Goal: Task Accomplishment & Management: Manage account settings

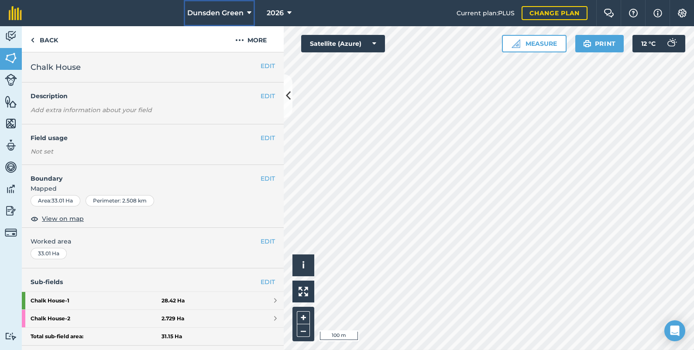
click at [249, 13] on icon at bounding box center [249, 13] width 4 height 10
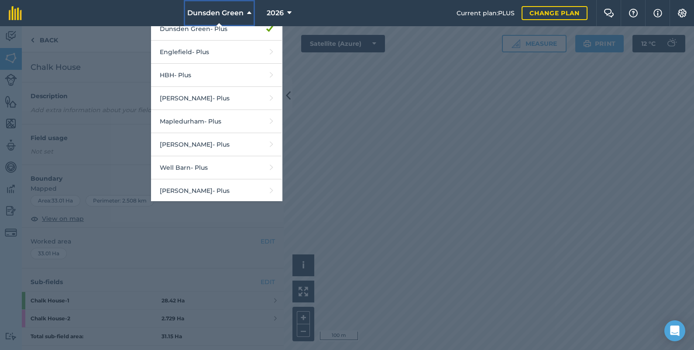
scroll to position [58, 0]
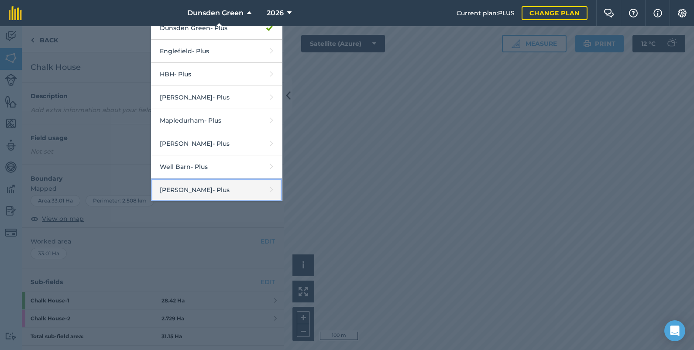
click at [210, 184] on link "[PERSON_NAME] - Plus" at bounding box center [216, 190] width 131 height 23
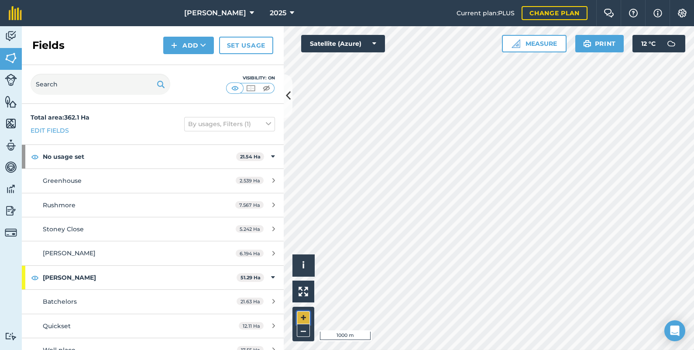
click at [302, 313] on button "+" at bounding box center [303, 317] width 13 height 13
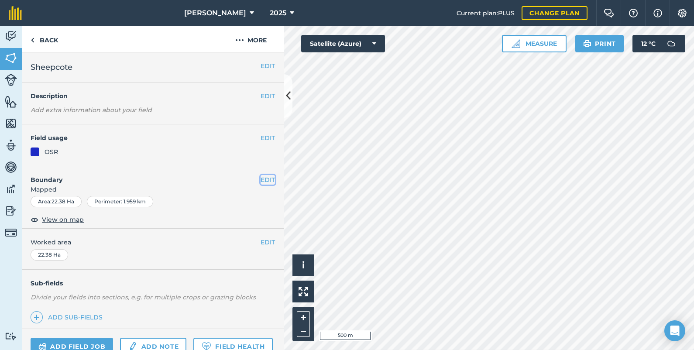
click at [262, 178] on button "EDIT" at bounding box center [268, 180] width 14 height 10
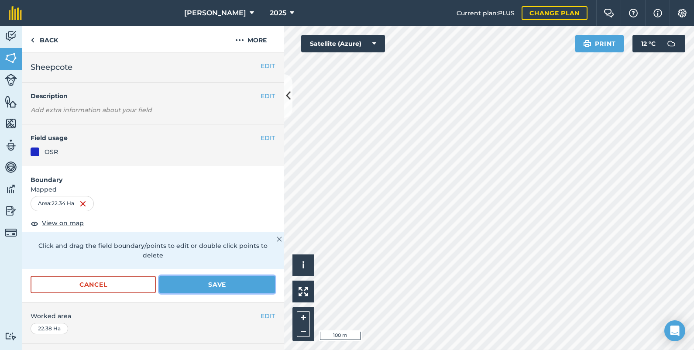
click at [213, 282] on button "Save" at bounding box center [217, 284] width 116 height 17
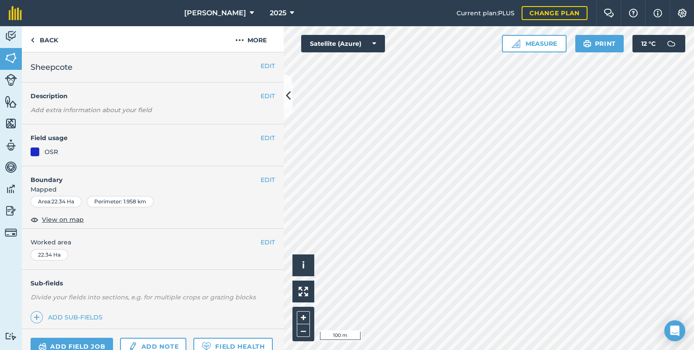
click at [262, 192] on div "Activity Fields Livestock Features Maps Team Vehicles Data Reporting Billing Tu…" at bounding box center [347, 188] width 694 height 324
click at [262, 179] on button "EDIT" at bounding box center [268, 180] width 14 height 10
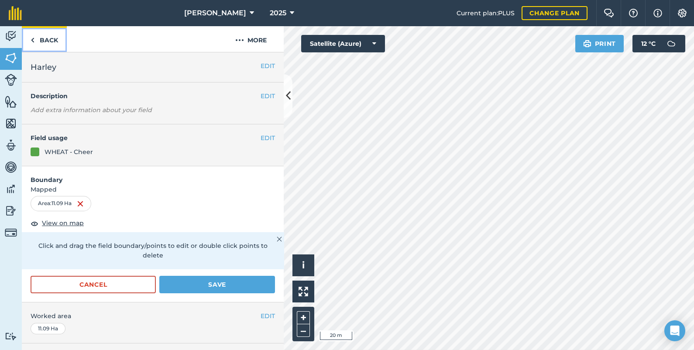
click at [51, 42] on link "Back" at bounding box center [44, 39] width 45 height 26
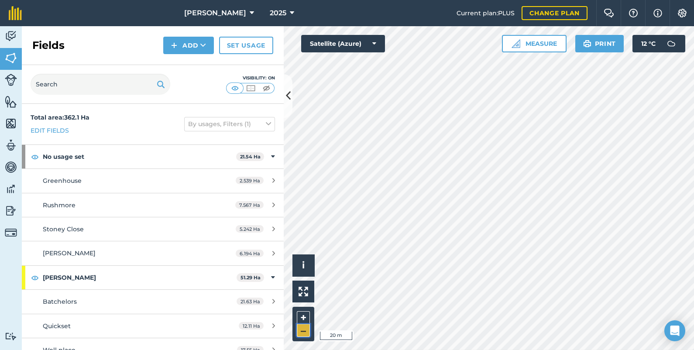
click at [306, 330] on button "–" at bounding box center [303, 330] width 13 height 13
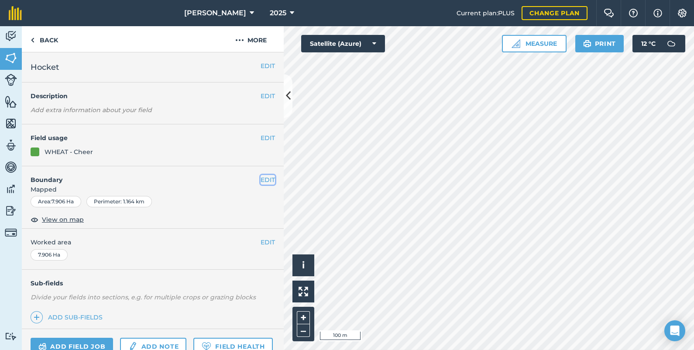
click at [261, 178] on button "EDIT" at bounding box center [268, 180] width 14 height 10
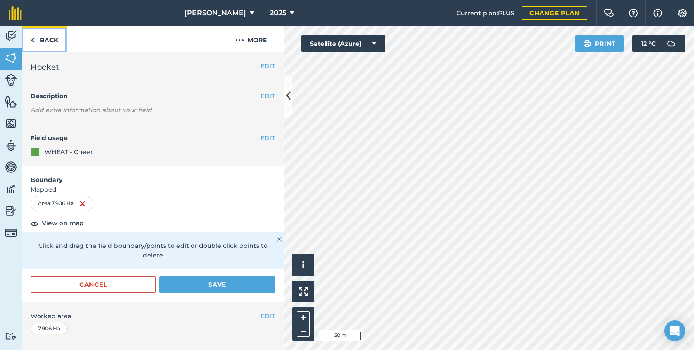
click at [50, 41] on link "Back" at bounding box center [44, 39] width 45 height 26
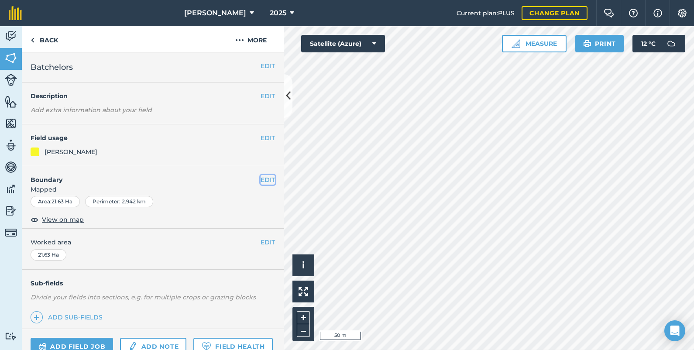
click at [261, 179] on button "EDIT" at bounding box center [268, 180] width 14 height 10
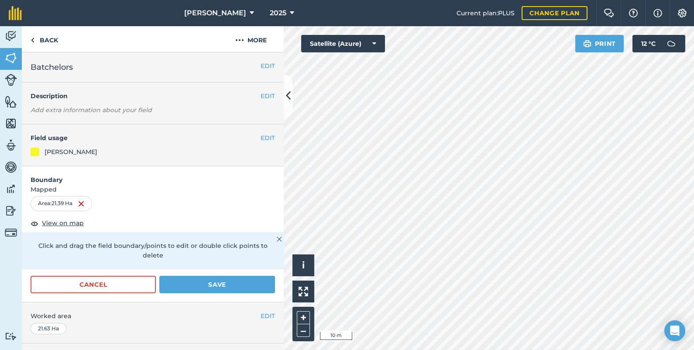
click at [247, 270] on div "Activity Fields Livestock Features Maps Team Vehicles Data Reporting Billing Tu…" at bounding box center [347, 188] width 694 height 324
click at [300, 329] on button "–" at bounding box center [303, 330] width 13 height 13
click at [301, 328] on button "–" at bounding box center [303, 330] width 13 height 13
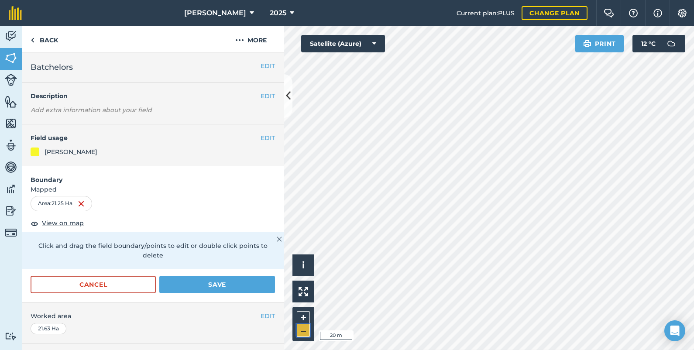
click at [301, 328] on button "–" at bounding box center [303, 330] width 13 height 13
click at [240, 280] on button "Save" at bounding box center [217, 284] width 116 height 17
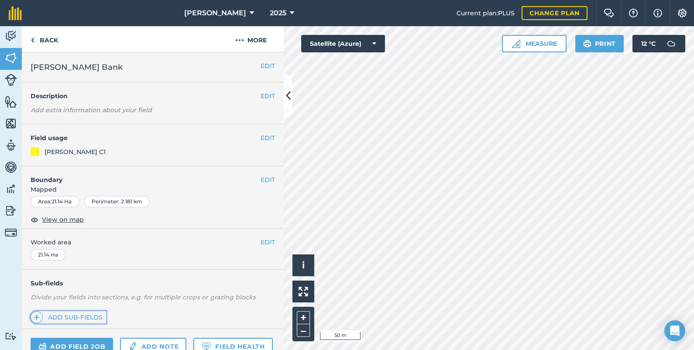
click at [74, 315] on link "Add sub-fields" at bounding box center [69, 317] width 76 height 12
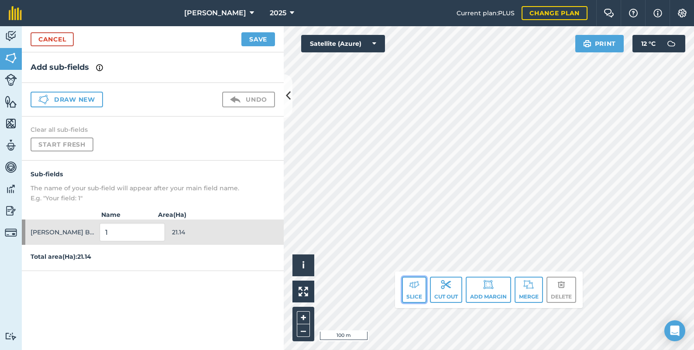
click at [413, 282] on img at bounding box center [414, 284] width 10 height 10
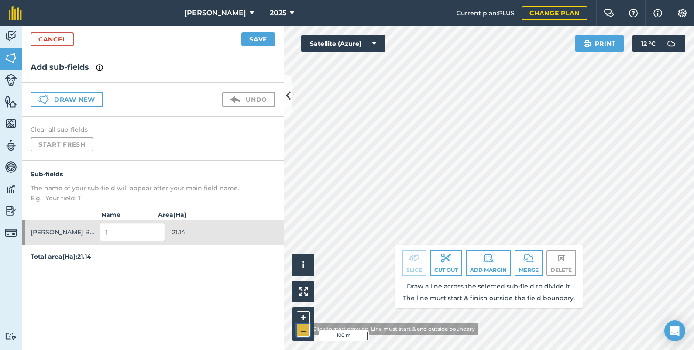
click at [302, 329] on button "–" at bounding box center [303, 330] width 13 height 13
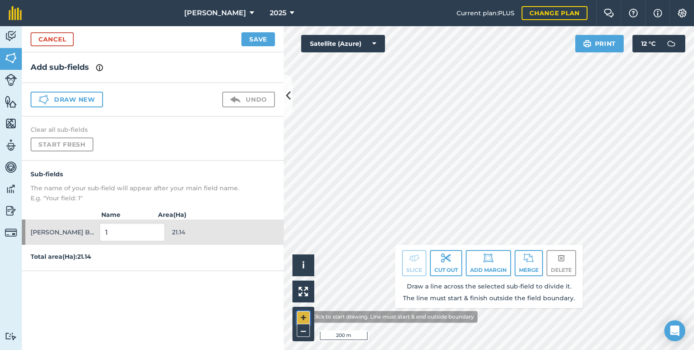
click at [301, 317] on button "+" at bounding box center [303, 317] width 13 height 13
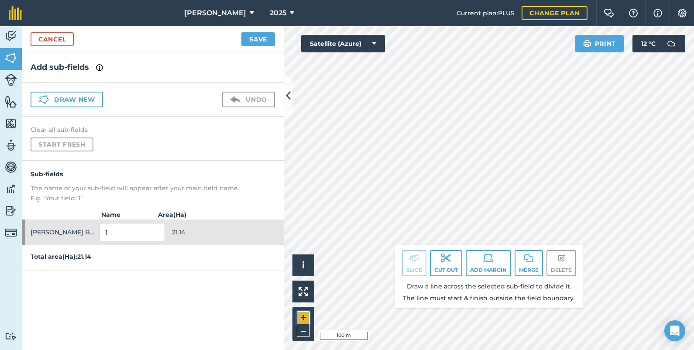
click at [301, 317] on button "+" at bounding box center [303, 317] width 13 height 13
click at [258, 189] on div "Activity Fields Livestock Features Maps Team Vehicles Data Reporting Billing Tu…" at bounding box center [347, 188] width 694 height 324
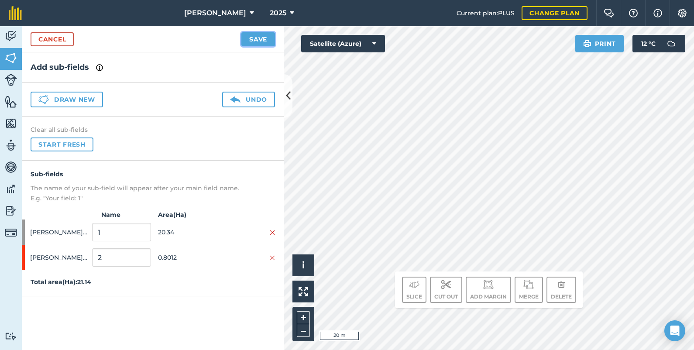
click at [256, 40] on button "Save" at bounding box center [258, 39] width 34 height 14
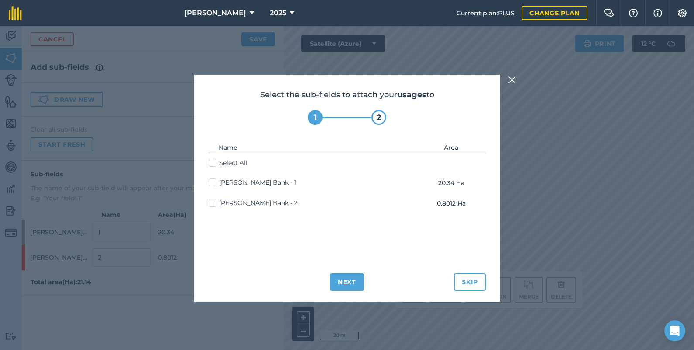
click at [212, 181] on label "[PERSON_NAME] Bank - 1" at bounding box center [253, 182] width 88 height 9
click at [212, 181] on input "[PERSON_NAME] Bank - 1" at bounding box center [212, 181] width 6 height 6
checkbox input "true"
click at [352, 282] on button "Next" at bounding box center [347, 281] width 34 height 17
click at [213, 179] on label "[PERSON_NAME] Bank - 1" at bounding box center [253, 182] width 88 height 9
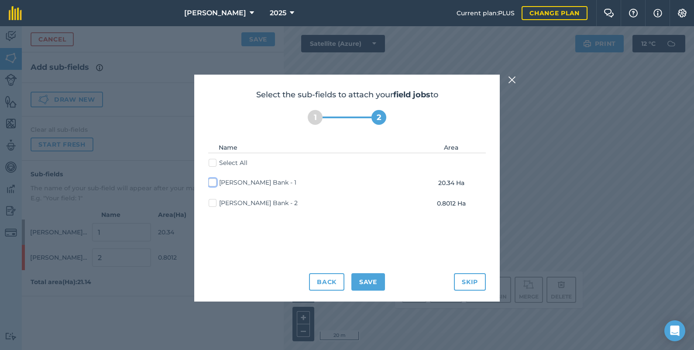
click at [213, 179] on input "[PERSON_NAME] Bank - 1" at bounding box center [212, 181] width 6 height 6
checkbox input "true"
click at [373, 282] on button "Save" at bounding box center [368, 281] width 34 height 17
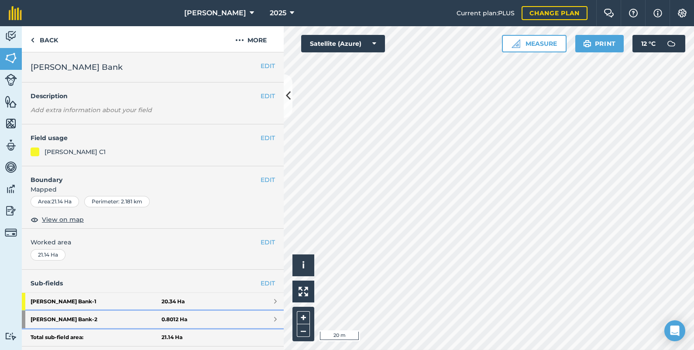
click at [186, 317] on link "[PERSON_NAME] Bank - 2 0.8012 Ha" at bounding box center [153, 319] width 262 height 17
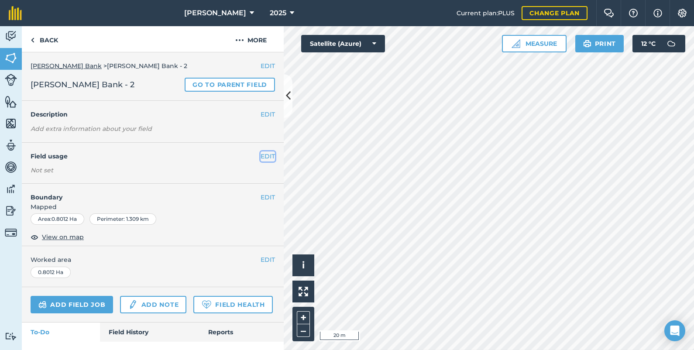
click at [261, 157] on button "EDIT" at bounding box center [268, 156] width 14 height 10
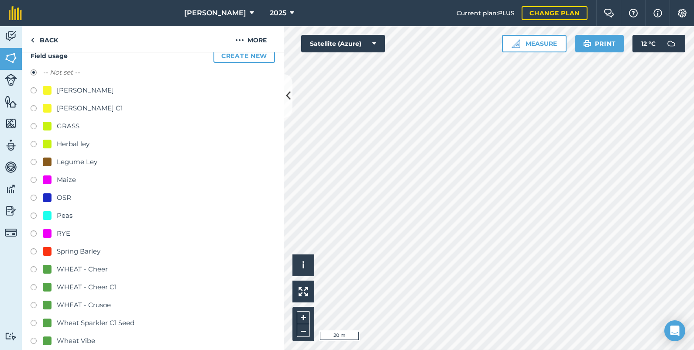
scroll to position [87, 0]
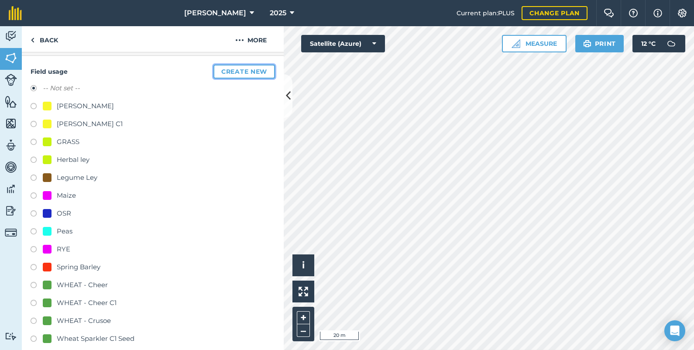
click at [227, 70] on button "Create new" at bounding box center [244, 72] width 62 height 14
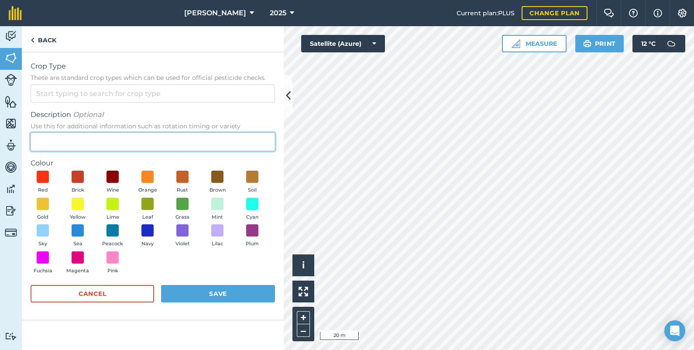
click at [48, 138] on input "Description Optional Use this for additional information such as rotation timin…" at bounding box center [153, 142] width 244 height 18
type input "AB1"
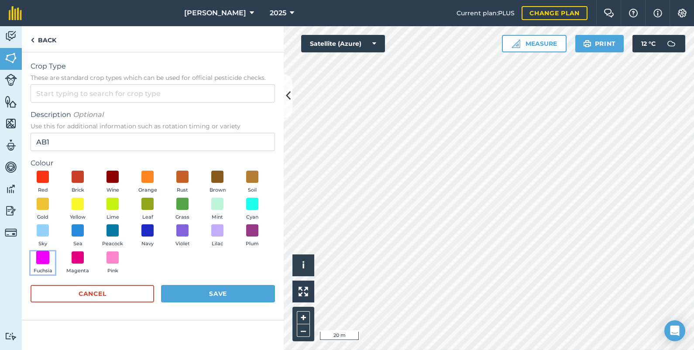
click at [42, 256] on span at bounding box center [43, 258] width 14 height 14
click at [211, 293] on button "Save" at bounding box center [218, 293] width 114 height 17
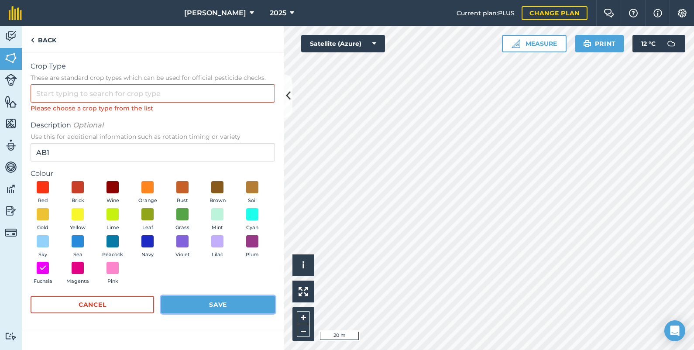
click at [220, 302] on button "Save" at bounding box center [218, 304] width 114 height 17
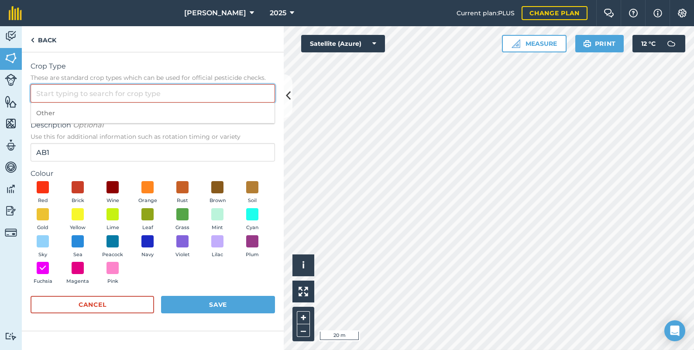
click at [65, 93] on input "Crop Type These are standard crop types which can be used for official pesticid…" at bounding box center [153, 93] width 244 height 18
click at [51, 113] on li "Other" at bounding box center [153, 113] width 244 height 21
type input "Other"
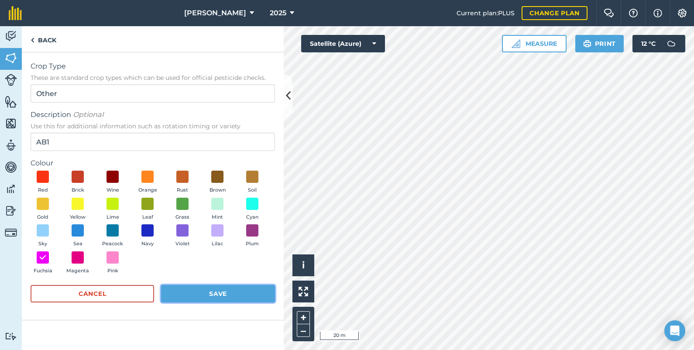
click at [227, 291] on button "Save" at bounding box center [218, 293] width 114 height 17
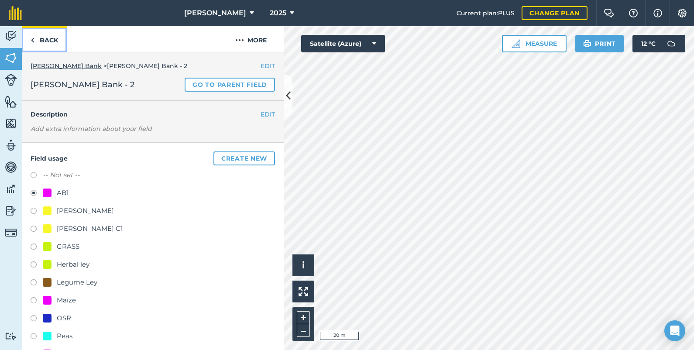
click at [45, 38] on link "Back" at bounding box center [44, 39] width 45 height 26
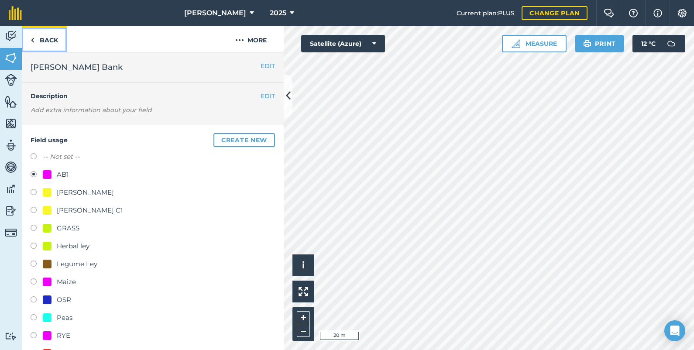
click at [45, 38] on link "Back" at bounding box center [44, 39] width 45 height 26
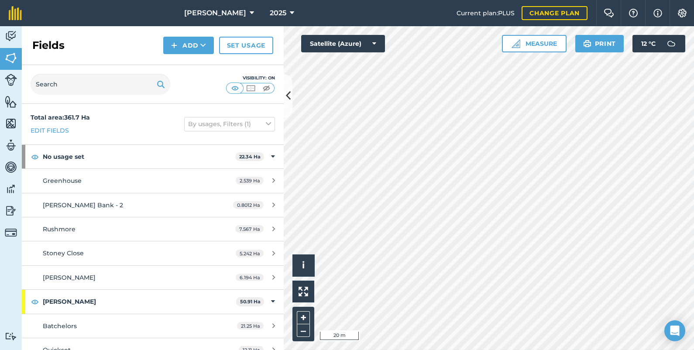
click at [465, 0] on html "[PERSON_NAME] 2025 Current plan : PLUS Change plan Farm Chat Help Info Settings…" at bounding box center [347, 175] width 694 height 350
click at [430, 0] on html "[PERSON_NAME] 2025 Current plan : PLUS Change plan Farm Chat Help Info Settings…" at bounding box center [347, 175] width 694 height 350
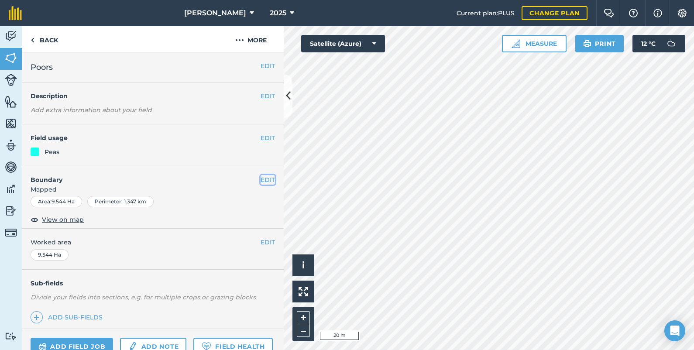
click at [262, 179] on button "EDIT" at bounding box center [268, 180] width 14 height 10
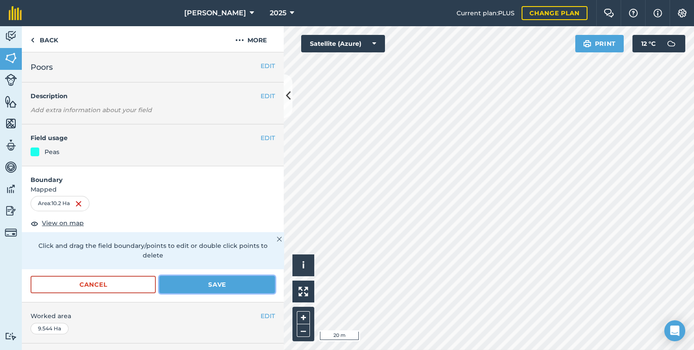
click at [216, 282] on button "Save" at bounding box center [217, 284] width 116 height 17
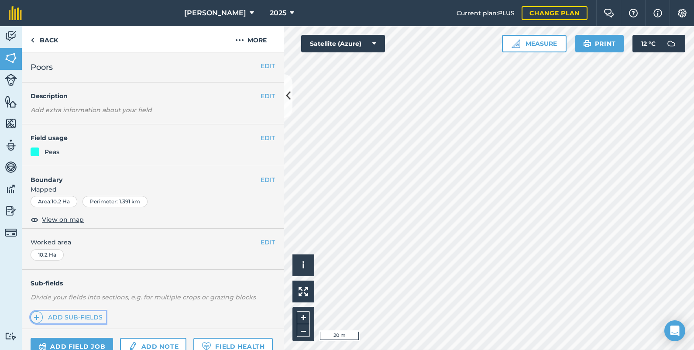
click at [75, 313] on link "Add sub-fields" at bounding box center [69, 317] width 76 height 12
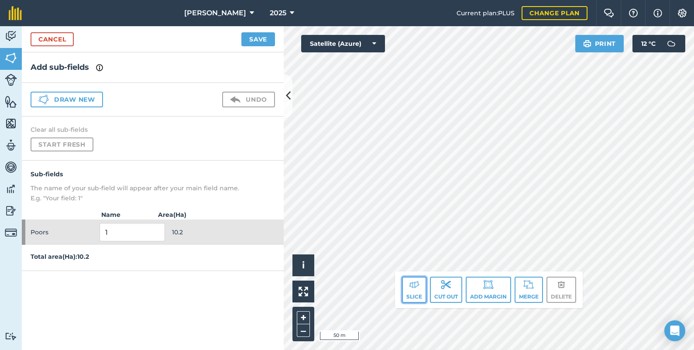
click at [416, 286] on img at bounding box center [414, 284] width 10 height 10
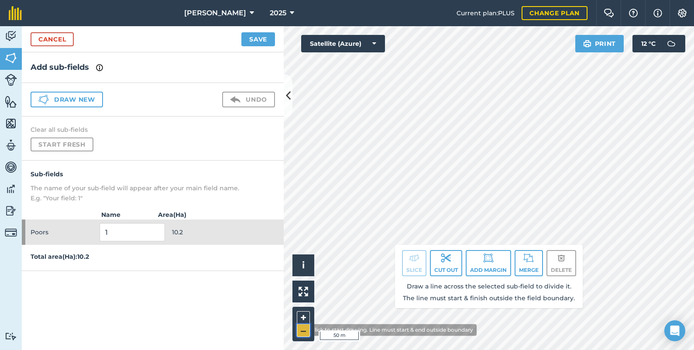
click at [301, 330] on button "–" at bounding box center [303, 330] width 13 height 13
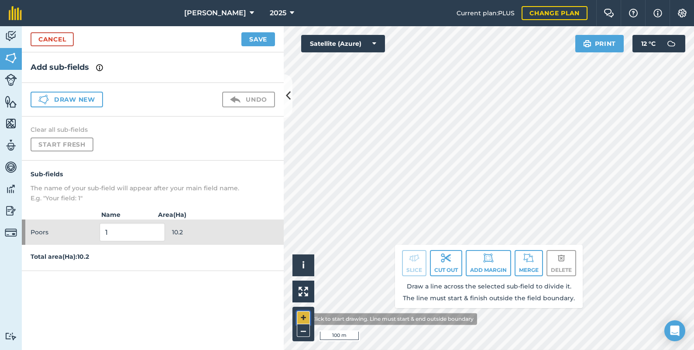
click at [301, 319] on button "+" at bounding box center [303, 317] width 13 height 13
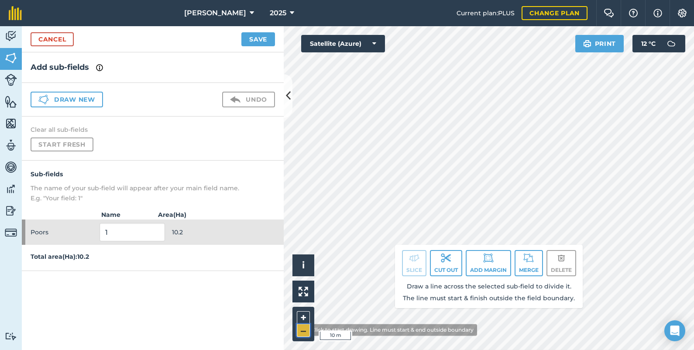
click at [301, 330] on button "–" at bounding box center [303, 330] width 13 height 13
click at [303, 330] on button "–" at bounding box center [303, 330] width 13 height 13
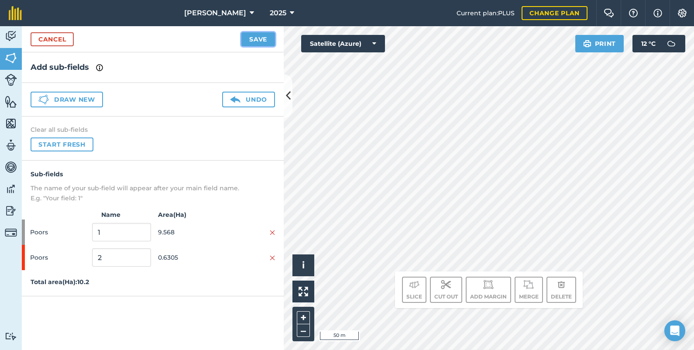
click at [253, 38] on button "Save" at bounding box center [258, 39] width 34 height 14
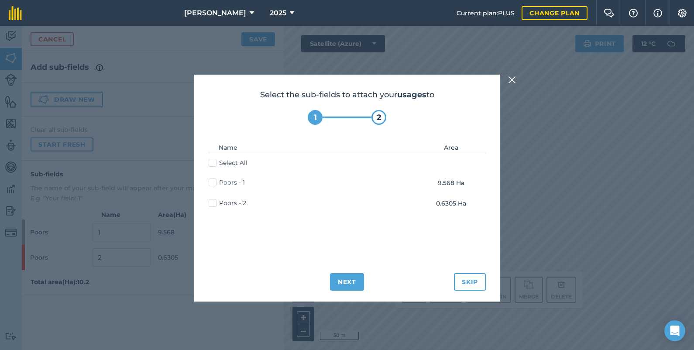
click at [214, 180] on label "Poors - 1" at bounding box center [227, 182] width 36 height 9
click at [214, 180] on input "Poors - 1" at bounding box center [212, 181] width 6 height 6
checkbox input "true"
click at [342, 277] on button "Next" at bounding box center [347, 281] width 34 height 17
click at [212, 182] on label "Poors - 1" at bounding box center [227, 182] width 36 height 9
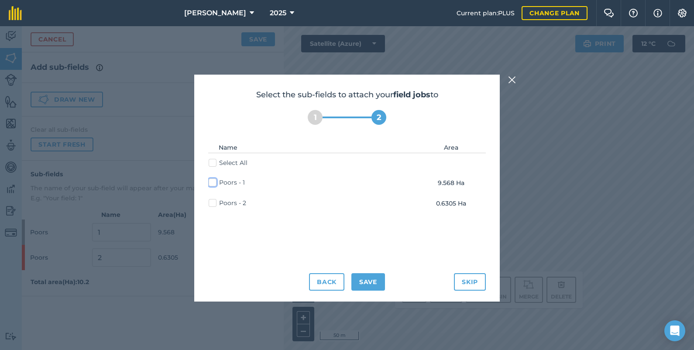
click at [212, 182] on input "Poors - 1" at bounding box center [212, 181] width 6 height 6
checkbox input "true"
click at [365, 278] on button "Save" at bounding box center [368, 281] width 34 height 17
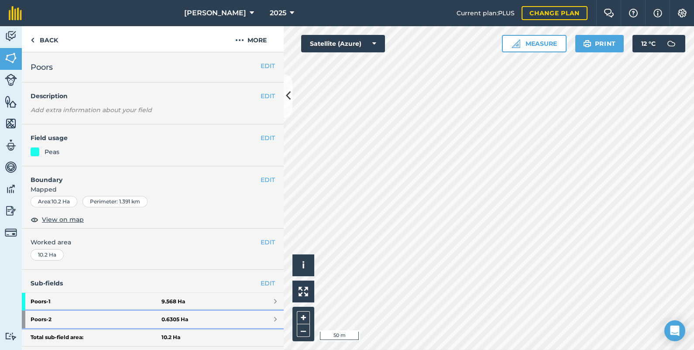
click at [179, 316] on strong "0.6305 Ha" at bounding box center [175, 319] width 27 height 7
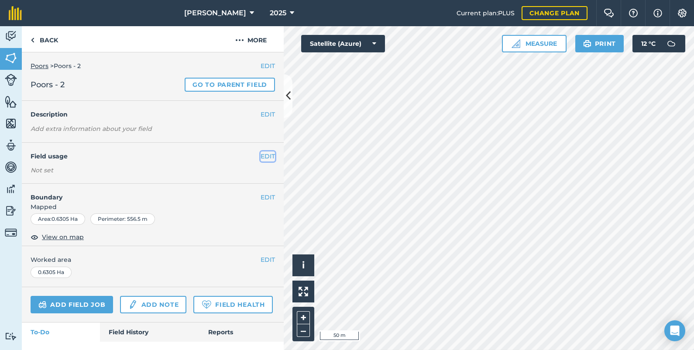
click at [261, 156] on button "EDIT" at bounding box center [268, 156] width 14 height 10
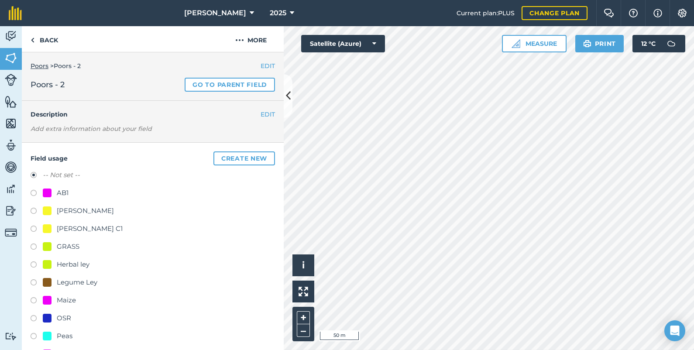
click at [34, 193] on label at bounding box center [37, 194] width 12 height 9
radio input "true"
radio input "false"
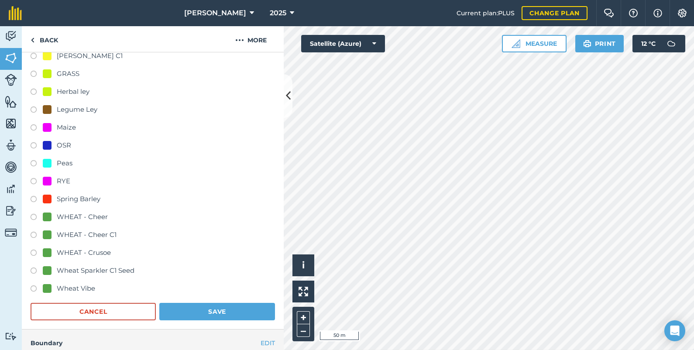
scroll to position [196, 0]
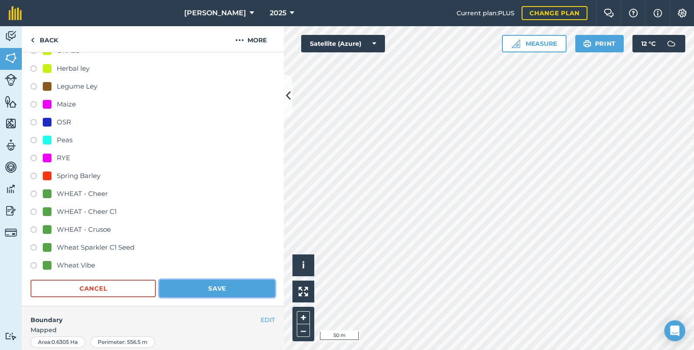
click at [232, 282] on button "Save" at bounding box center [217, 288] width 116 height 17
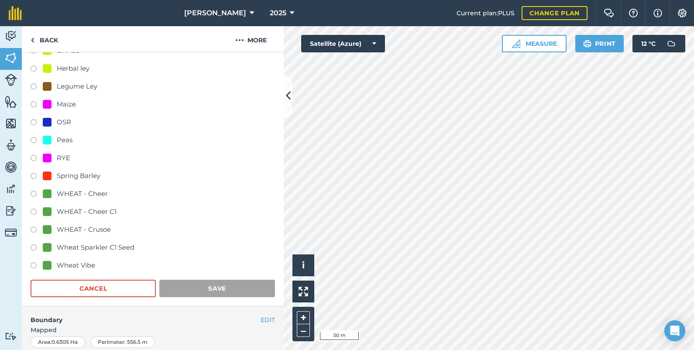
scroll to position [43, 0]
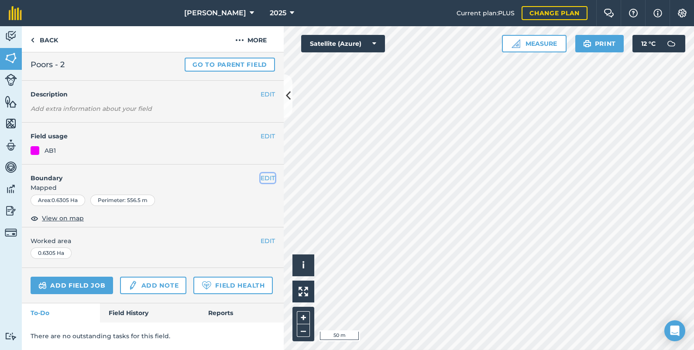
click at [261, 173] on button "EDIT" at bounding box center [268, 178] width 14 height 10
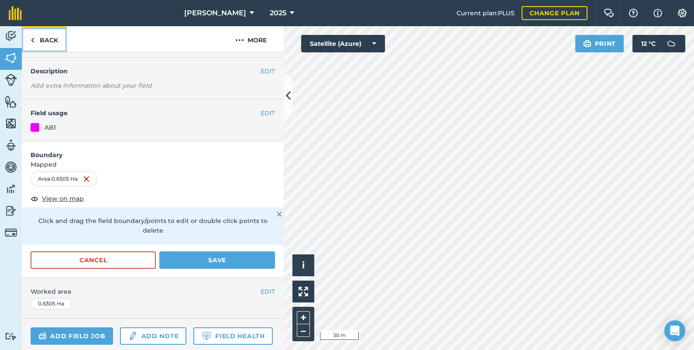
click at [44, 41] on link "Back" at bounding box center [44, 39] width 45 height 26
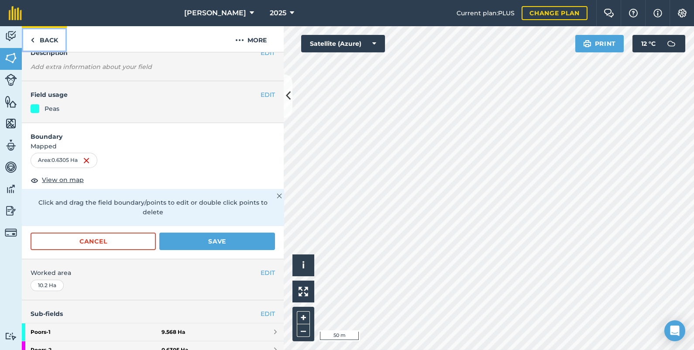
click at [44, 41] on link "Back" at bounding box center [44, 39] width 45 height 26
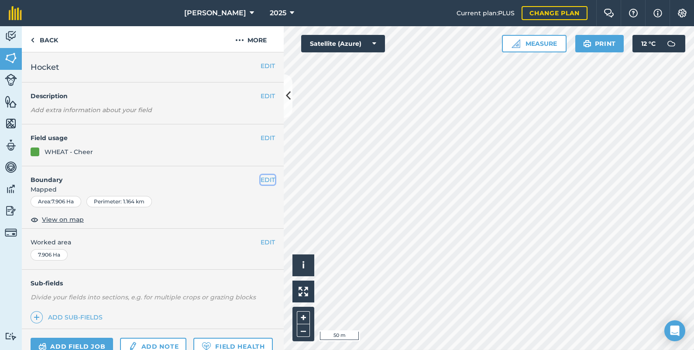
click at [261, 179] on button "EDIT" at bounding box center [268, 180] width 14 height 10
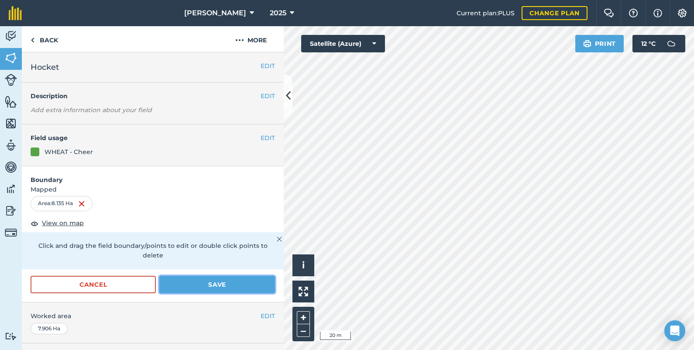
click at [229, 284] on button "Save" at bounding box center [217, 284] width 116 height 17
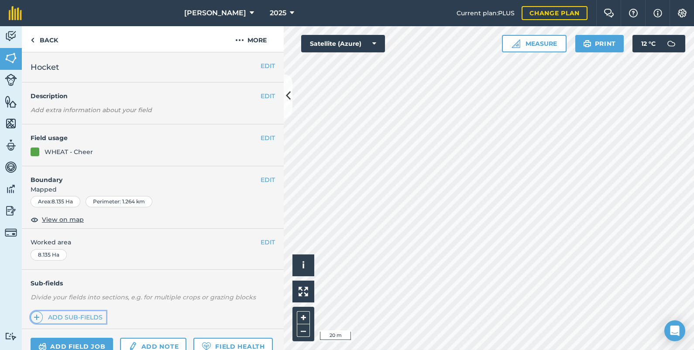
click at [85, 318] on link "Add sub-fields" at bounding box center [69, 317] width 76 height 12
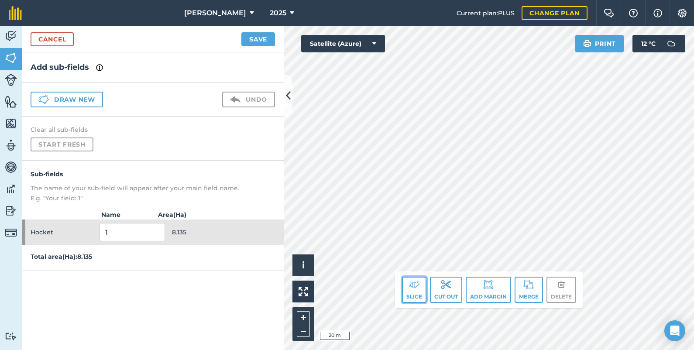
click at [416, 286] on img at bounding box center [414, 284] width 10 height 10
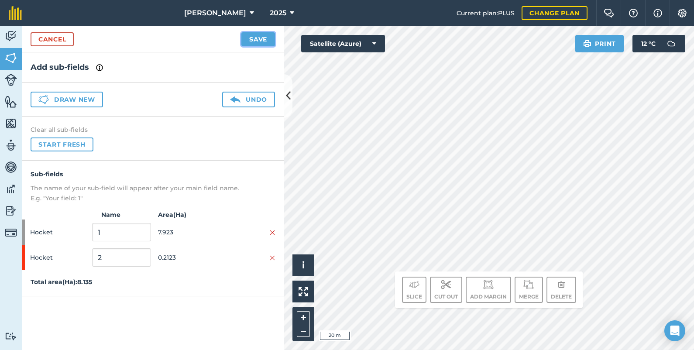
click at [264, 38] on button "Save" at bounding box center [258, 39] width 34 height 14
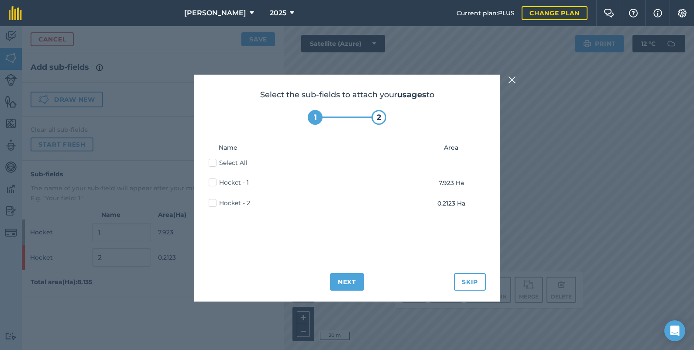
click at [212, 182] on label "Hocket - 1" at bounding box center [229, 182] width 40 height 9
click at [212, 182] on input "Hocket - 1" at bounding box center [212, 181] width 6 height 6
checkbox input "true"
click at [352, 284] on button "Next" at bounding box center [347, 281] width 34 height 17
click at [214, 181] on label "Hocket - 1" at bounding box center [229, 182] width 40 height 9
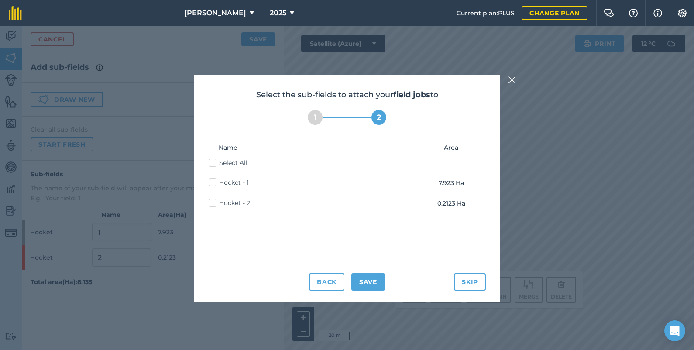
click at [214, 181] on input "Hocket - 1" at bounding box center [212, 181] width 6 height 6
checkbox input "true"
click at [368, 282] on button "Save" at bounding box center [368, 281] width 34 height 17
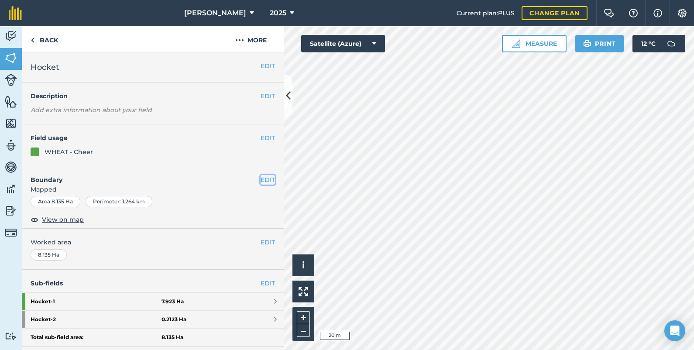
click at [261, 180] on button "EDIT" at bounding box center [268, 180] width 14 height 10
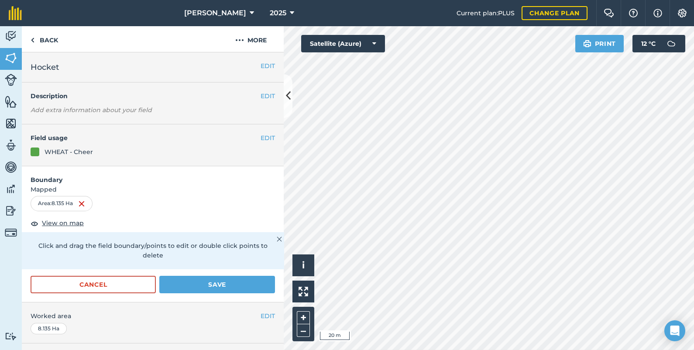
click at [227, 311] on span "Worked area" at bounding box center [153, 316] width 244 height 10
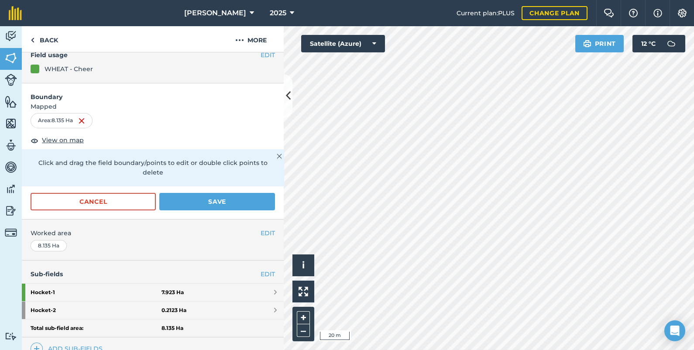
scroll to position [87, 0]
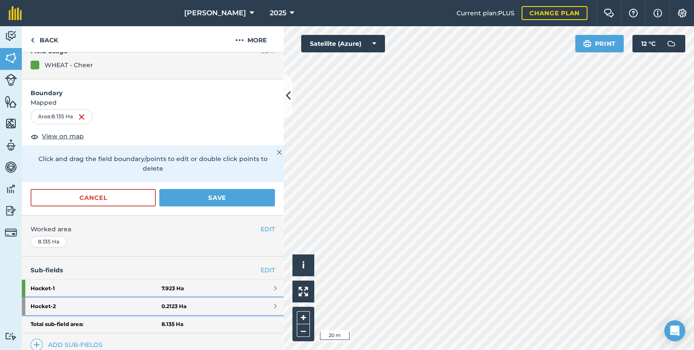
click at [179, 303] on strong "0.2123 Ha" at bounding box center [174, 306] width 25 height 7
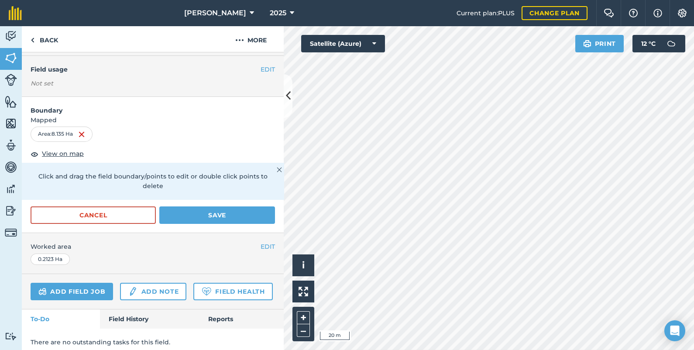
scroll to position [105, 0]
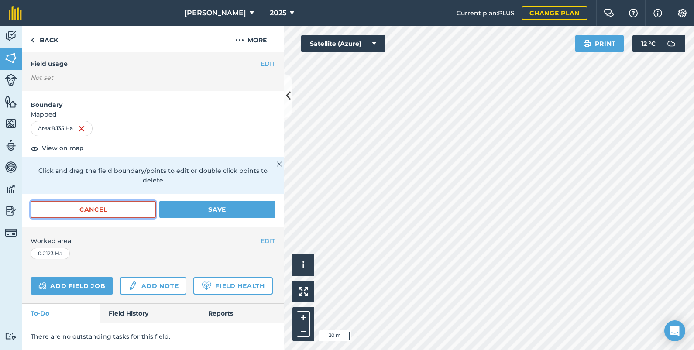
click at [79, 201] on button "Cancel" at bounding box center [93, 209] width 125 height 17
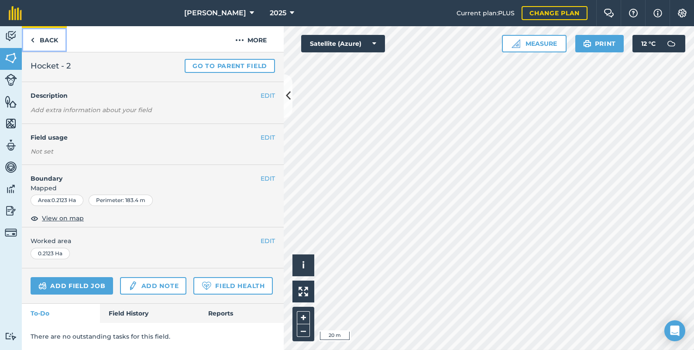
click at [52, 40] on link "Back" at bounding box center [44, 39] width 45 height 26
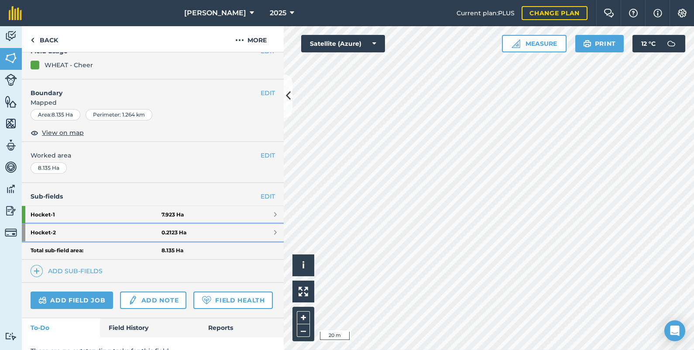
click at [274, 231] on span at bounding box center [275, 232] width 3 height 7
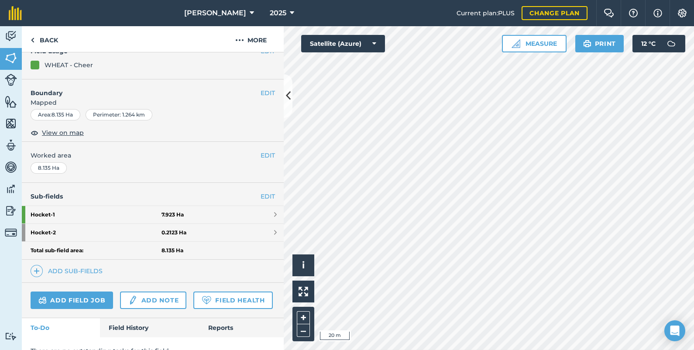
scroll to position [42, 0]
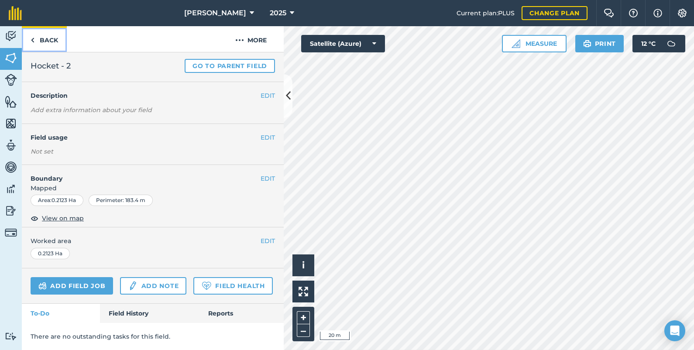
click at [43, 41] on link "Back" at bounding box center [44, 39] width 45 height 26
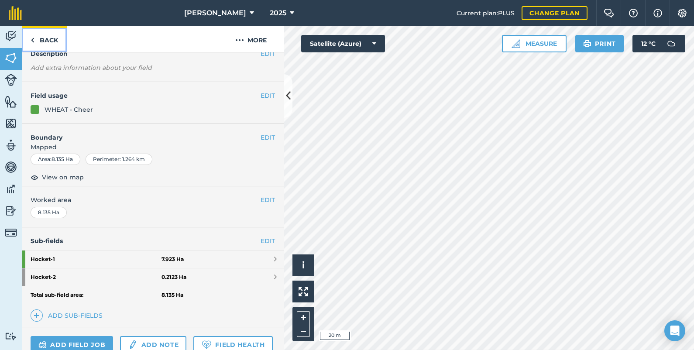
scroll to position [87, 0]
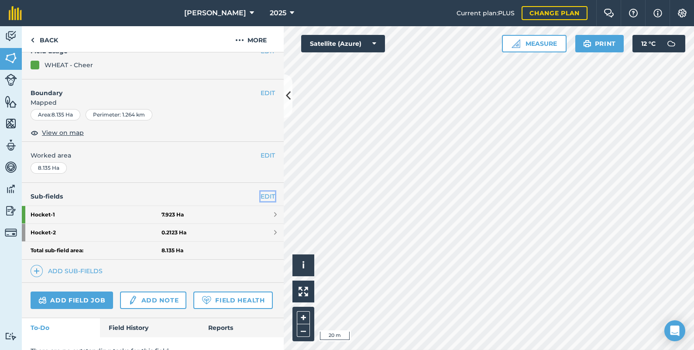
click at [261, 195] on link "EDIT" at bounding box center [268, 197] width 14 height 10
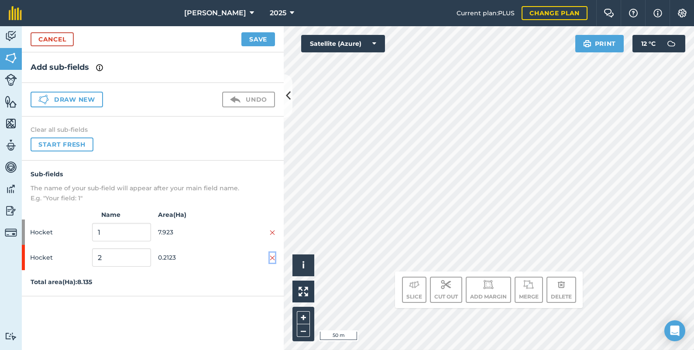
click at [271, 256] on img at bounding box center [272, 258] width 5 height 7
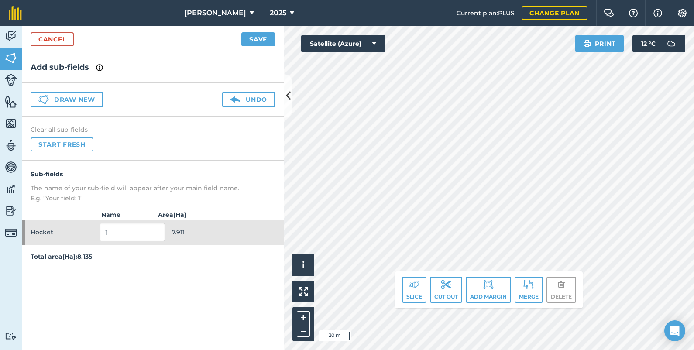
click at [626, 36] on div "Click to start drawing. Line must start & end outside boundary i © 2025 TomTom,…" at bounding box center [489, 188] width 410 height 324
click at [257, 40] on button "Save" at bounding box center [258, 39] width 34 height 14
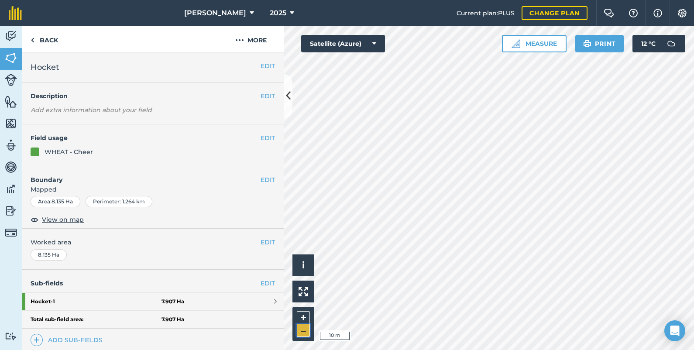
click at [300, 331] on button "–" at bounding box center [303, 330] width 13 height 13
click at [50, 40] on link "Back" at bounding box center [44, 39] width 45 height 26
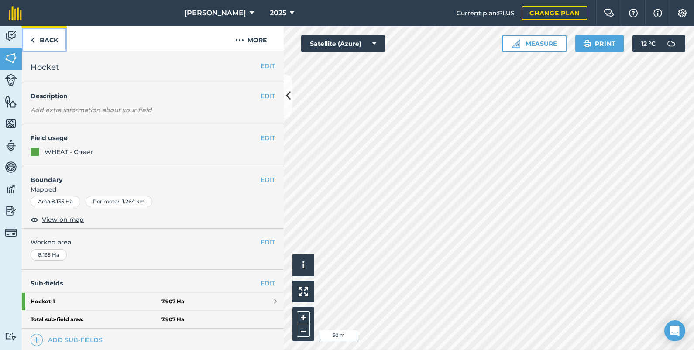
click at [50, 40] on link "Back" at bounding box center [44, 39] width 45 height 26
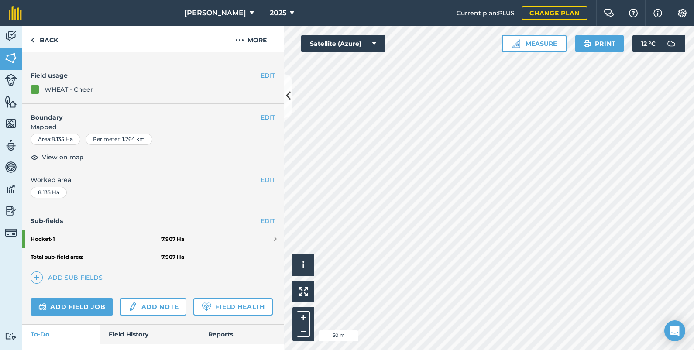
scroll to position [65, 0]
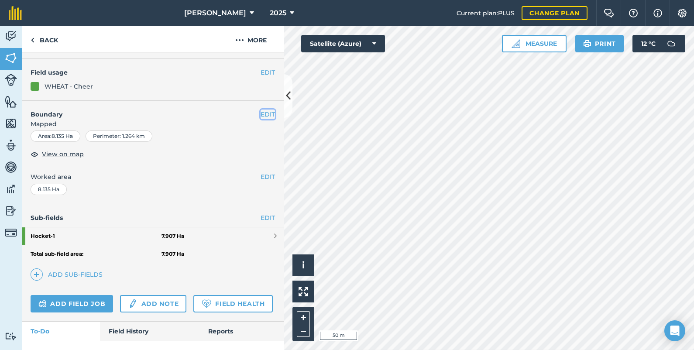
click at [261, 113] on button "EDIT" at bounding box center [268, 115] width 14 height 10
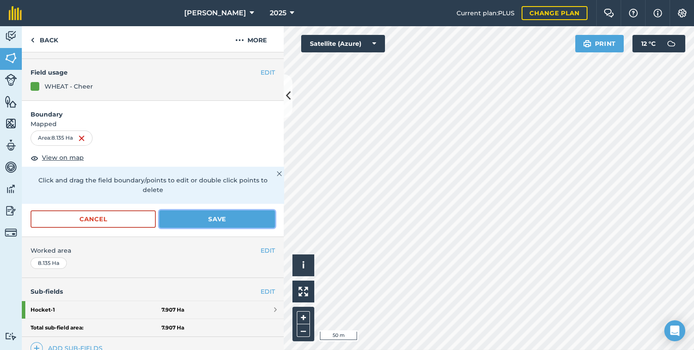
click at [214, 220] on button "Save" at bounding box center [217, 218] width 116 height 17
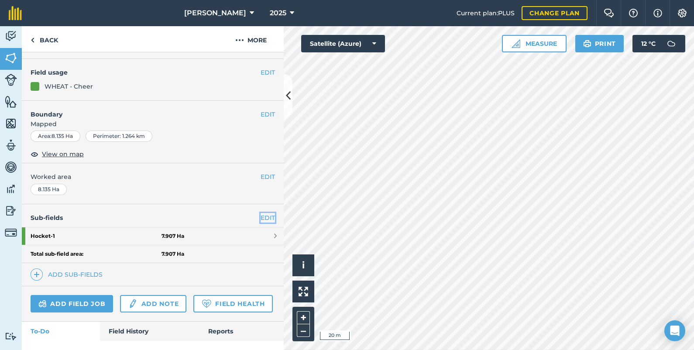
click at [261, 220] on link "EDIT" at bounding box center [268, 218] width 14 height 10
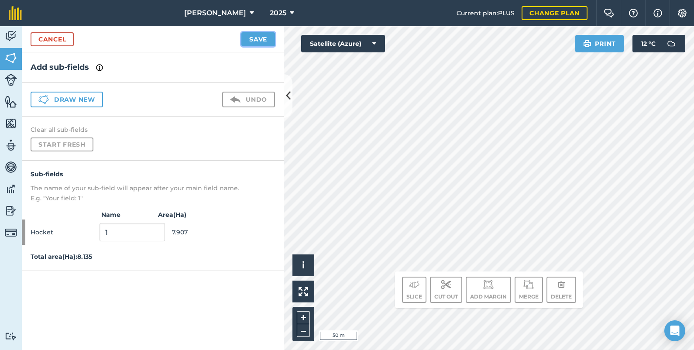
click at [255, 39] on button "Save" at bounding box center [258, 39] width 34 height 14
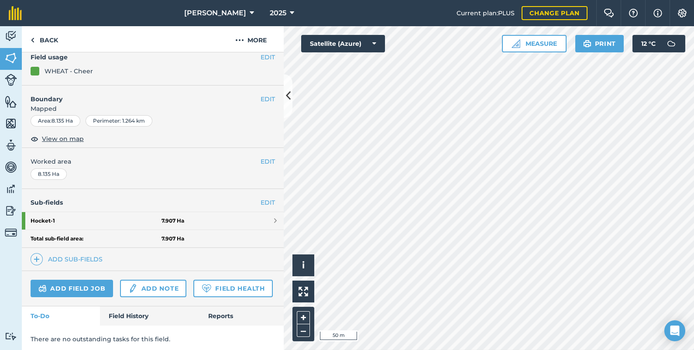
scroll to position [87, 0]
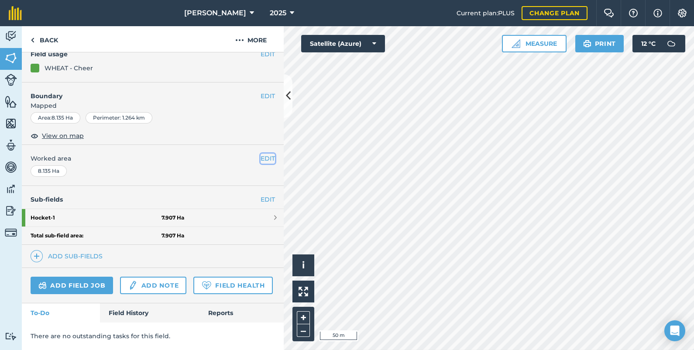
click at [261, 154] on button "EDIT" at bounding box center [268, 159] width 14 height 10
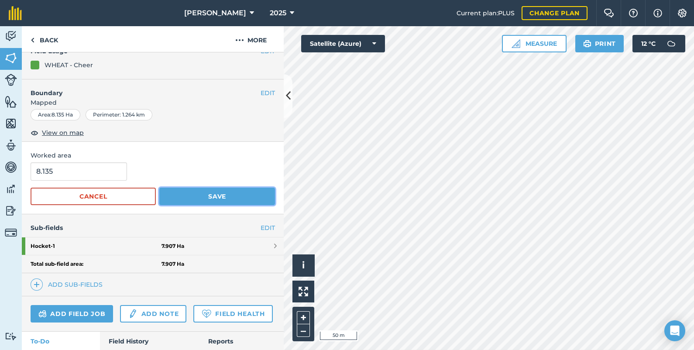
click at [231, 191] on button "Save" at bounding box center [217, 196] width 116 height 17
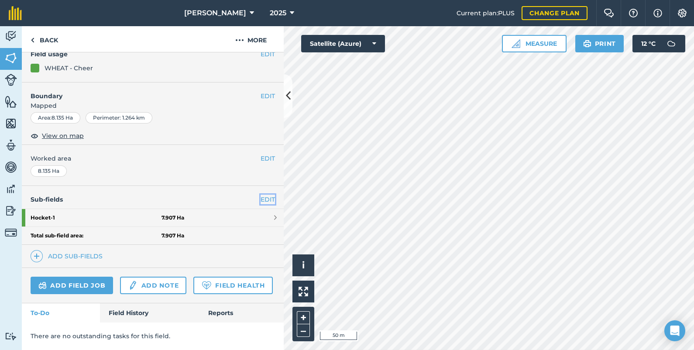
click at [261, 195] on link "EDIT" at bounding box center [268, 200] width 14 height 10
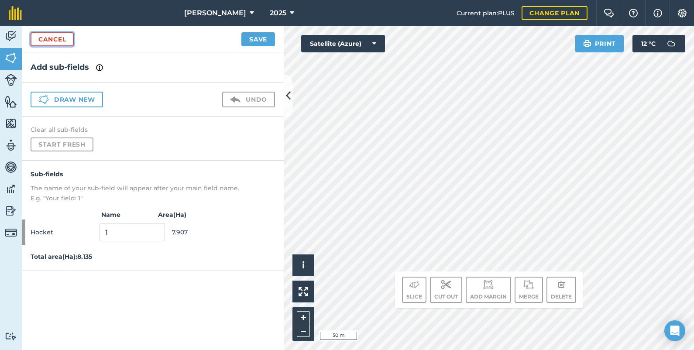
click at [53, 38] on link "Cancel" at bounding box center [52, 39] width 43 height 14
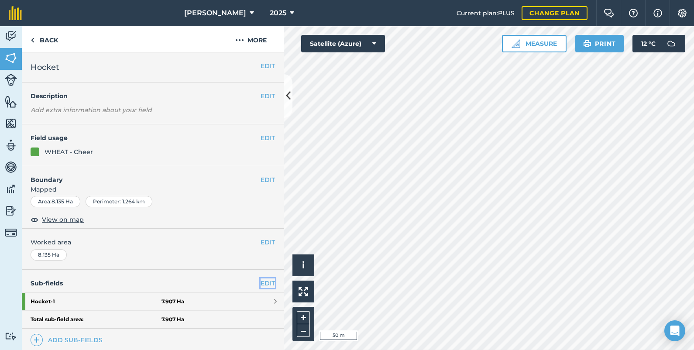
click at [261, 284] on link "EDIT" at bounding box center [268, 284] width 14 height 10
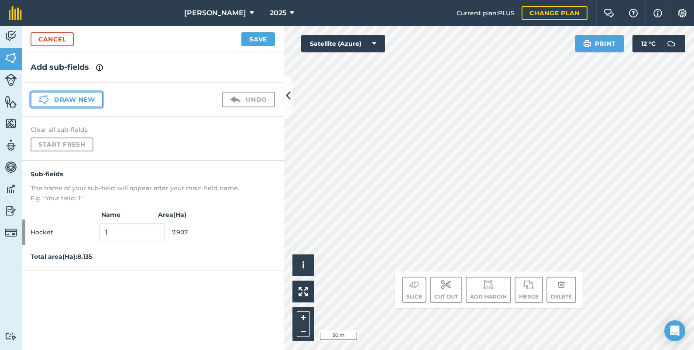
click at [81, 98] on button "Draw new" at bounding box center [67, 100] width 72 height 16
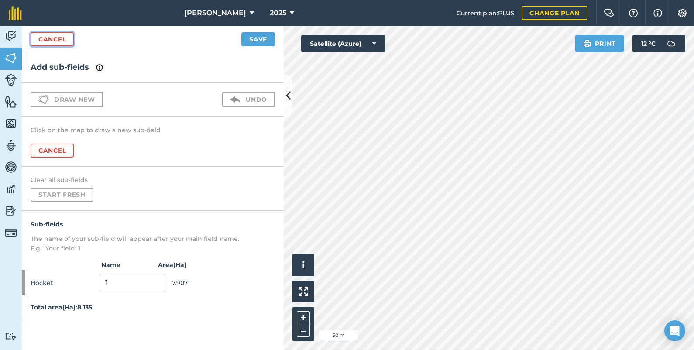
click at [60, 36] on link "Cancel" at bounding box center [52, 39] width 43 height 14
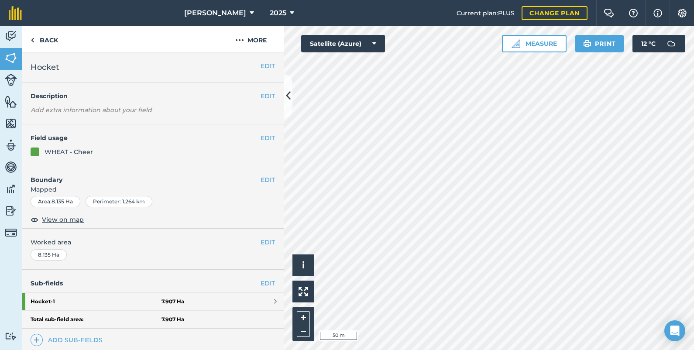
scroll to position [21, 0]
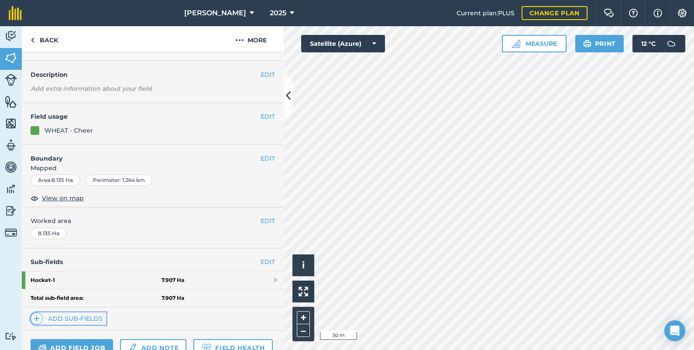
click at [90, 315] on link "Add sub-fields" at bounding box center [69, 319] width 76 height 12
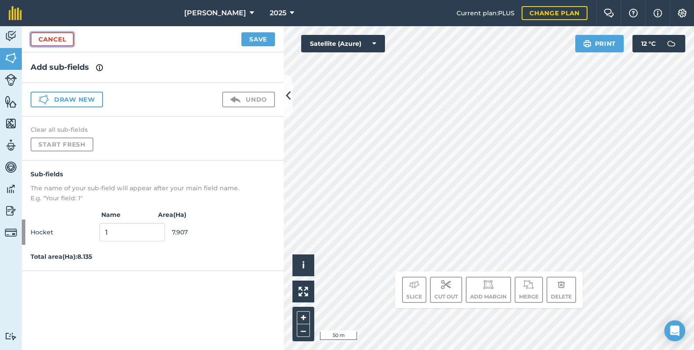
click at [52, 37] on link "Cancel" at bounding box center [52, 39] width 43 height 14
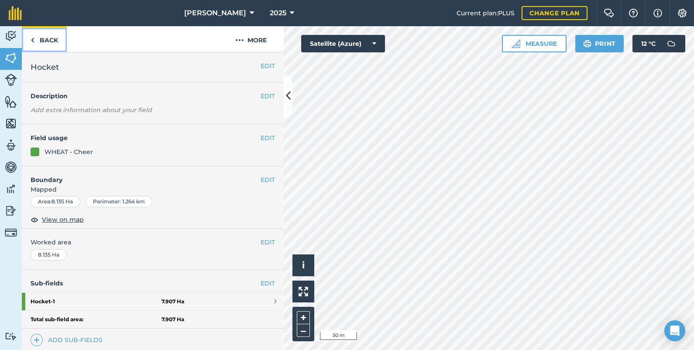
click at [44, 41] on link "Back" at bounding box center [44, 39] width 45 height 26
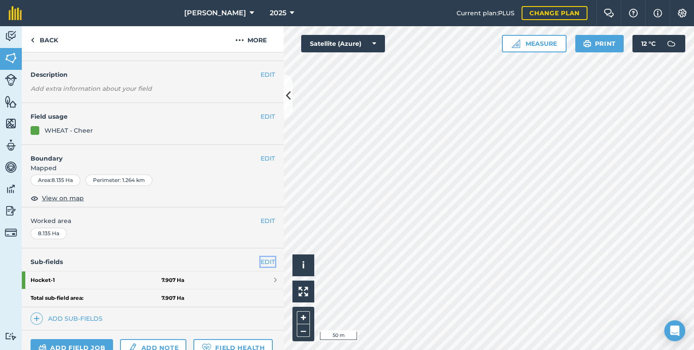
click at [261, 260] on link "EDIT" at bounding box center [268, 262] width 14 height 10
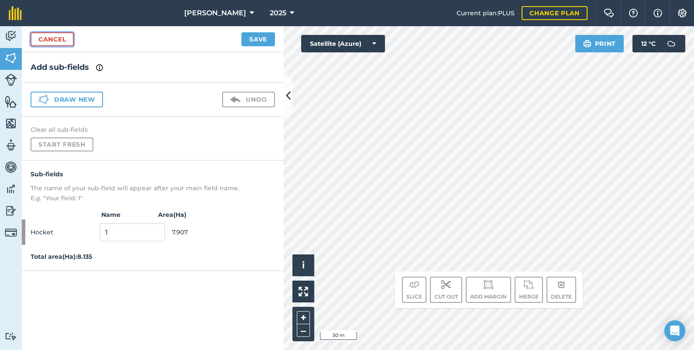
click at [54, 37] on link "Cancel" at bounding box center [52, 39] width 43 height 14
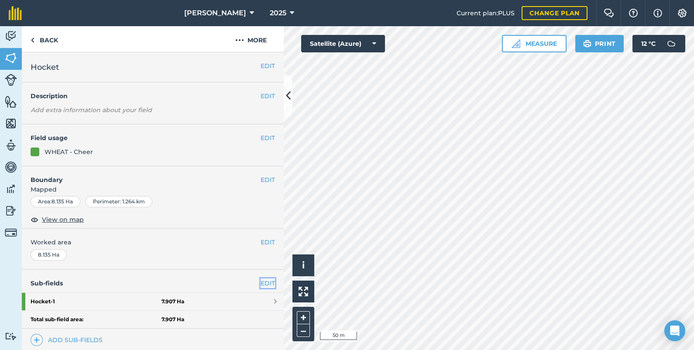
click at [264, 281] on link "EDIT" at bounding box center [268, 284] width 14 height 10
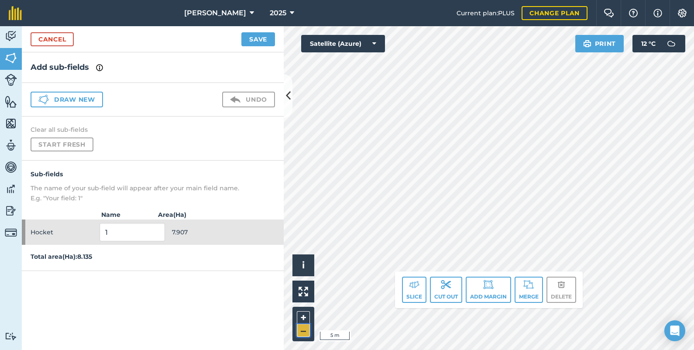
click at [304, 330] on button "–" at bounding box center [303, 330] width 13 height 13
click at [101, 64] on img at bounding box center [99, 67] width 7 height 10
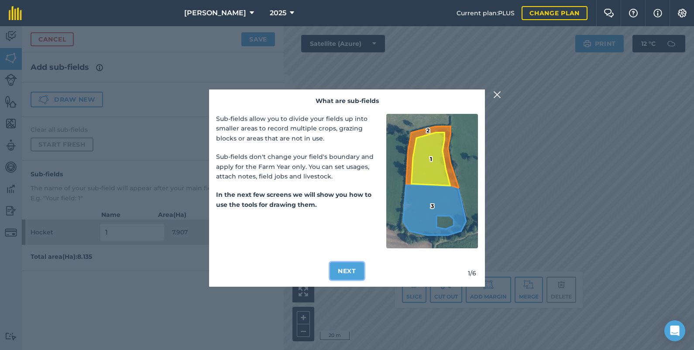
click at [354, 267] on button "Next" at bounding box center [347, 270] width 34 height 17
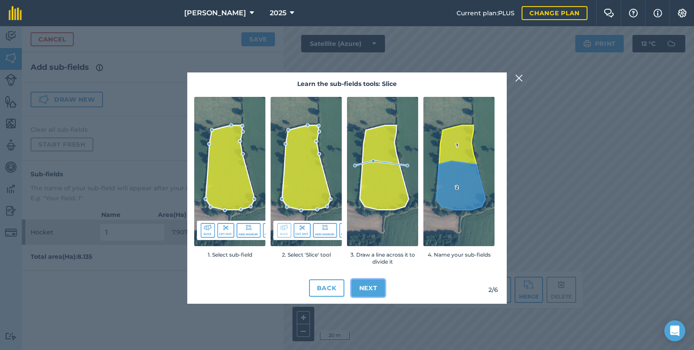
click at [368, 284] on button "Next" at bounding box center [368, 287] width 34 height 17
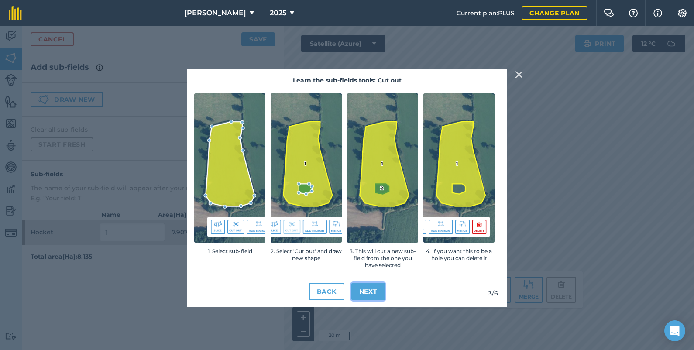
click at [370, 293] on button "Next" at bounding box center [368, 291] width 34 height 17
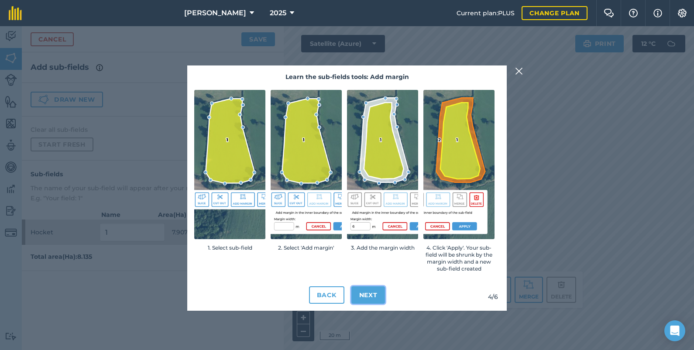
click at [370, 293] on button "Next" at bounding box center [368, 294] width 34 height 17
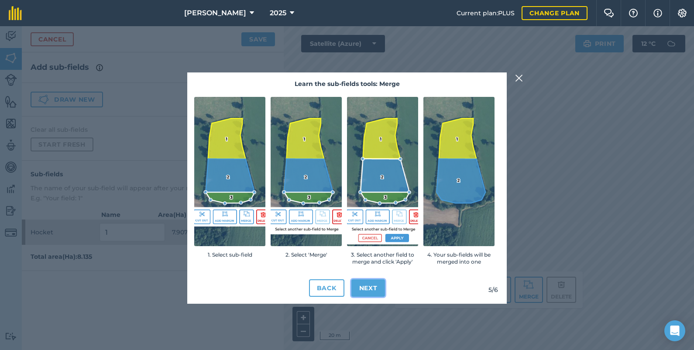
click at [370, 293] on button "Next" at bounding box center [368, 287] width 34 height 17
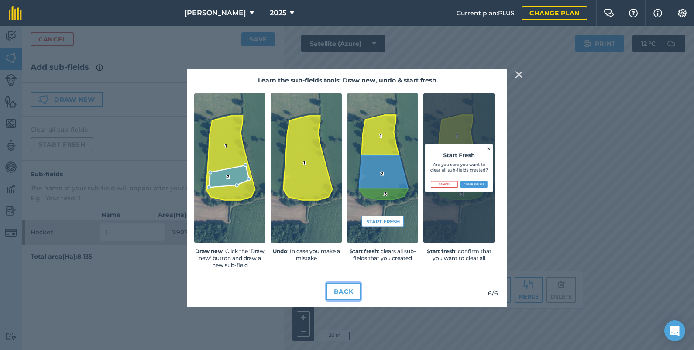
click at [348, 286] on button "Back" at bounding box center [343, 291] width 35 height 17
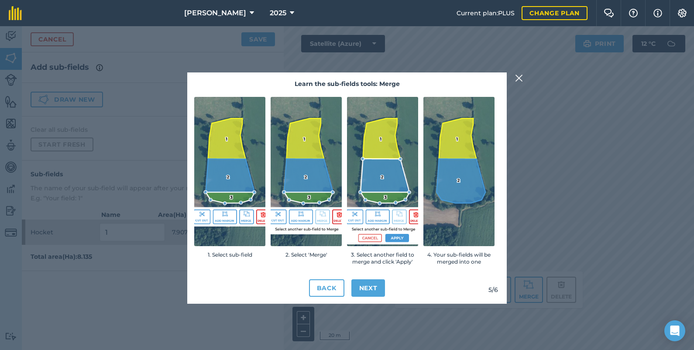
click at [520, 78] on img at bounding box center [519, 78] width 8 height 10
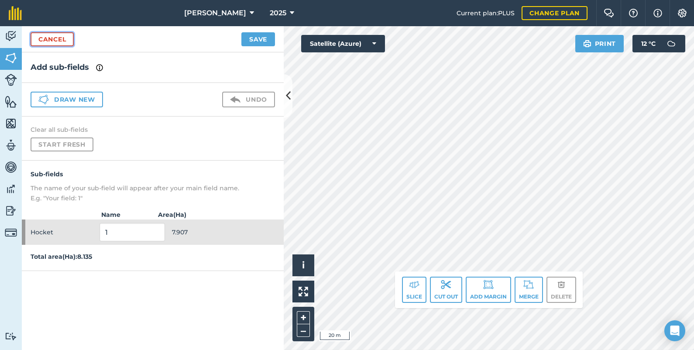
click at [56, 42] on link "Cancel" at bounding box center [52, 39] width 43 height 14
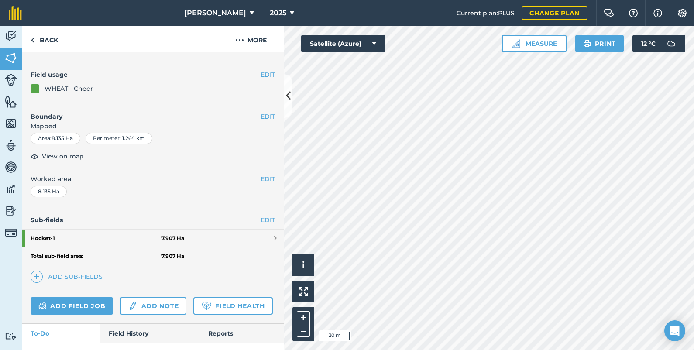
scroll to position [65, 0]
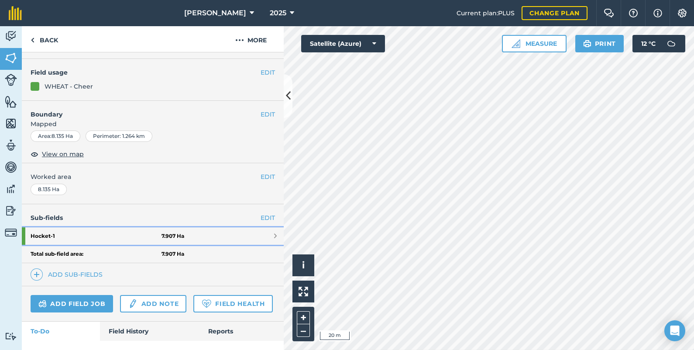
click at [274, 234] on span at bounding box center [275, 236] width 3 height 7
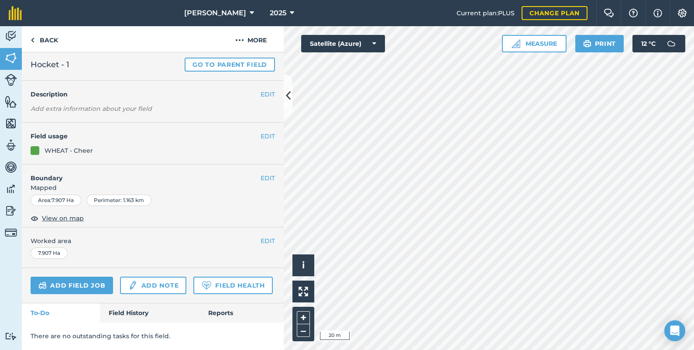
scroll to position [43, 0]
click at [262, 173] on button "EDIT" at bounding box center [268, 178] width 14 height 10
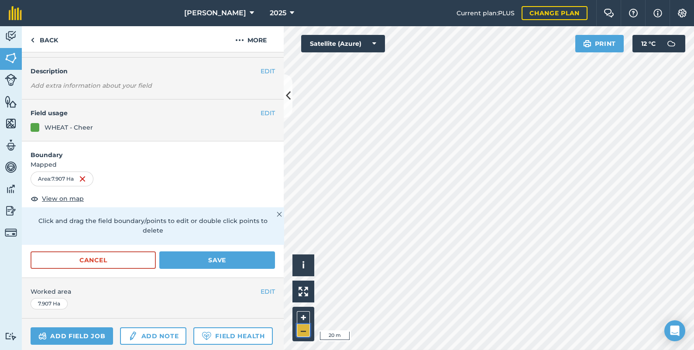
click at [306, 327] on button "–" at bounding box center [303, 330] width 13 height 13
click at [111, 254] on button "Cancel" at bounding box center [93, 259] width 125 height 17
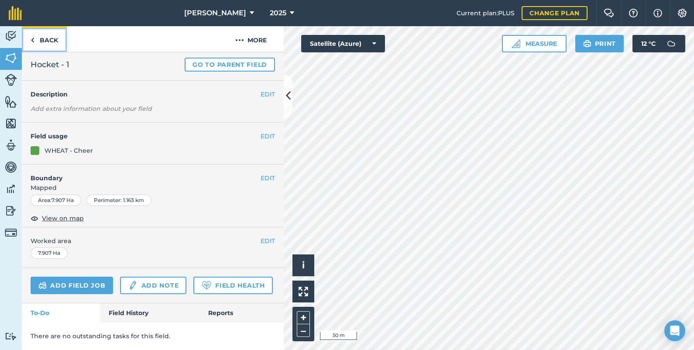
click at [57, 37] on link "Back" at bounding box center [44, 39] width 45 height 26
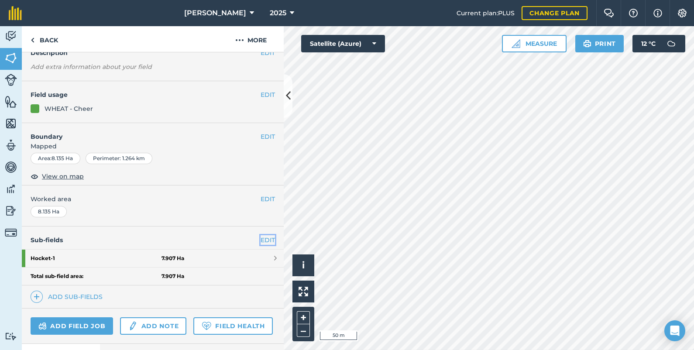
click at [261, 238] on link "EDIT" at bounding box center [268, 240] width 14 height 10
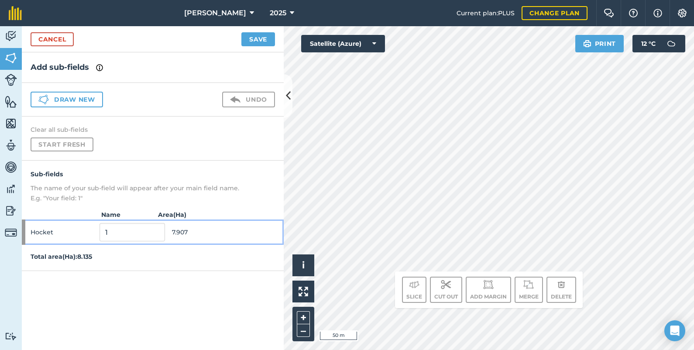
click at [48, 230] on span "Hocket" at bounding box center [63, 232] width 65 height 17
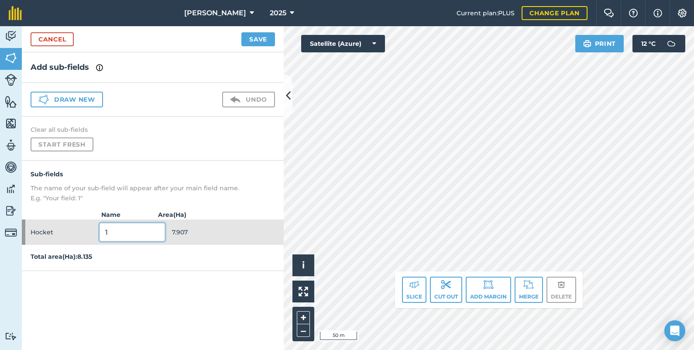
click at [128, 229] on input "1" at bounding box center [132, 232] width 65 height 18
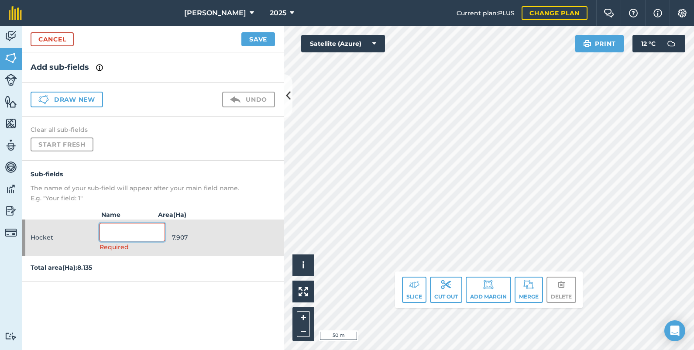
type input "1"
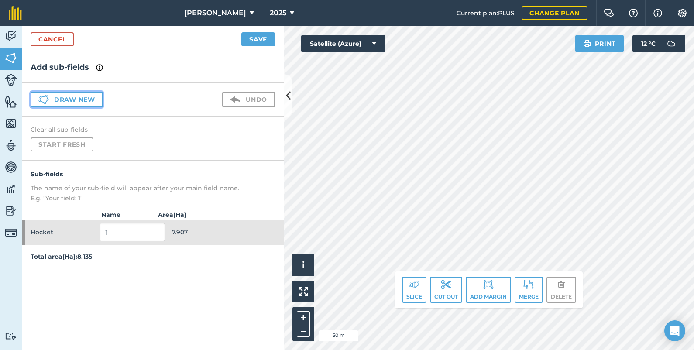
click at [70, 100] on button "Draw new" at bounding box center [67, 100] width 72 height 16
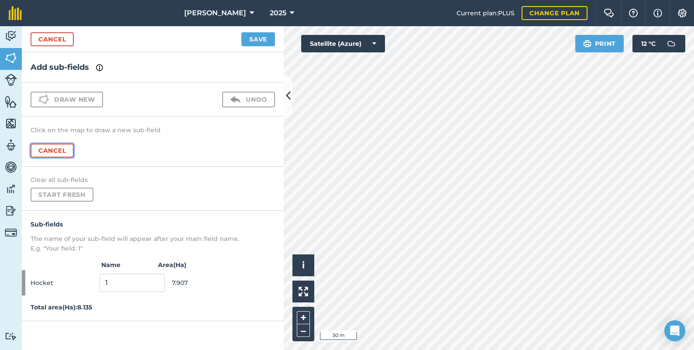
click at [58, 149] on button "Cancel" at bounding box center [52, 151] width 43 height 14
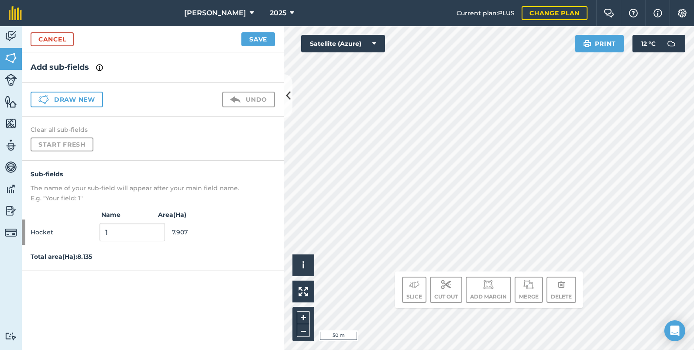
drag, startPoint x: 74, startPoint y: 144, endPoint x: 163, endPoint y: 133, distance: 90.2
click at [163, 133] on h4 "Clear all sub-fields" at bounding box center [153, 129] width 244 height 9
click at [263, 37] on button "Save" at bounding box center [258, 39] width 34 height 14
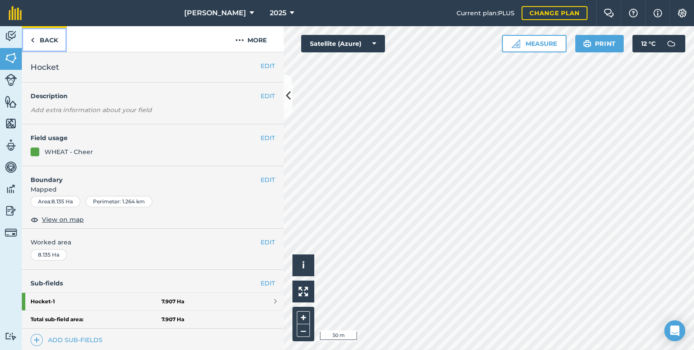
click at [51, 37] on link "Back" at bounding box center [44, 39] width 45 height 26
click at [50, 38] on link "Back" at bounding box center [44, 39] width 45 height 26
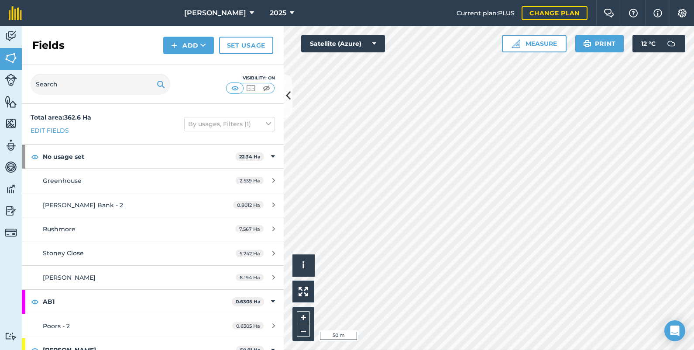
click at [50, 38] on div "Fields Add Set usage" at bounding box center [153, 45] width 262 height 39
click at [306, 327] on button "–" at bounding box center [303, 330] width 13 height 13
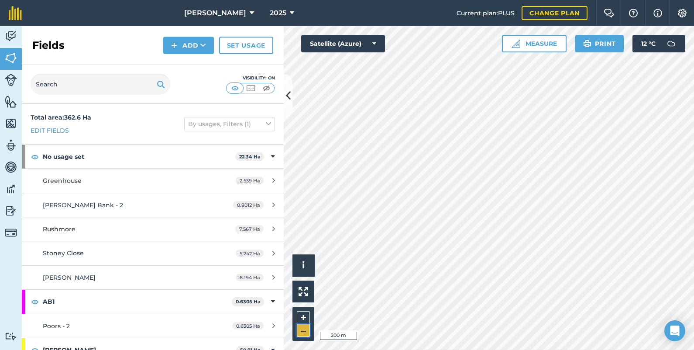
click at [306, 327] on button "–" at bounding box center [303, 330] width 13 height 13
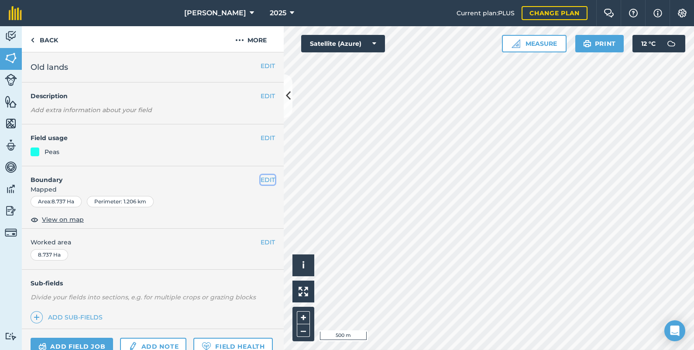
click at [261, 179] on button "EDIT" at bounding box center [268, 180] width 14 height 10
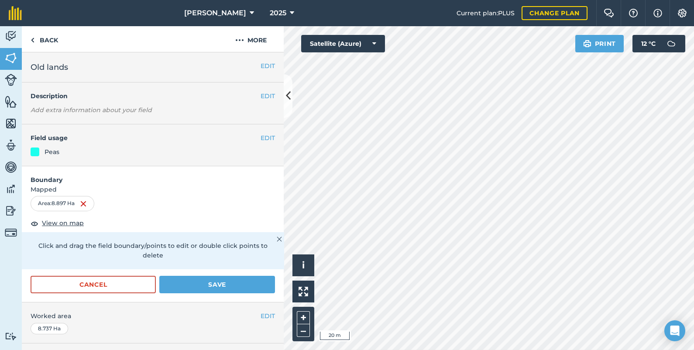
click at [533, 350] on html "[PERSON_NAME] 2025 Current plan : PLUS Change plan Farm Chat Help Info Settings…" at bounding box center [347, 175] width 694 height 350
click at [694, 216] on html "[PERSON_NAME] 2025 Current plan : PLUS Change plan Farm Chat Help Info Settings…" at bounding box center [347, 175] width 694 height 350
click at [228, 283] on button "Save" at bounding box center [217, 284] width 116 height 17
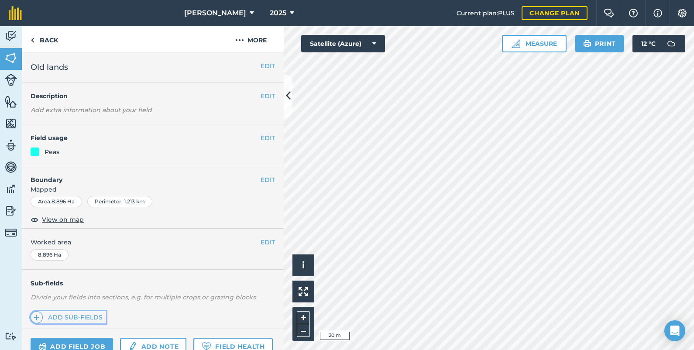
click at [90, 315] on link "Add sub-fields" at bounding box center [69, 317] width 76 height 12
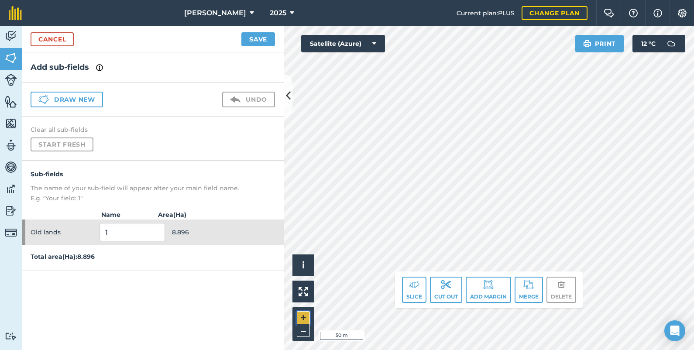
click at [303, 319] on button "+" at bounding box center [303, 317] width 13 height 13
click at [415, 289] on img at bounding box center [414, 284] width 10 height 10
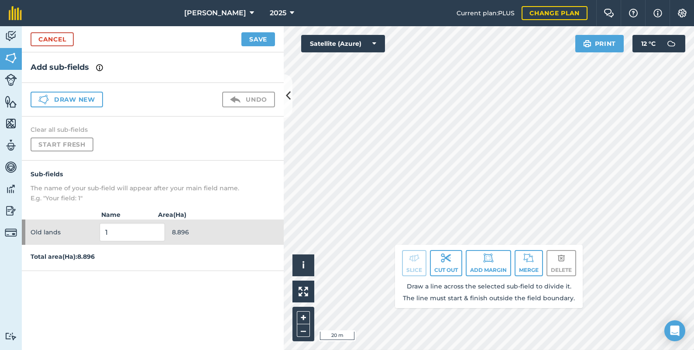
click at [269, 120] on div "Activity Fields Livestock Features Maps Team Vehicles Data Reporting Billing Tu…" at bounding box center [347, 188] width 694 height 324
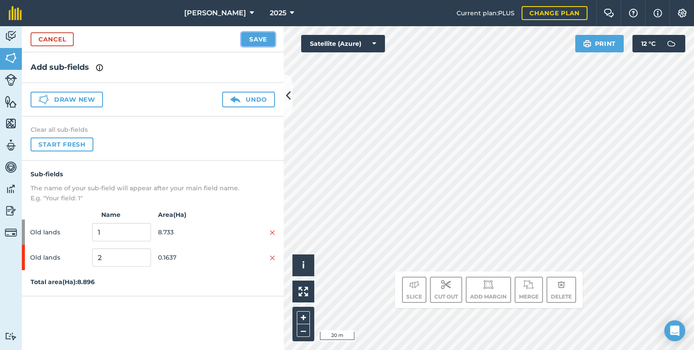
click at [251, 38] on button "Save" at bounding box center [258, 39] width 34 height 14
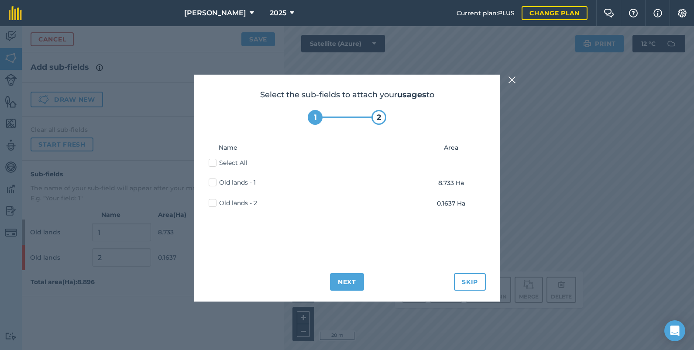
click at [216, 181] on label "Old lands - 1" at bounding box center [232, 182] width 47 height 9
click at [214, 181] on input "Old lands - 1" at bounding box center [212, 181] width 6 height 6
checkbox input "true"
click at [347, 282] on button "Next" at bounding box center [347, 281] width 34 height 17
click at [213, 183] on label "Old lands - 1" at bounding box center [232, 182] width 47 height 9
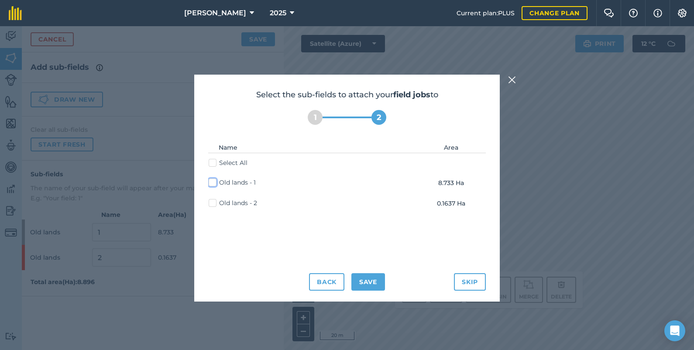
click at [213, 183] on input "Old lands - 1" at bounding box center [212, 181] width 6 height 6
checkbox input "true"
click at [369, 285] on button "Save" at bounding box center [368, 281] width 34 height 17
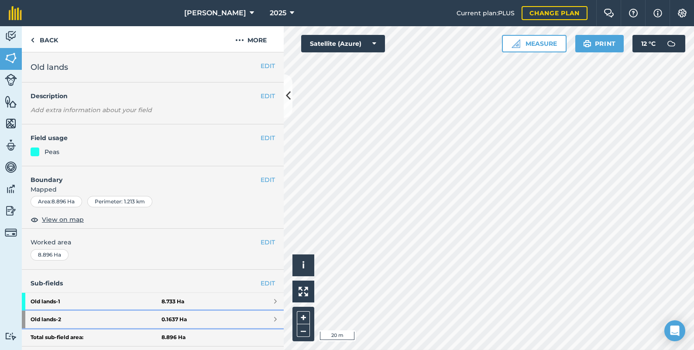
click at [181, 314] on link "Old lands - 2 0.1637 Ha" at bounding box center [153, 319] width 262 height 17
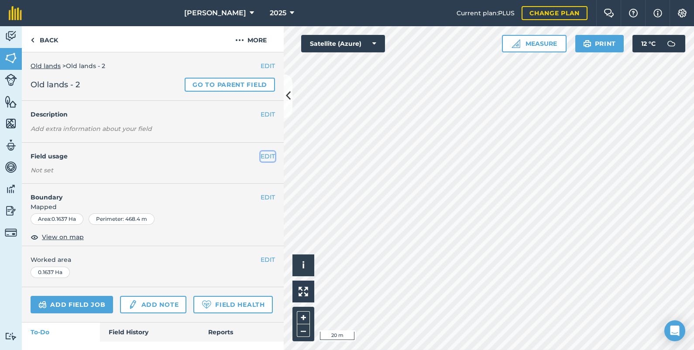
click at [261, 152] on button "EDIT" at bounding box center [268, 156] width 14 height 10
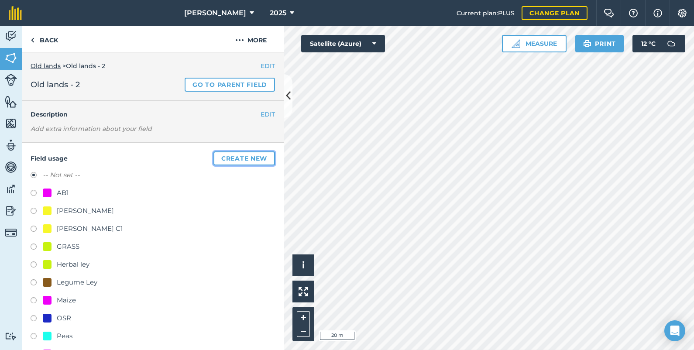
click at [222, 157] on button "Create new" at bounding box center [244, 158] width 62 height 14
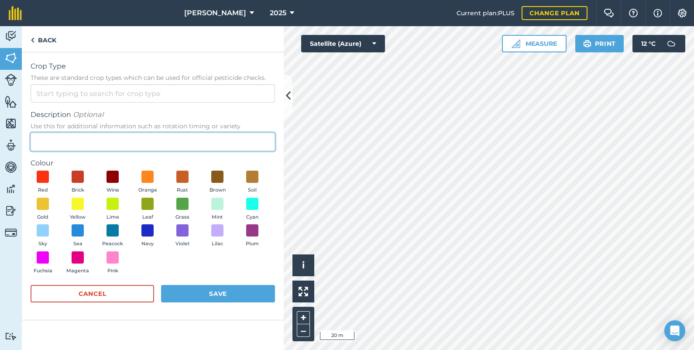
click at [76, 141] on input "Description Optional Use this for additional information such as rotation timin…" at bounding box center [153, 142] width 244 height 18
type input "CAHL1"
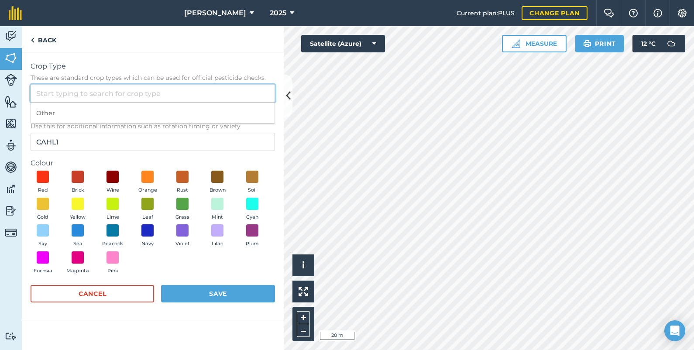
click at [52, 91] on input "Crop Type These are standard crop types which can be used for official pesticid…" at bounding box center [153, 93] width 244 height 18
click at [52, 115] on li "Other" at bounding box center [153, 113] width 244 height 21
type input "Other"
click at [81, 258] on span at bounding box center [78, 258] width 14 height 14
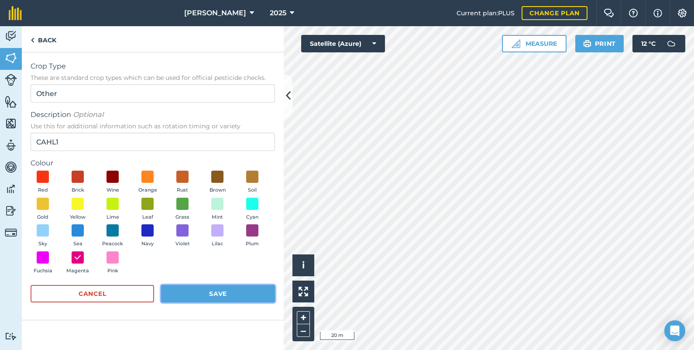
click at [223, 293] on button "Save" at bounding box center [218, 293] width 114 height 17
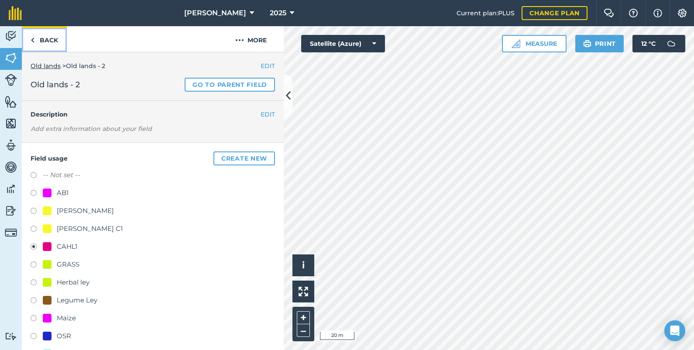
click at [47, 39] on link "Back" at bounding box center [44, 39] width 45 height 26
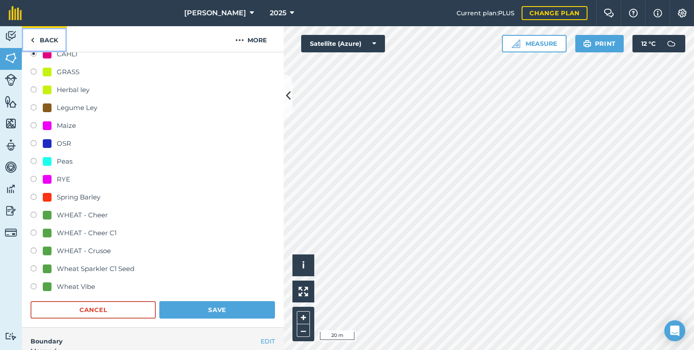
scroll to position [174, 0]
click at [207, 310] on button "Save" at bounding box center [217, 309] width 116 height 17
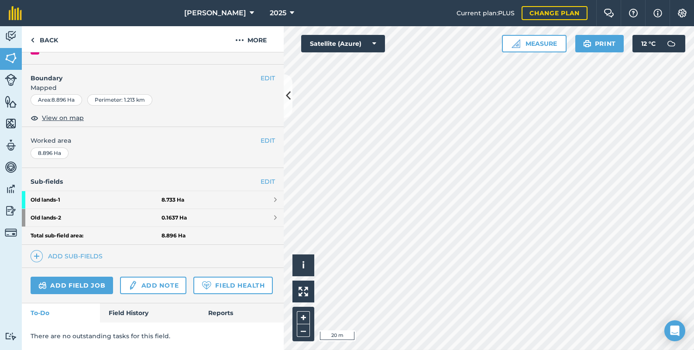
scroll to position [124, 0]
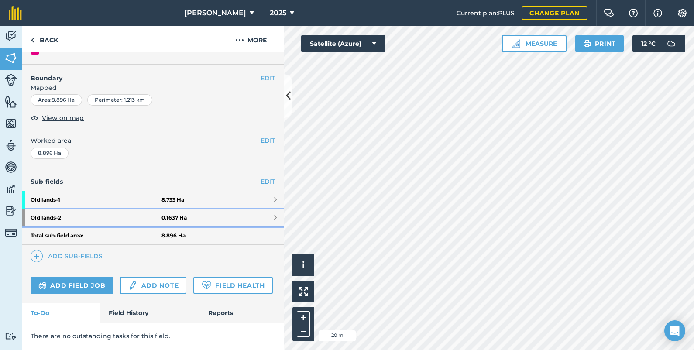
click at [177, 214] on strong "0.1637 Ha" at bounding box center [174, 217] width 25 height 7
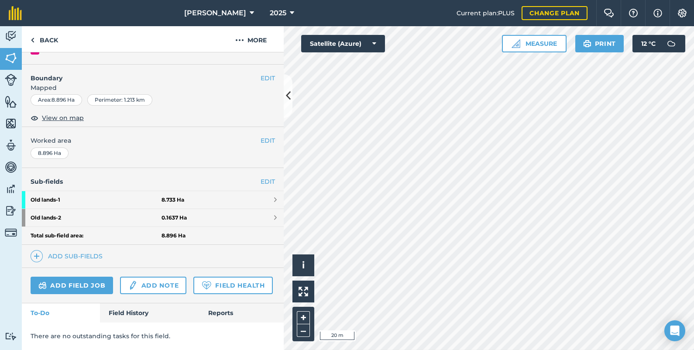
scroll to position [43, 0]
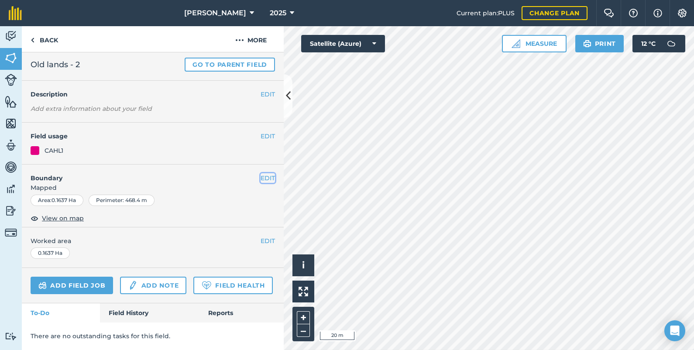
click at [261, 173] on button "EDIT" at bounding box center [268, 178] width 14 height 10
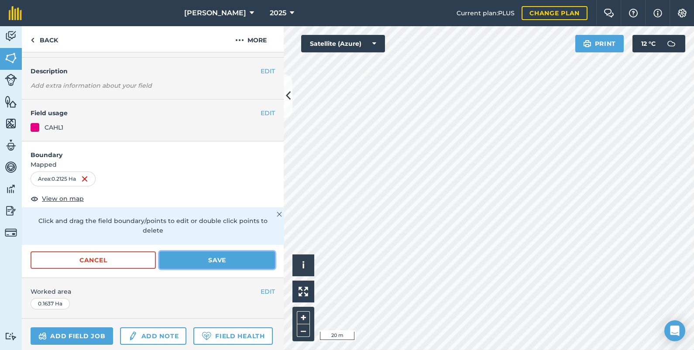
click at [214, 254] on button "Save" at bounding box center [217, 259] width 116 height 17
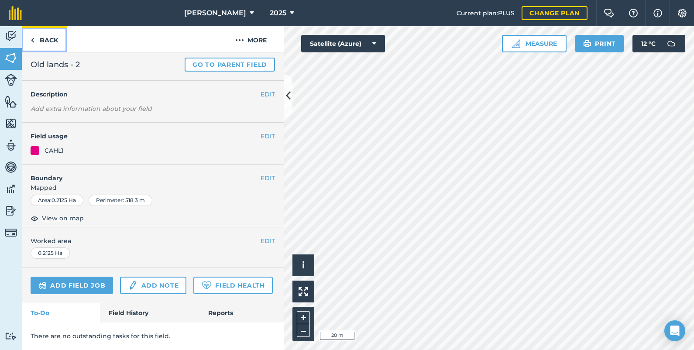
click at [48, 37] on link "Back" at bounding box center [44, 39] width 45 height 26
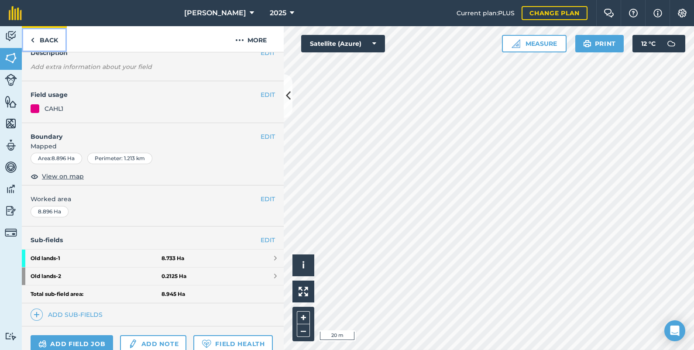
click at [48, 37] on link "Back" at bounding box center [44, 39] width 45 height 26
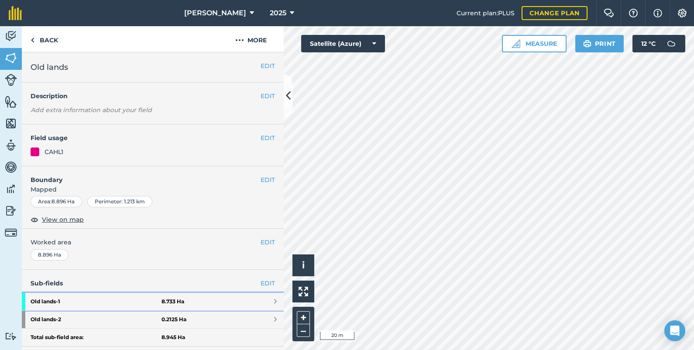
click at [199, 303] on link "Old lands - 1 8.733 Ha" at bounding box center [153, 301] width 262 height 17
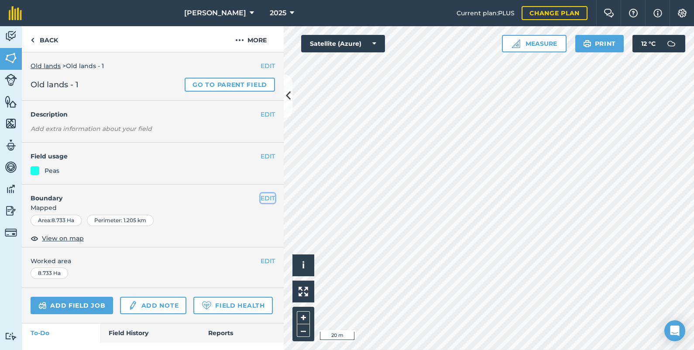
click at [261, 196] on button "EDIT" at bounding box center [268, 198] width 14 height 10
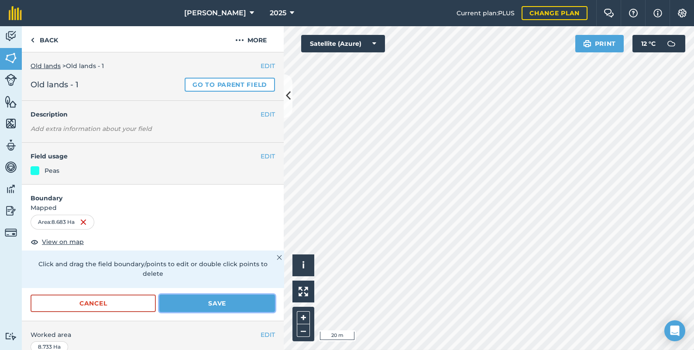
click at [239, 303] on button "Save" at bounding box center [217, 303] width 116 height 17
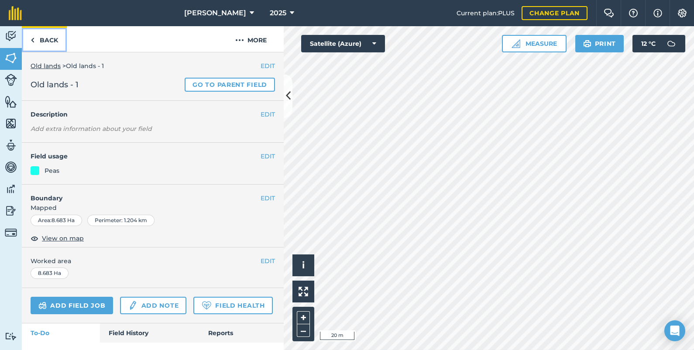
click at [51, 44] on link "Back" at bounding box center [44, 39] width 45 height 26
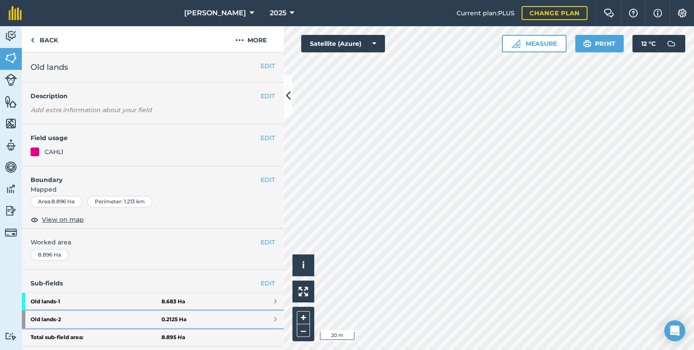
click at [95, 315] on strong "Old lands - 2" at bounding box center [96, 319] width 131 height 17
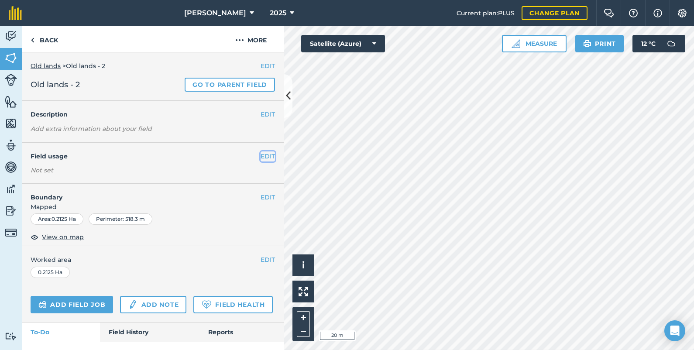
click at [261, 157] on button "EDIT" at bounding box center [268, 156] width 14 height 10
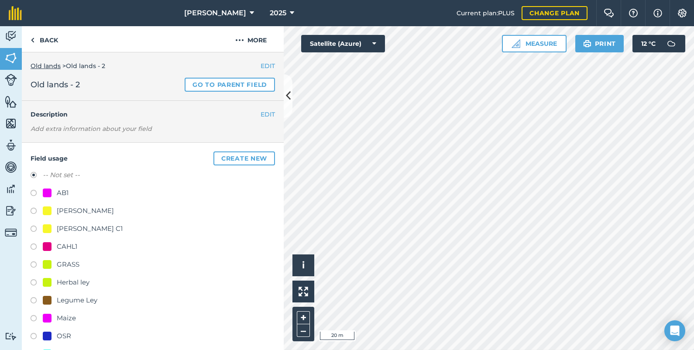
click at [28, 247] on div "Field usage Create new -- Not set -- AB1 [PERSON_NAME] [PERSON_NAME] C1 CAHL1 G…" at bounding box center [153, 332] width 262 height 378
click at [33, 247] on label at bounding box center [37, 248] width 12 height 9
radio input "true"
radio input "false"
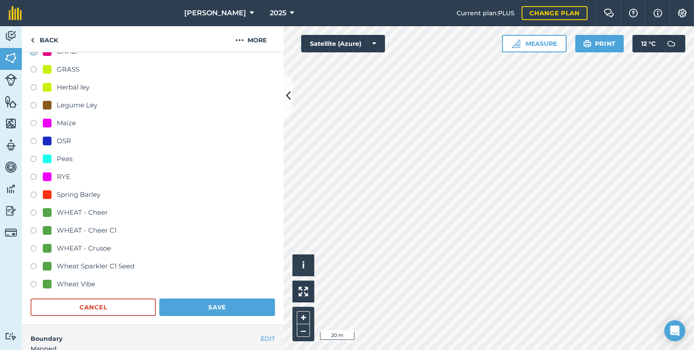
scroll to position [196, 0]
click at [218, 308] on button "Save" at bounding box center [217, 306] width 116 height 17
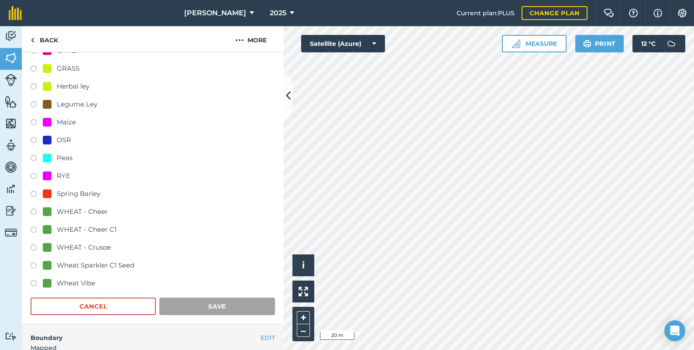
scroll to position [43, 0]
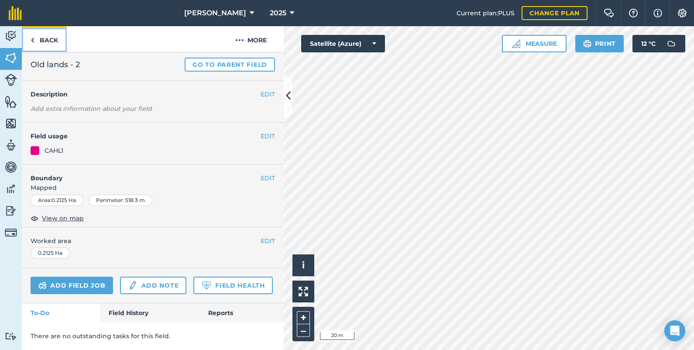
click at [47, 39] on link "Back" at bounding box center [44, 39] width 45 height 26
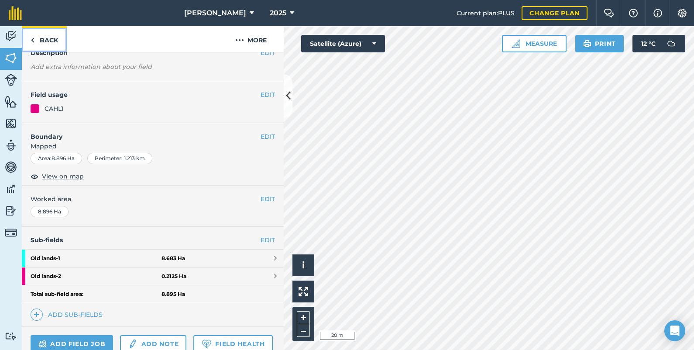
scroll to position [124, 0]
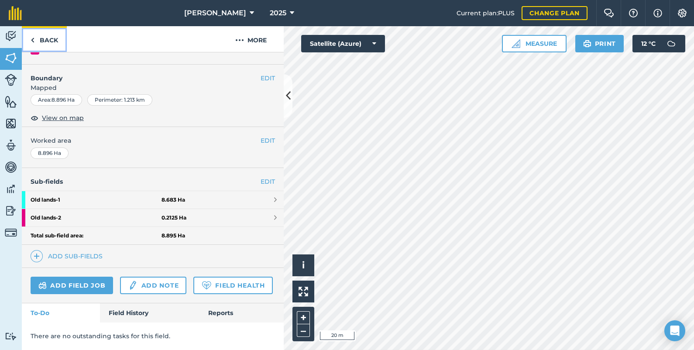
click at [47, 39] on link "Back" at bounding box center [44, 39] width 45 height 26
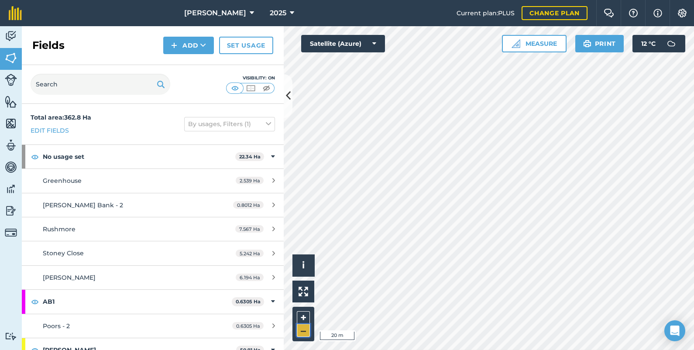
click at [300, 326] on button "–" at bounding box center [303, 330] width 13 height 13
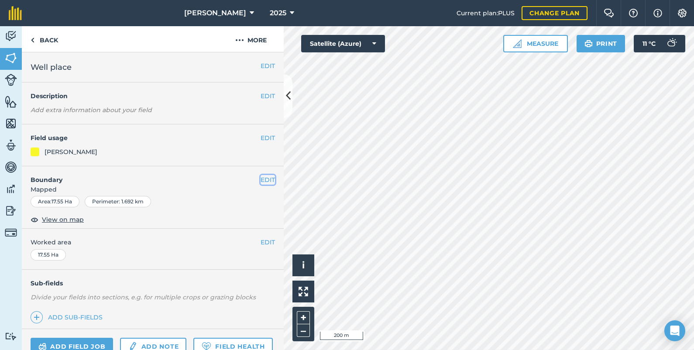
click at [261, 182] on button "EDIT" at bounding box center [268, 180] width 14 height 10
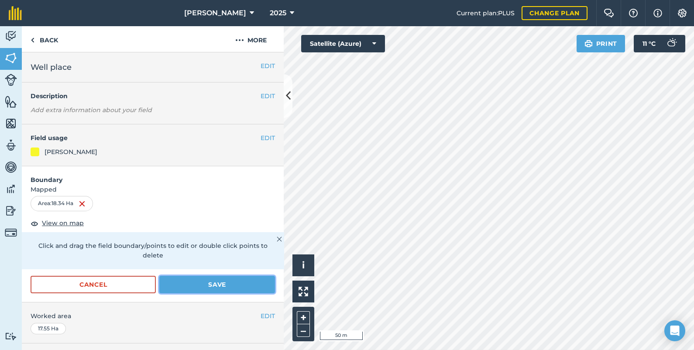
click at [231, 284] on button "Save" at bounding box center [217, 284] width 116 height 17
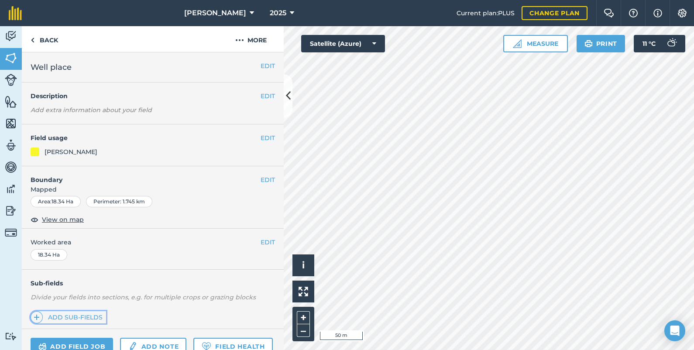
click at [94, 312] on link "Add sub-fields" at bounding box center [69, 317] width 76 height 12
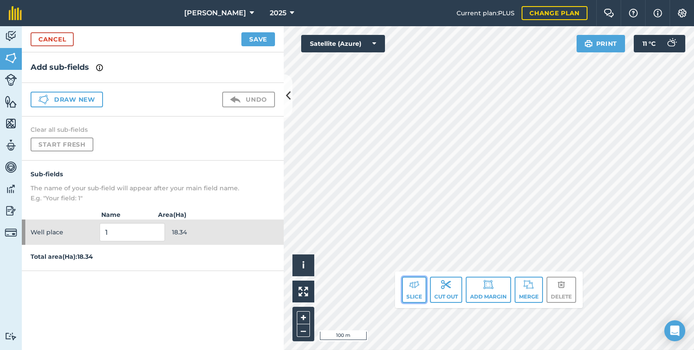
click at [421, 288] on button "Slice" at bounding box center [414, 290] width 24 height 26
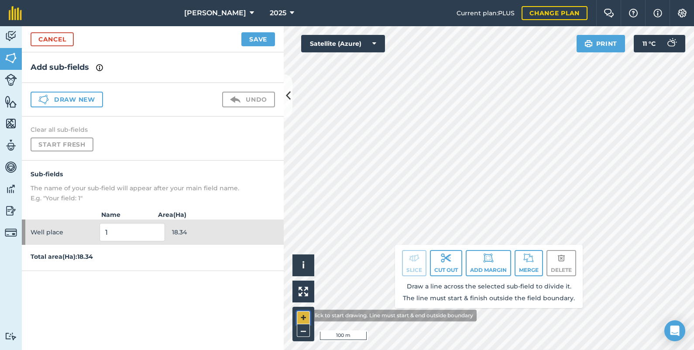
click at [301, 315] on button "+" at bounding box center [303, 317] width 13 height 13
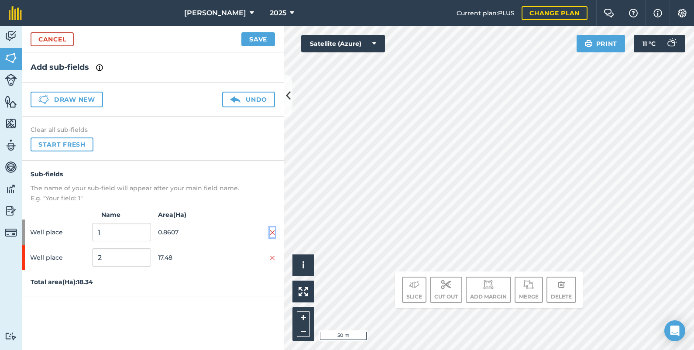
click at [272, 230] on img at bounding box center [272, 232] width 5 height 7
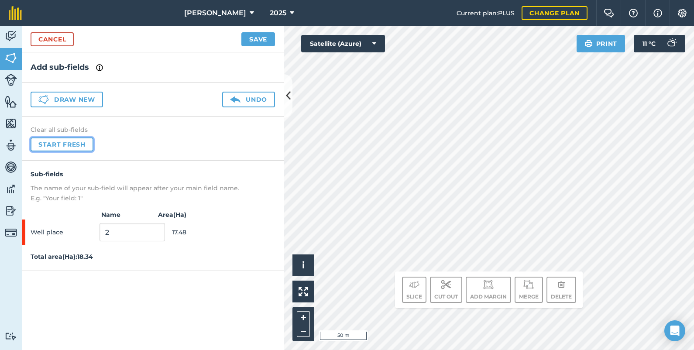
click at [77, 143] on button "Start fresh" at bounding box center [62, 145] width 63 height 14
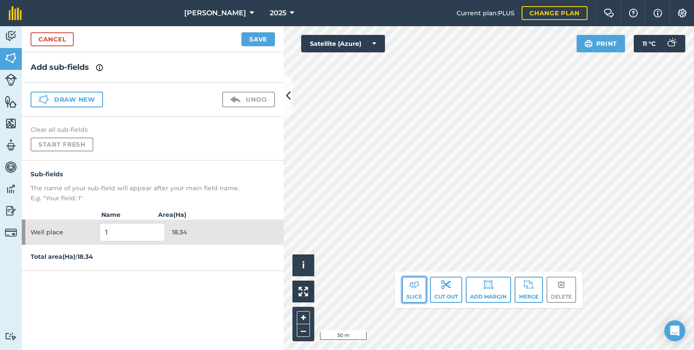
click at [422, 290] on button "Slice" at bounding box center [414, 290] width 24 height 26
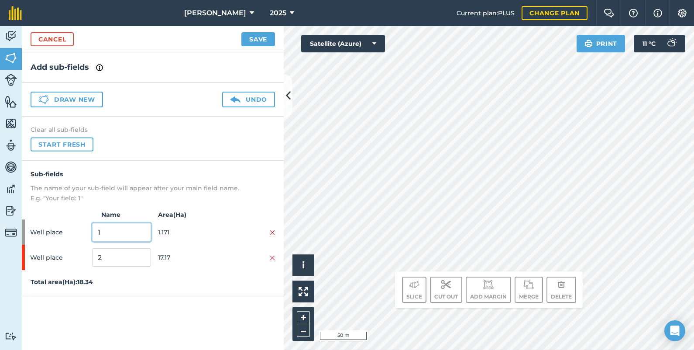
click at [103, 231] on input "1" at bounding box center [121, 232] width 59 height 18
type input "2"
click at [104, 255] on input "2" at bounding box center [121, 257] width 59 height 18
type input "1"
click at [72, 144] on button "Start fresh" at bounding box center [62, 145] width 63 height 14
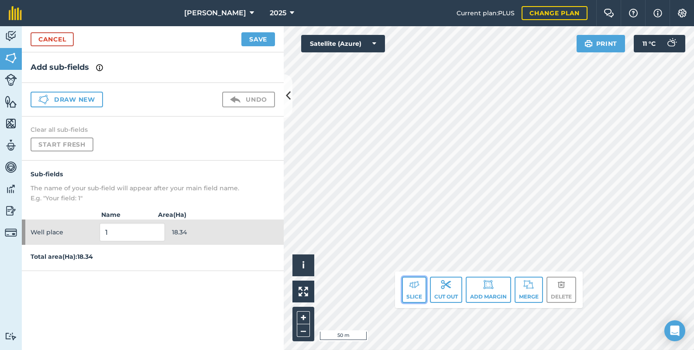
click at [412, 295] on button "Slice" at bounding box center [414, 290] width 24 height 26
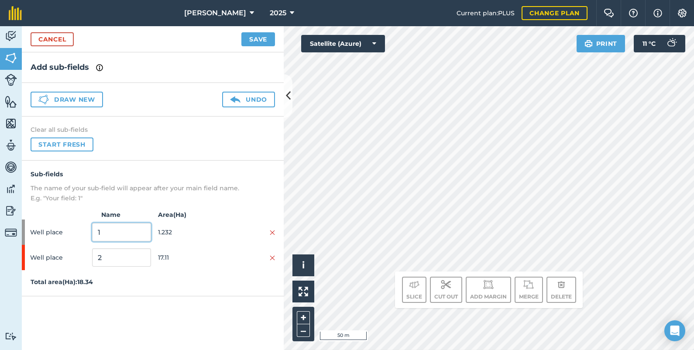
click at [104, 231] on input "1" at bounding box center [121, 232] width 59 height 18
type input "2"
click at [103, 256] on input "2" at bounding box center [121, 257] width 59 height 18
type input "1"
click at [255, 39] on button "Save" at bounding box center [258, 39] width 34 height 14
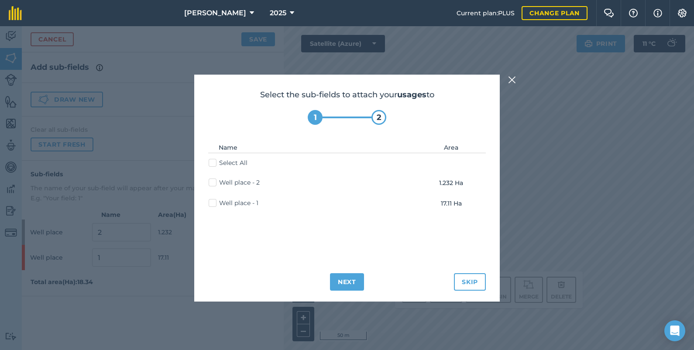
click at [214, 199] on label "Well place - 1" at bounding box center [234, 203] width 50 height 9
click at [214, 199] on input "Well place - 1" at bounding box center [212, 202] width 6 height 6
checkbox input "true"
click at [348, 284] on button "Next" at bounding box center [347, 281] width 34 height 17
click at [213, 201] on label "Well place - 1" at bounding box center [234, 203] width 50 height 9
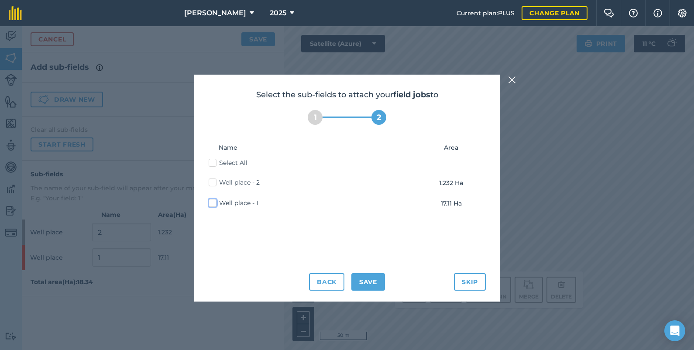
click at [213, 201] on input "Well place - 1" at bounding box center [212, 202] width 6 height 6
checkbox input "true"
click at [368, 279] on button "Save" at bounding box center [368, 281] width 34 height 17
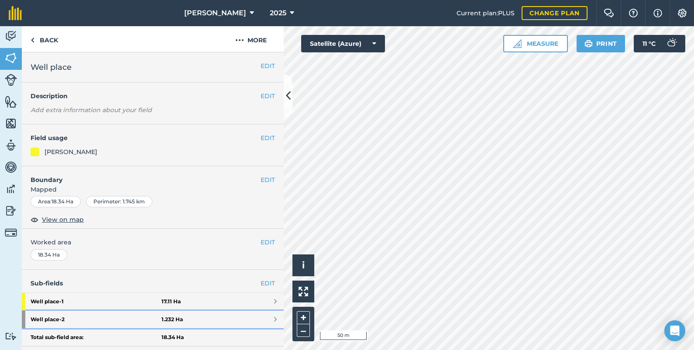
click at [203, 317] on link "Well place - 2 1.232 Ha" at bounding box center [153, 319] width 262 height 17
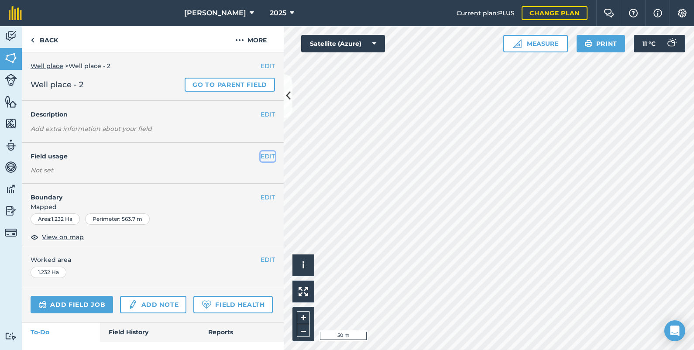
click at [261, 157] on button "EDIT" at bounding box center [268, 156] width 14 height 10
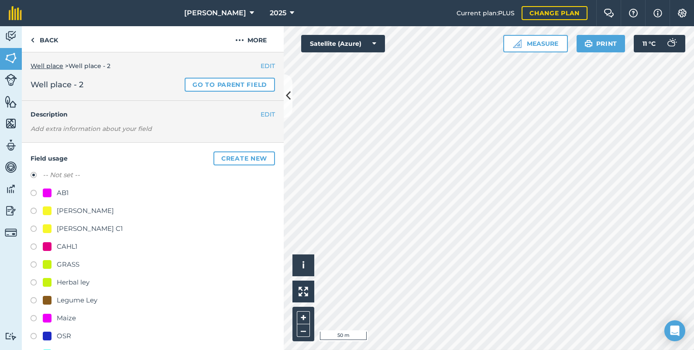
click at [34, 192] on label at bounding box center [37, 194] width 12 height 9
radio input "true"
radio input "false"
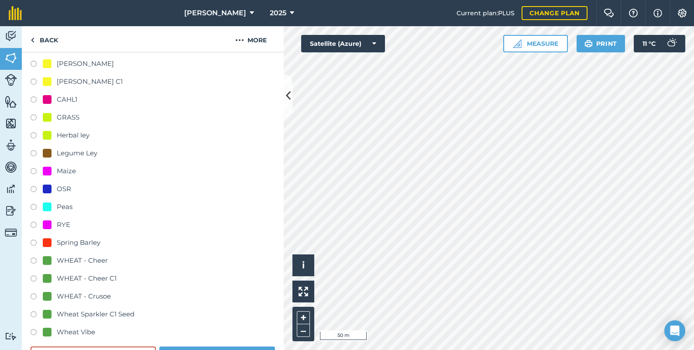
scroll to position [174, 0]
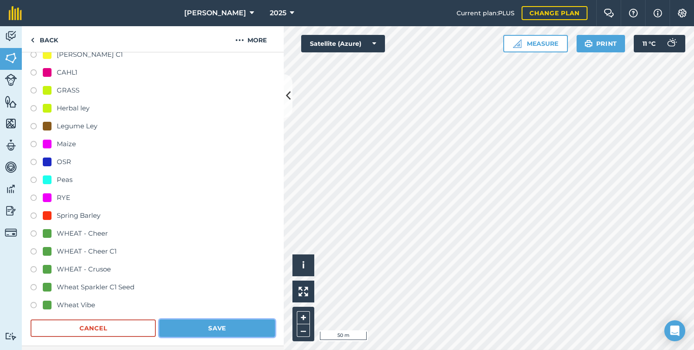
click at [248, 327] on button "Save" at bounding box center [217, 328] width 116 height 17
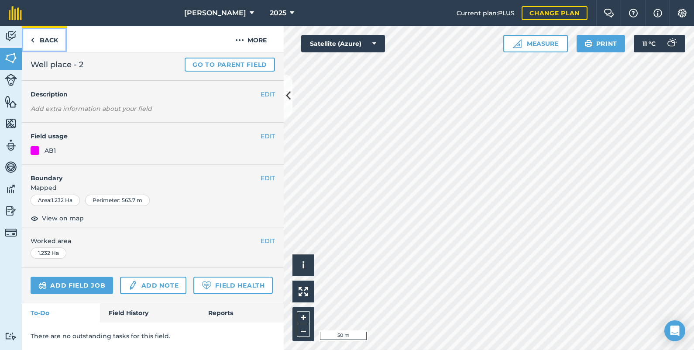
click at [49, 40] on link "Back" at bounding box center [44, 39] width 45 height 26
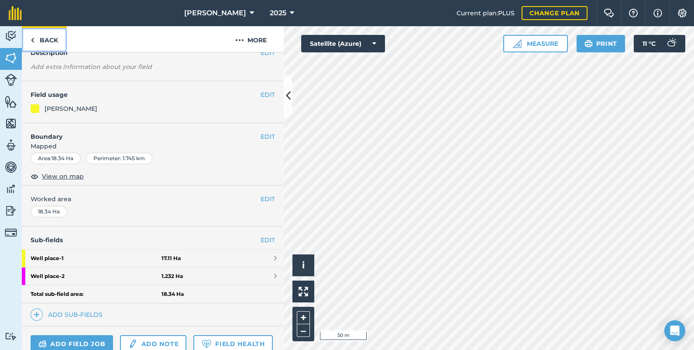
scroll to position [132, 0]
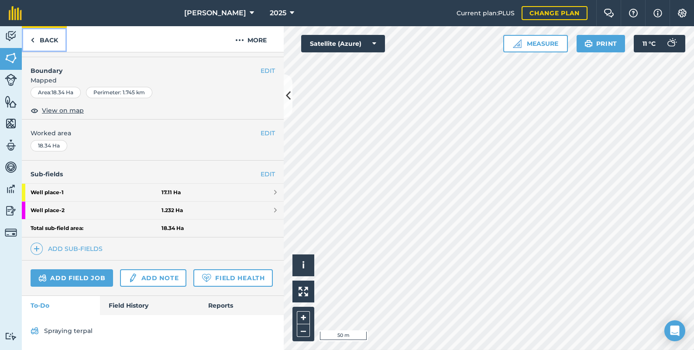
click at [34, 40] on link "Back" at bounding box center [44, 39] width 45 height 26
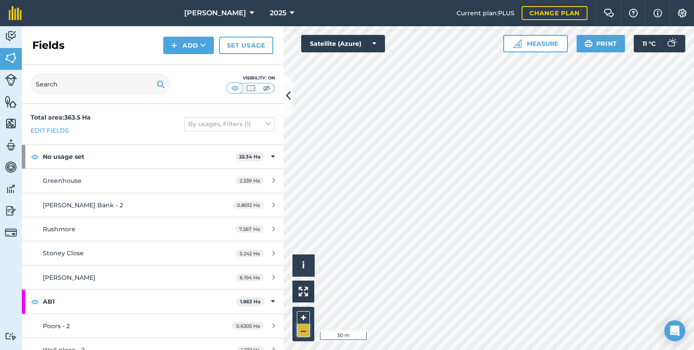
click at [307, 331] on button "–" at bounding box center [303, 330] width 13 height 13
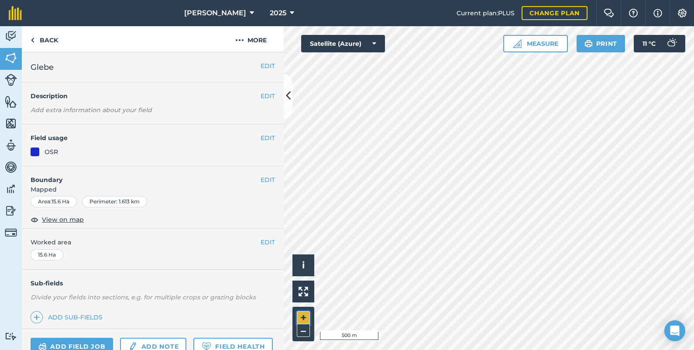
click at [306, 313] on button "+" at bounding box center [303, 317] width 13 height 13
click at [694, 295] on html "[PERSON_NAME] 2025 Current plan : PLUS Change plan Farm Chat Help Info Settings…" at bounding box center [347, 175] width 694 height 350
click at [263, 176] on button "EDIT" at bounding box center [268, 180] width 14 height 10
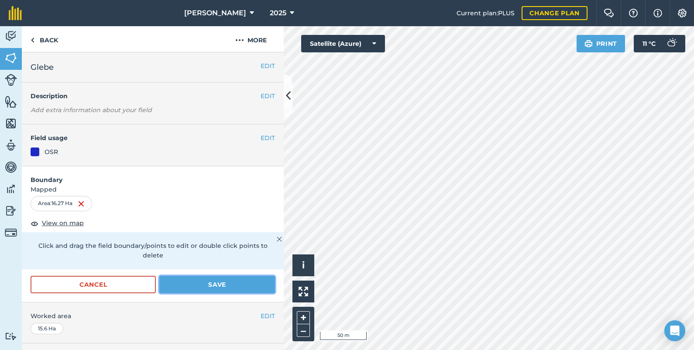
click at [224, 281] on button "Save" at bounding box center [217, 284] width 116 height 17
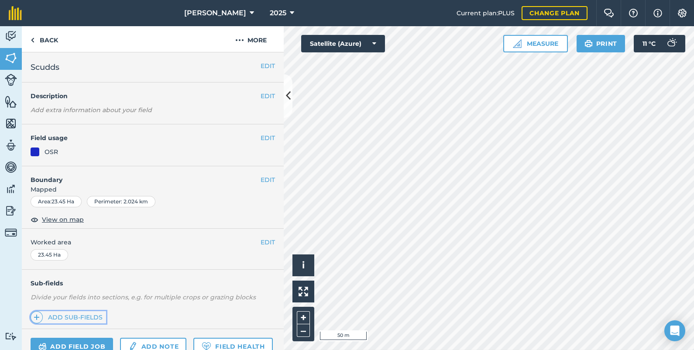
click at [90, 317] on link "Add sub-fields" at bounding box center [69, 317] width 76 height 12
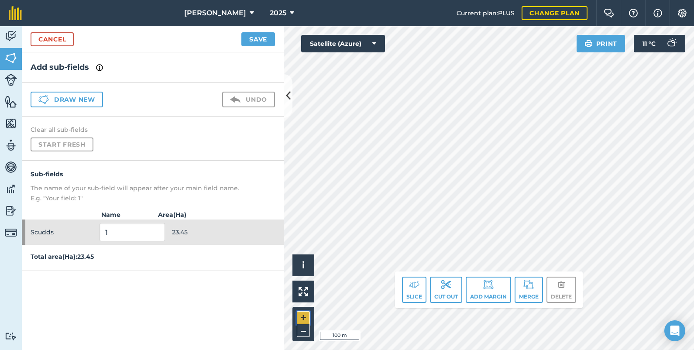
click at [308, 315] on button "+" at bounding box center [303, 317] width 13 height 13
click at [375, 0] on html "[PERSON_NAME] 2025 Current plan : PLUS Change plan Farm Chat Help Info Settings…" at bounding box center [347, 175] width 694 height 350
click at [452, 0] on html "[PERSON_NAME] 2025 Current plan : PLUS Change plan Farm Chat Help Info Settings…" at bounding box center [347, 175] width 694 height 350
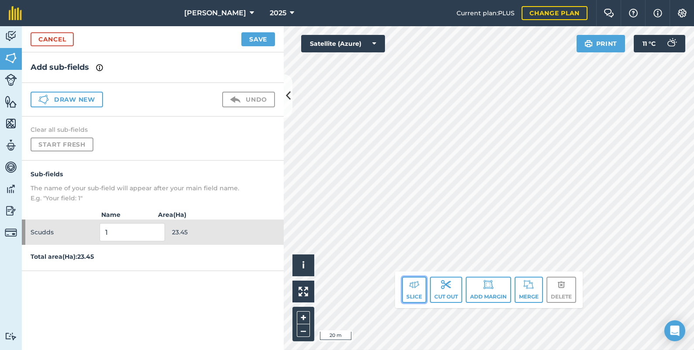
click at [412, 293] on button "Slice" at bounding box center [414, 290] width 24 height 26
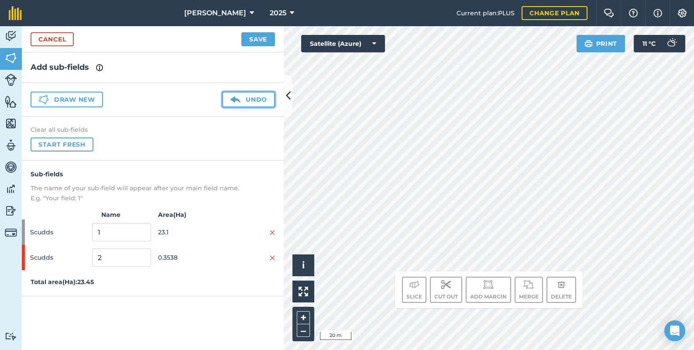
click at [243, 94] on button "Undo" at bounding box center [248, 100] width 53 height 16
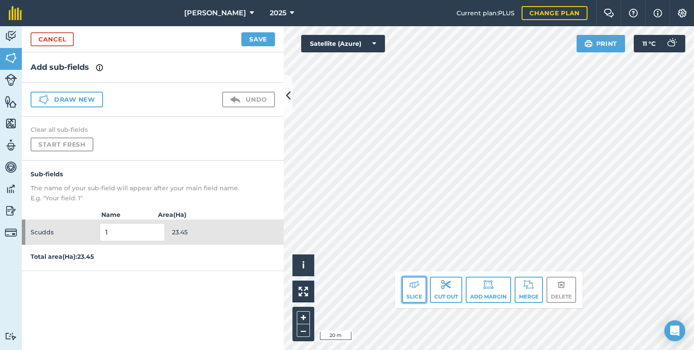
click at [417, 283] on img at bounding box center [414, 284] width 10 height 10
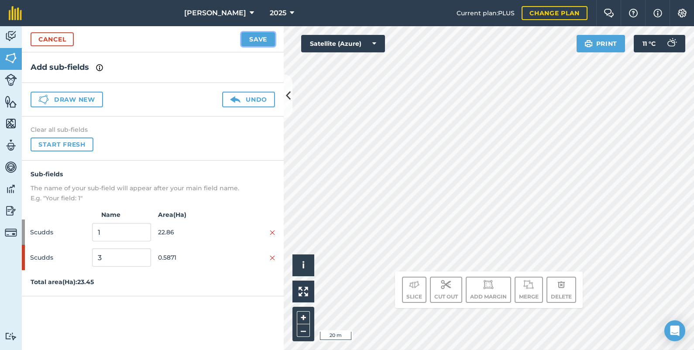
click at [257, 38] on button "Save" at bounding box center [258, 39] width 34 height 14
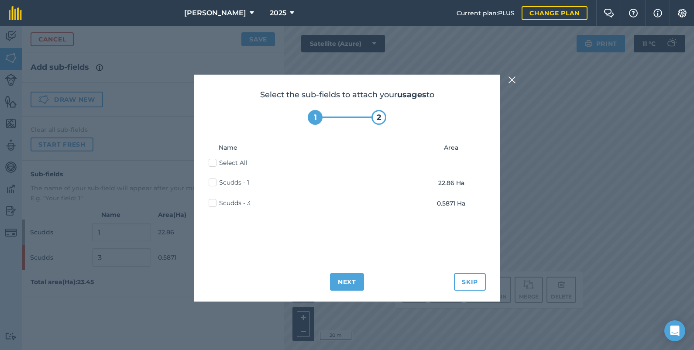
click at [213, 181] on label "Scudds - 1" at bounding box center [229, 182] width 41 height 9
click at [213, 181] on input "Scudds - 1" at bounding box center [212, 181] width 6 height 6
checkbox input "true"
click at [352, 278] on button "Next" at bounding box center [347, 281] width 34 height 17
click at [210, 182] on label "Scudds - 1" at bounding box center [229, 182] width 41 height 9
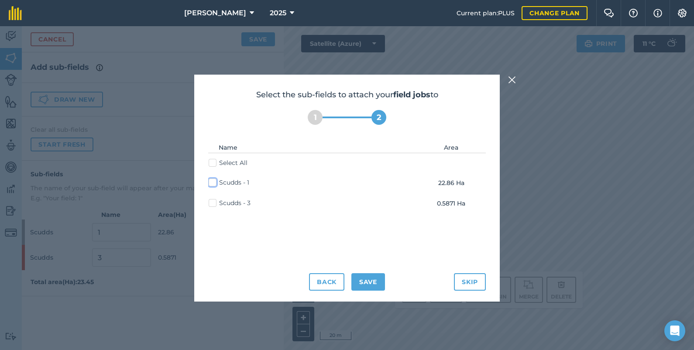
click at [210, 182] on input "Scudds - 1" at bounding box center [212, 181] width 6 height 6
checkbox input "true"
click at [358, 282] on button "Save" at bounding box center [368, 281] width 34 height 17
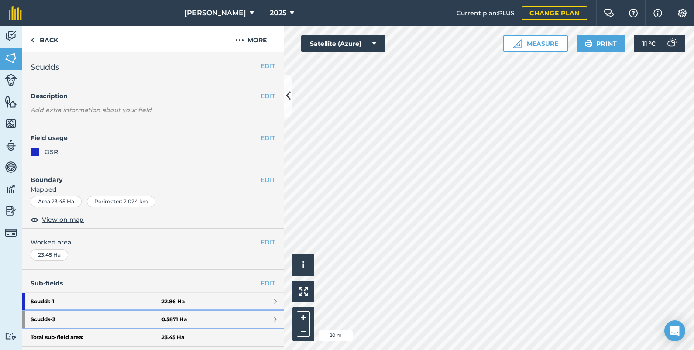
click at [49, 322] on strong "Scudds - 3" at bounding box center [96, 319] width 131 height 17
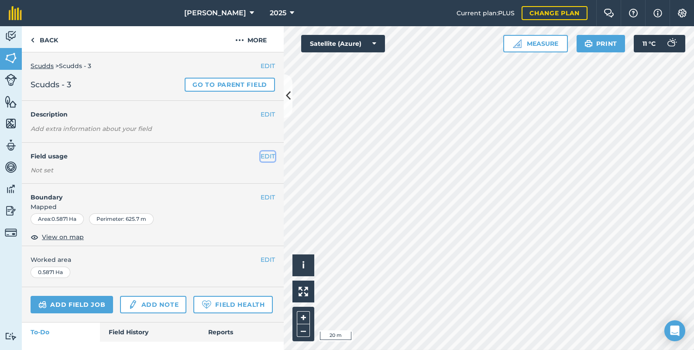
click at [261, 152] on button "EDIT" at bounding box center [268, 156] width 14 height 10
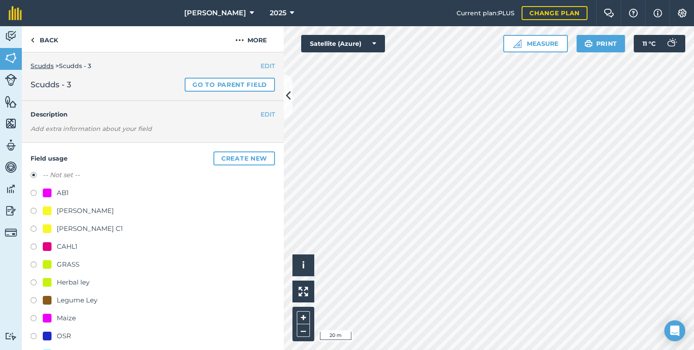
click at [34, 190] on label at bounding box center [37, 194] width 12 height 9
radio input "true"
radio input "false"
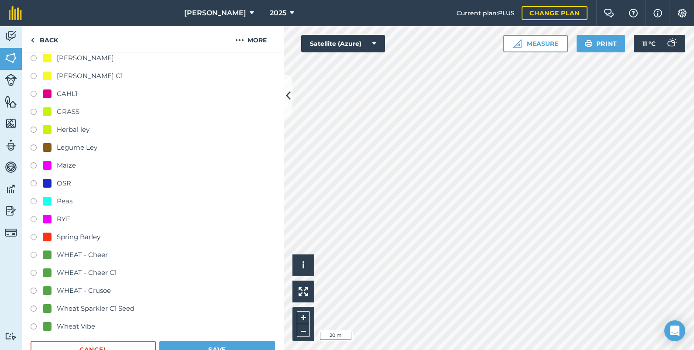
scroll to position [174, 0]
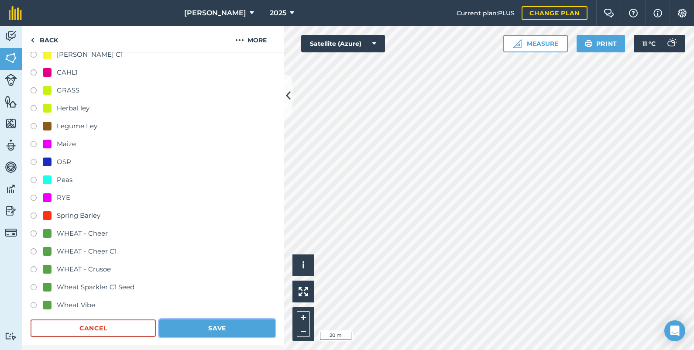
click at [253, 329] on button "Save" at bounding box center [217, 328] width 116 height 17
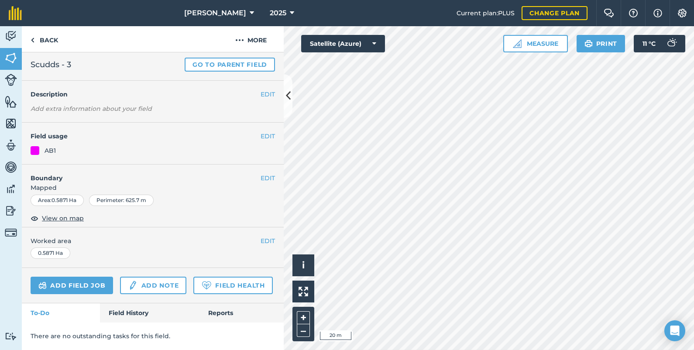
scroll to position [43, 0]
click at [263, 173] on button "EDIT" at bounding box center [268, 178] width 14 height 10
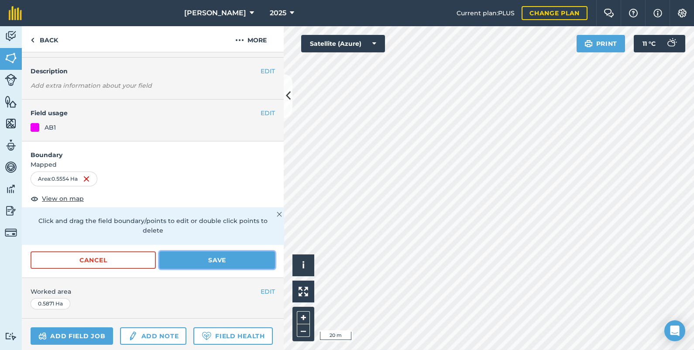
click at [225, 258] on button "Save" at bounding box center [217, 259] width 116 height 17
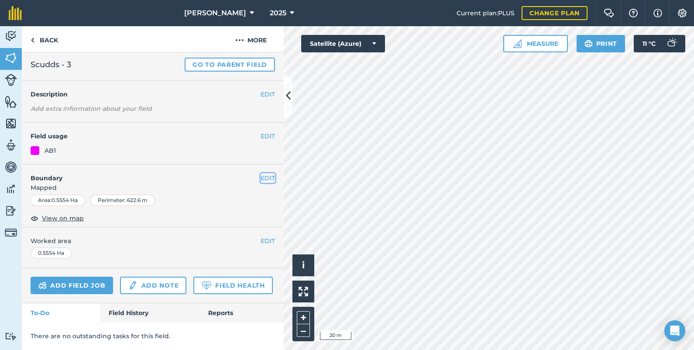
click at [261, 173] on button "EDIT" at bounding box center [268, 178] width 14 height 10
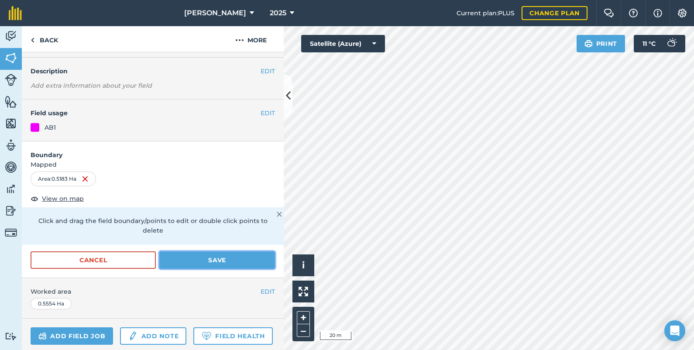
click at [191, 255] on button "Save" at bounding box center [217, 259] width 116 height 17
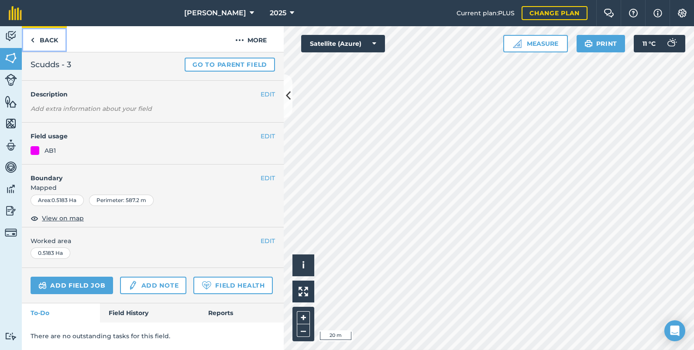
click at [49, 41] on link "Back" at bounding box center [44, 39] width 45 height 26
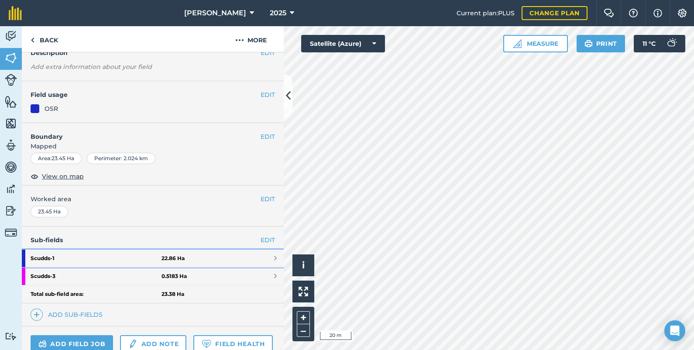
click at [251, 255] on link "Scudds - 1 22.86 Ha" at bounding box center [153, 258] width 262 height 17
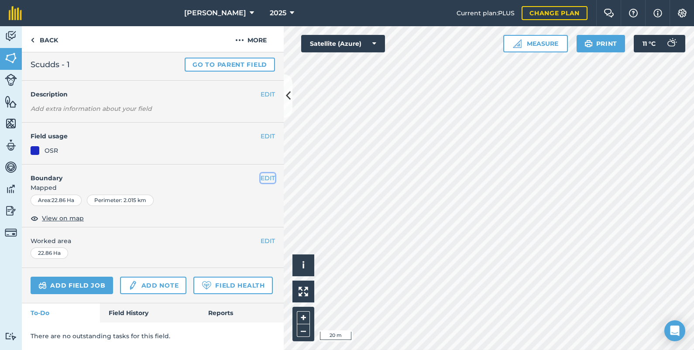
click at [263, 173] on button "EDIT" at bounding box center [268, 178] width 14 height 10
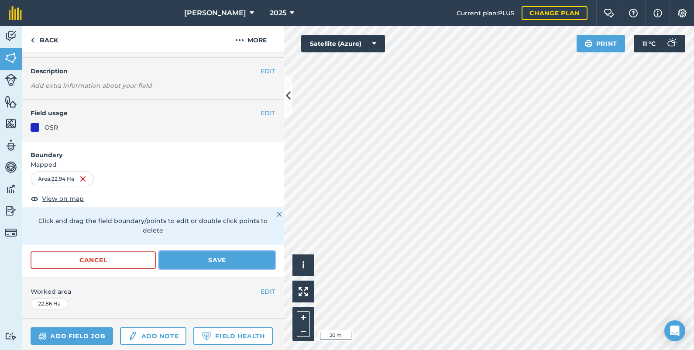
click at [225, 263] on button "Save" at bounding box center [217, 259] width 116 height 17
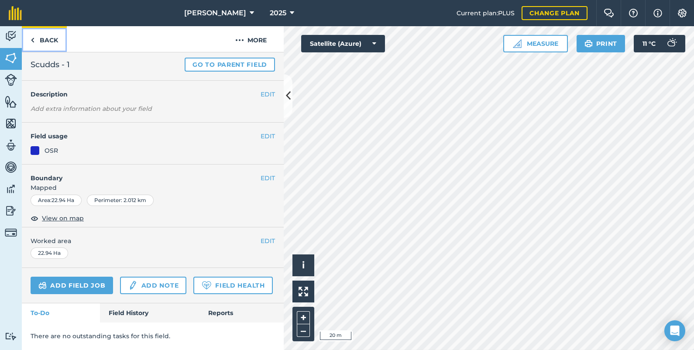
click at [42, 39] on link "Back" at bounding box center [44, 39] width 45 height 26
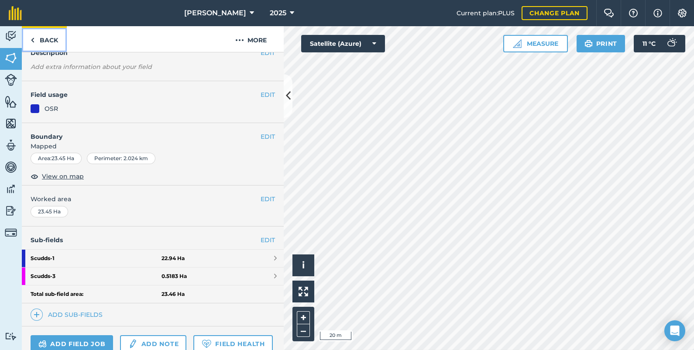
click at [36, 39] on link "Back" at bounding box center [44, 39] width 45 height 26
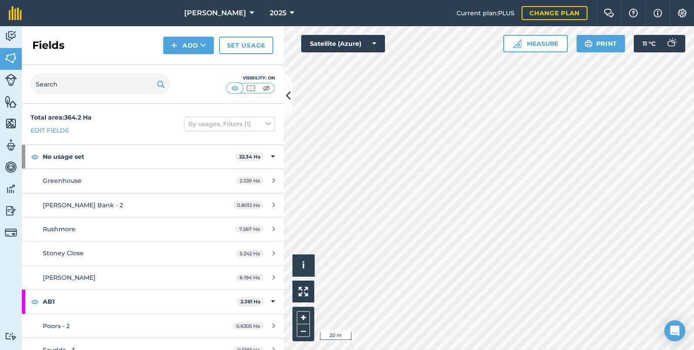
drag, startPoint x: 36, startPoint y: 39, endPoint x: 134, endPoint y: 49, distance: 98.3
click at [134, 49] on div "Fields Add Set usage" at bounding box center [153, 45] width 262 height 39
click at [55, 48] on h2 "Fields" at bounding box center [48, 45] width 32 height 14
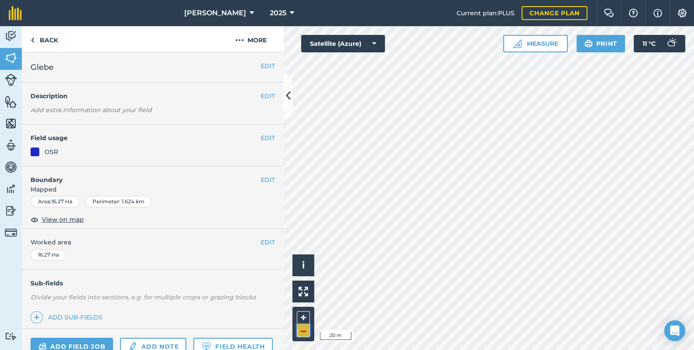
click at [298, 329] on button "–" at bounding box center [303, 330] width 13 height 13
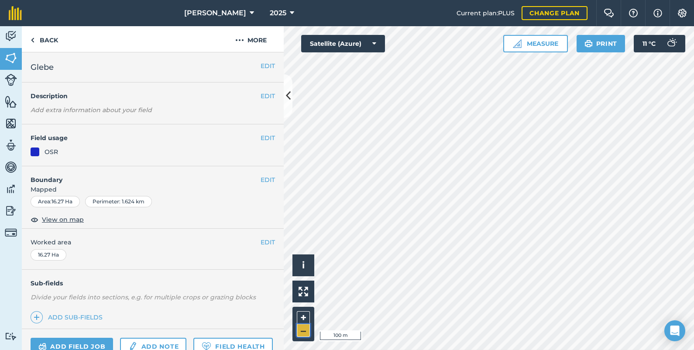
click at [298, 329] on button "–" at bounding box center [303, 330] width 13 height 13
click at [261, 177] on button "EDIT" at bounding box center [268, 180] width 14 height 10
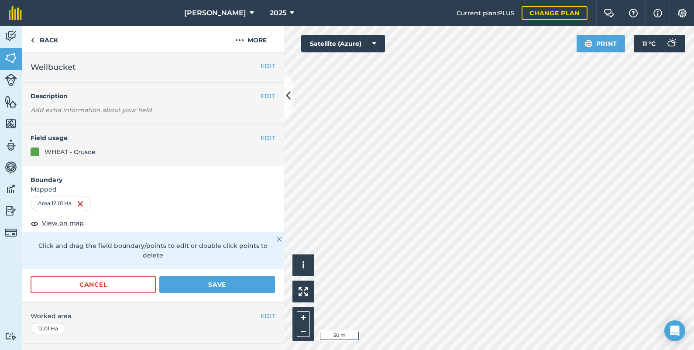
click at [277, 237] on img at bounding box center [279, 239] width 5 height 10
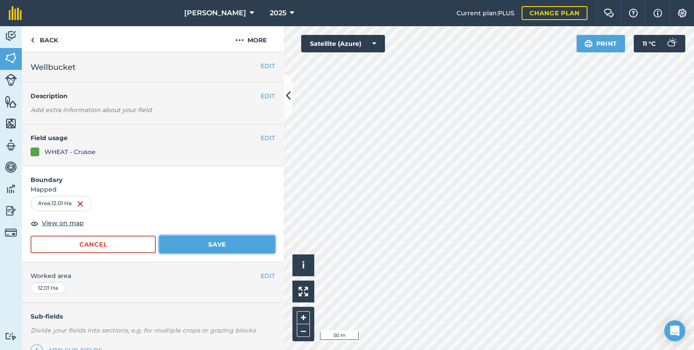
click at [189, 244] on button "Save" at bounding box center [217, 244] width 116 height 17
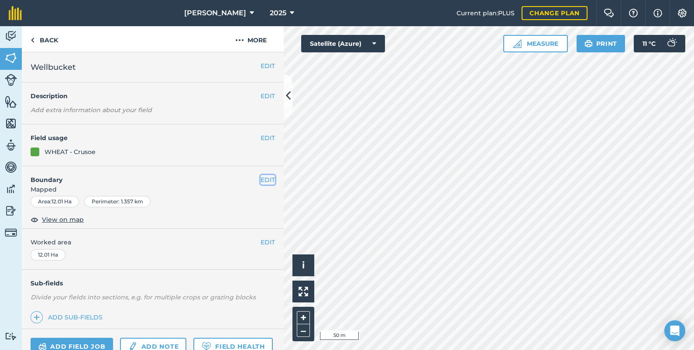
click at [262, 181] on button "EDIT" at bounding box center [268, 180] width 14 height 10
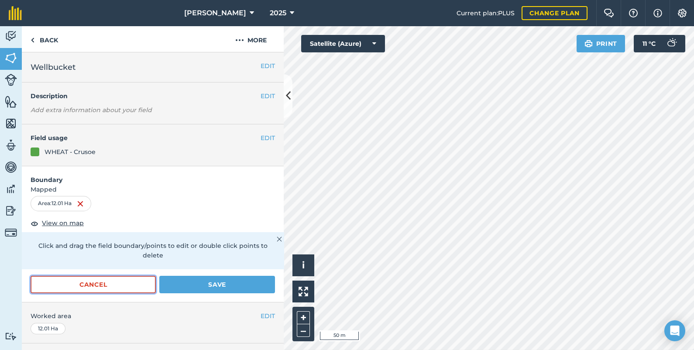
click at [122, 281] on button "Cancel" at bounding box center [93, 284] width 125 height 17
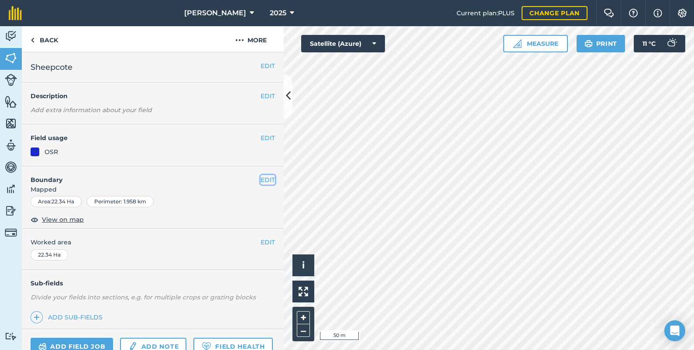
click at [262, 179] on button "EDIT" at bounding box center [268, 180] width 14 height 10
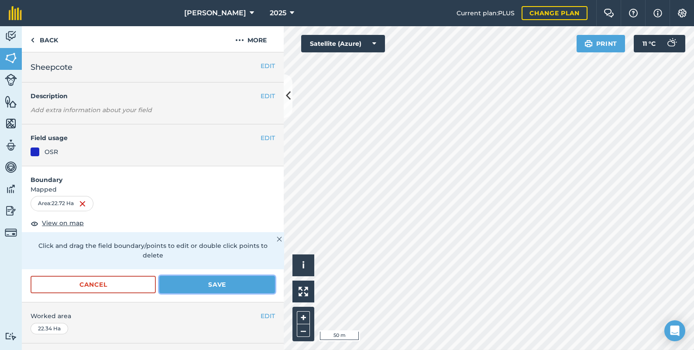
click at [249, 284] on button "Save" at bounding box center [217, 284] width 116 height 17
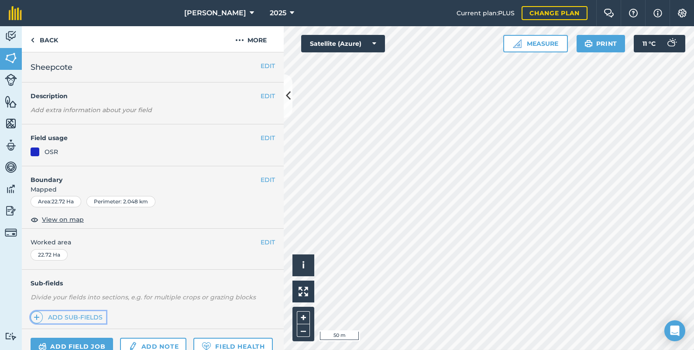
click at [91, 316] on link "Add sub-fields" at bounding box center [69, 317] width 76 height 12
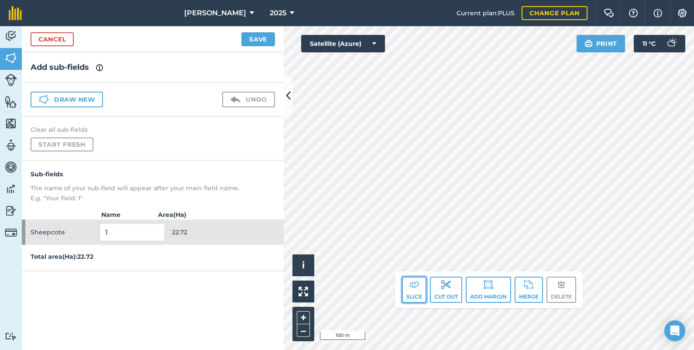
click at [412, 293] on button "Slice" at bounding box center [414, 290] width 24 height 26
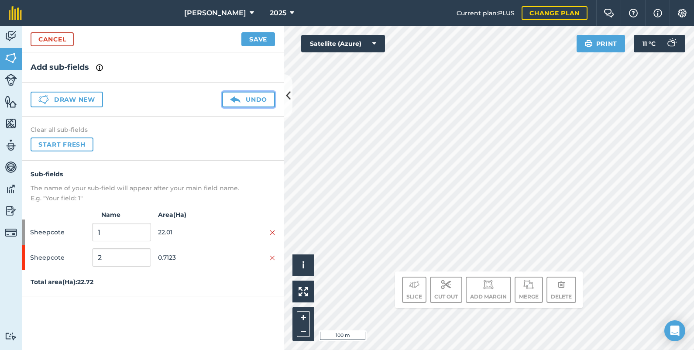
click at [264, 96] on button "Undo" at bounding box center [248, 100] width 53 height 16
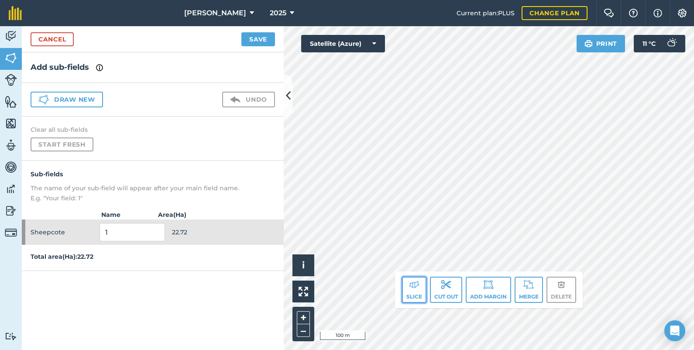
click at [413, 282] on img at bounding box center [414, 284] width 10 height 10
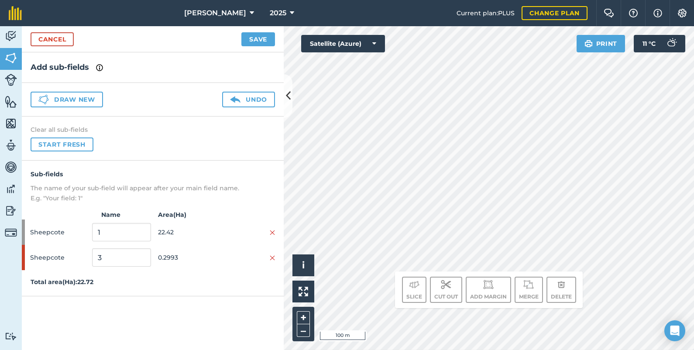
click at [222, 205] on div "Sub-fields The name of your sub-field will appear after your main field name. E…" at bounding box center [153, 229] width 262 height 136
click at [258, 97] on button "Undo" at bounding box center [248, 100] width 53 height 16
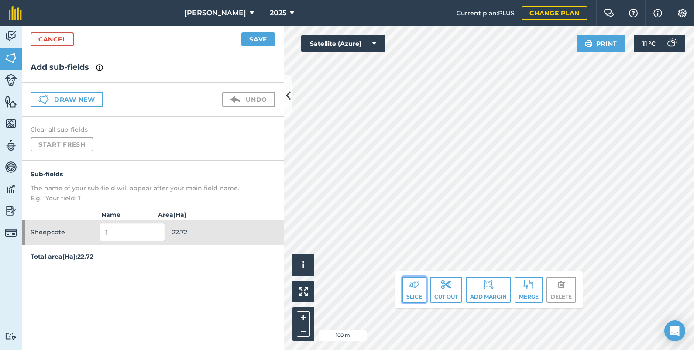
click at [413, 286] on img at bounding box center [414, 284] width 10 height 10
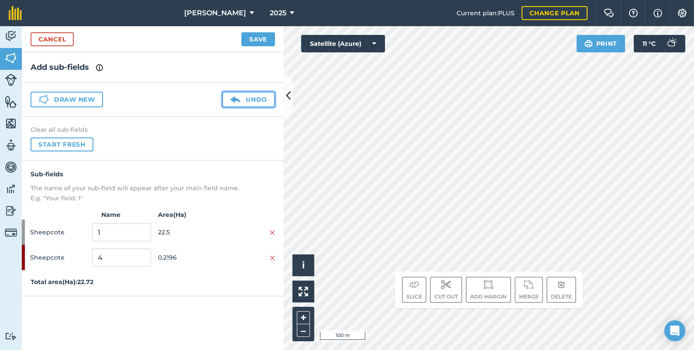
click at [258, 103] on button "Undo" at bounding box center [248, 100] width 53 height 16
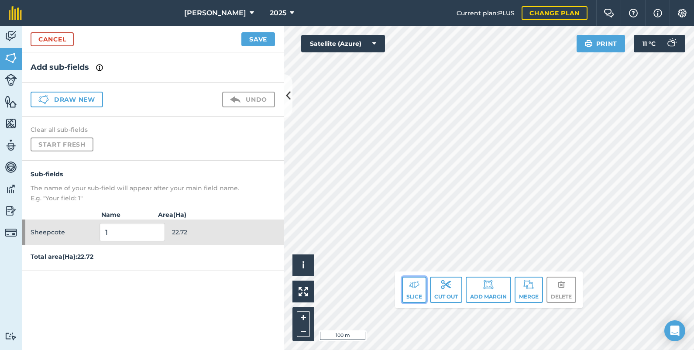
click at [416, 289] on img at bounding box center [414, 284] width 10 height 10
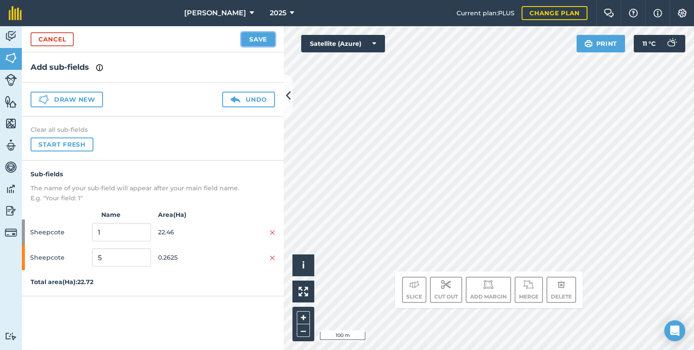
click at [256, 40] on button "Save" at bounding box center [258, 39] width 34 height 14
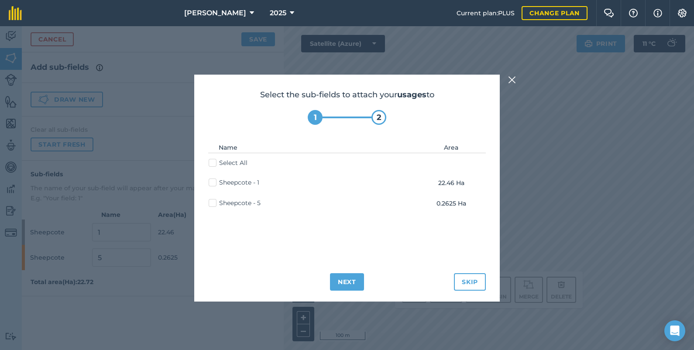
click at [214, 182] on label "Sheepcote - 1" at bounding box center [234, 182] width 51 height 9
click at [214, 182] on input "Sheepcote - 1" at bounding box center [212, 181] width 6 height 6
checkbox input "true"
click at [344, 280] on button "Next" at bounding box center [347, 281] width 34 height 17
click at [210, 179] on label "Sheepcote - 1" at bounding box center [234, 182] width 51 height 9
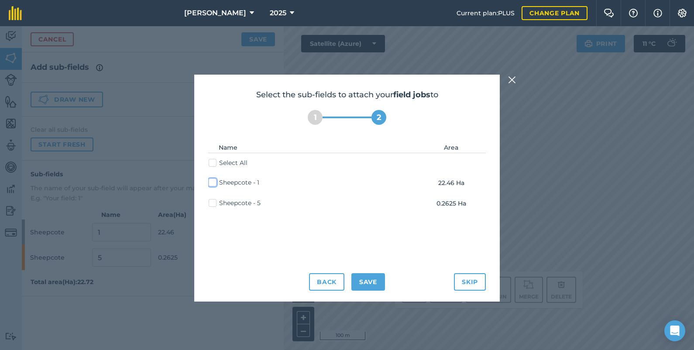
click at [210, 179] on input "Sheepcote - 1" at bounding box center [212, 181] width 6 height 6
checkbox input "true"
click at [379, 280] on button "Save" at bounding box center [368, 281] width 34 height 17
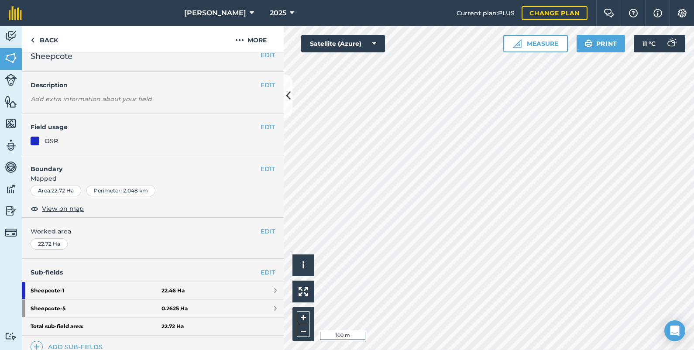
scroll to position [21, 0]
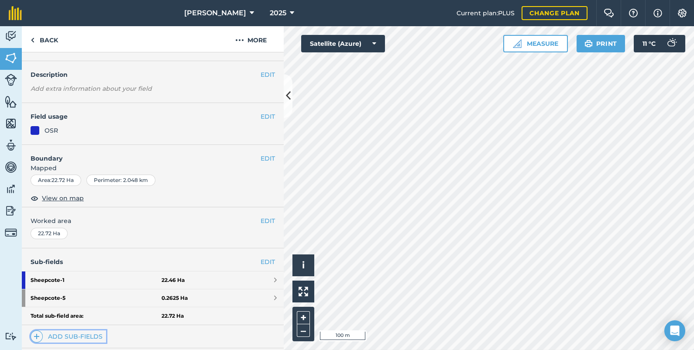
click at [93, 335] on link "Add sub-fields" at bounding box center [69, 336] width 76 height 12
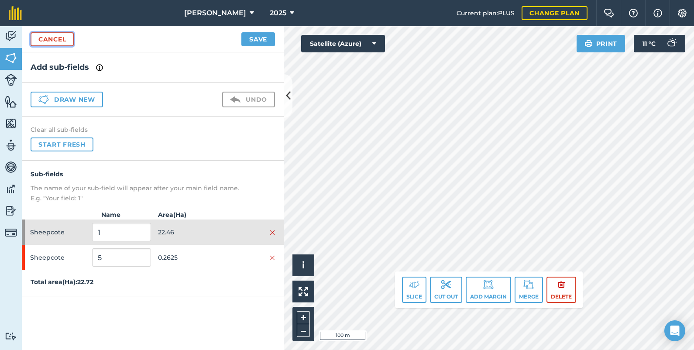
click at [50, 35] on link "Cancel" at bounding box center [52, 39] width 43 height 14
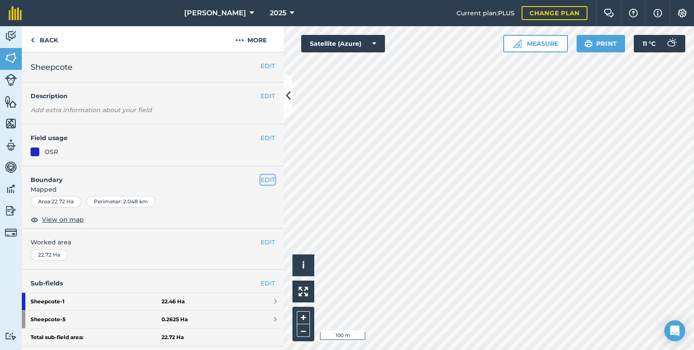
click at [261, 179] on button "EDIT" at bounding box center [268, 180] width 14 height 10
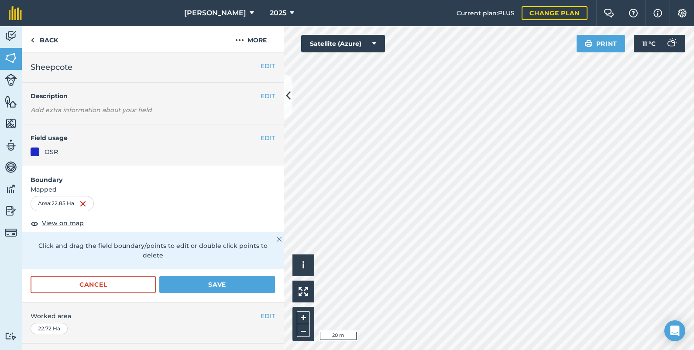
click at [485, 0] on html "[PERSON_NAME] 2025 Current plan : PLUS Change plan Farm Chat Help Info Settings…" at bounding box center [347, 175] width 694 height 350
click at [231, 282] on button "Save" at bounding box center [217, 284] width 116 height 17
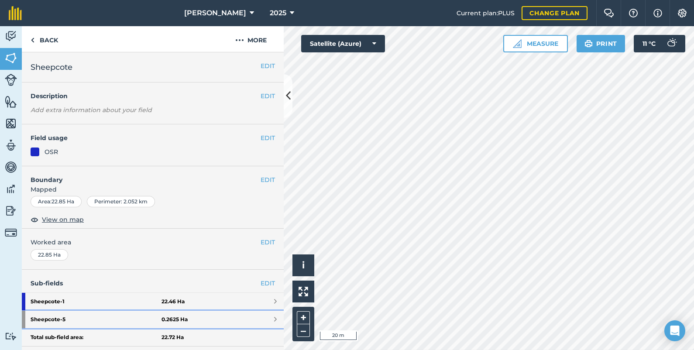
click at [135, 320] on strong "Sheepcote - 5" at bounding box center [96, 319] width 131 height 17
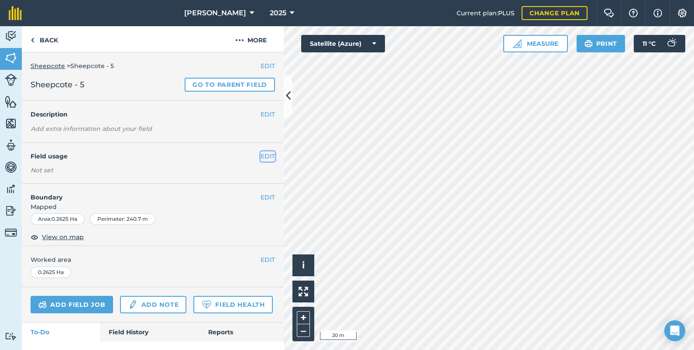
click at [261, 153] on button "EDIT" at bounding box center [268, 156] width 14 height 10
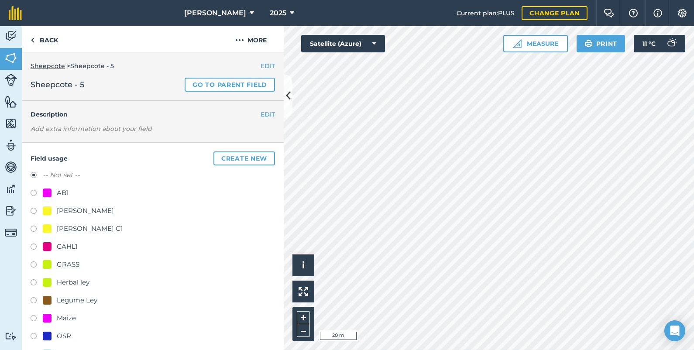
click at [33, 190] on label at bounding box center [37, 194] width 12 height 9
radio input "true"
radio input "false"
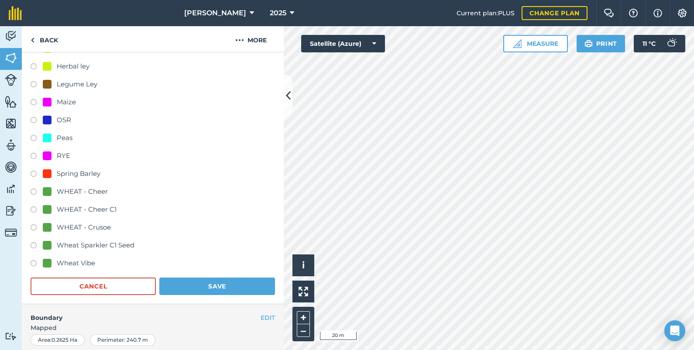
scroll to position [218, 0]
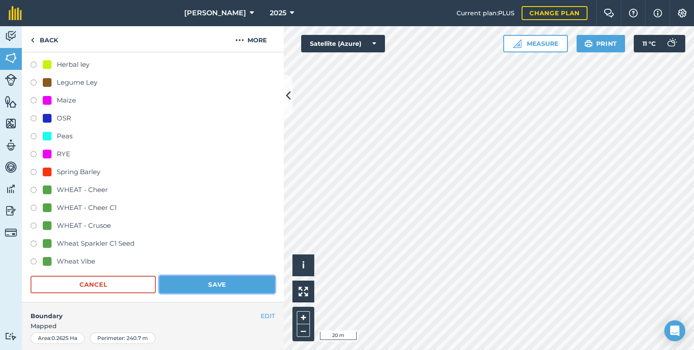
click at [197, 282] on button "Save" at bounding box center [217, 284] width 116 height 17
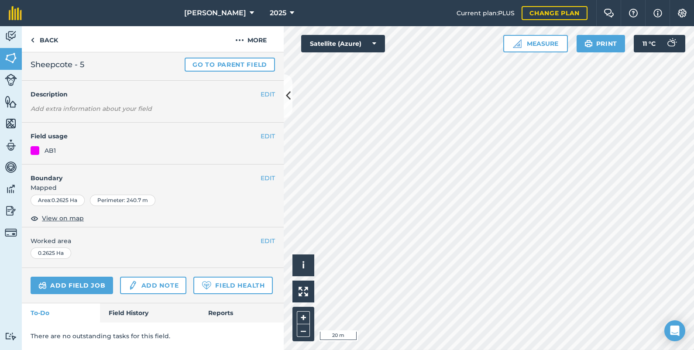
scroll to position [43, 0]
click at [50, 38] on link "Back" at bounding box center [44, 39] width 45 height 26
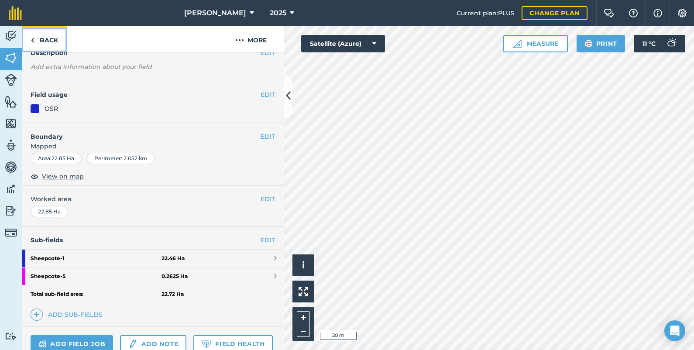
scroll to position [124, 0]
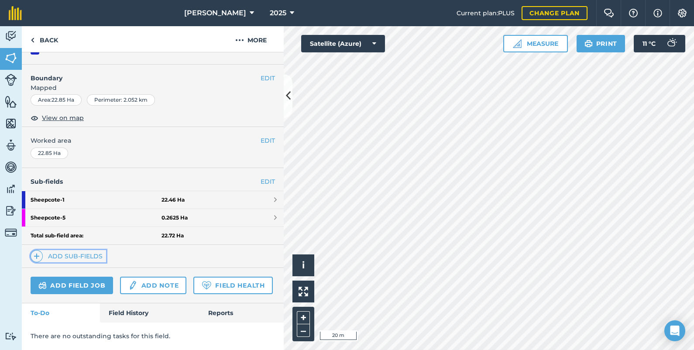
click at [91, 250] on link "Add sub-fields" at bounding box center [69, 256] width 76 height 12
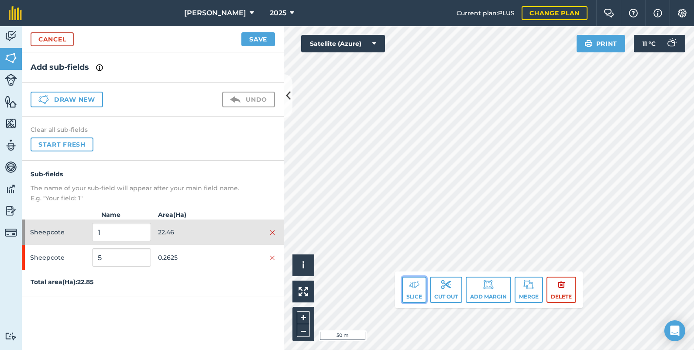
click at [410, 285] on img at bounding box center [414, 284] width 10 height 10
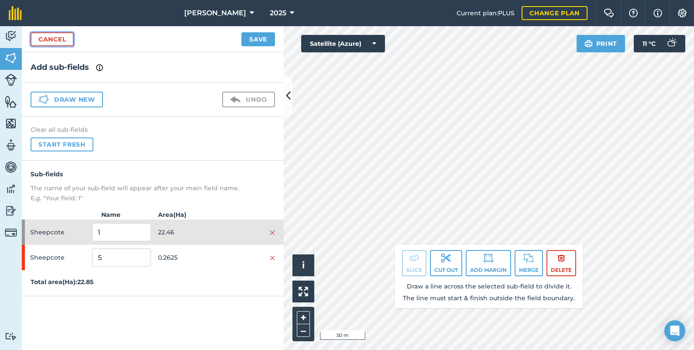
click at [58, 40] on link "Cancel" at bounding box center [52, 39] width 43 height 14
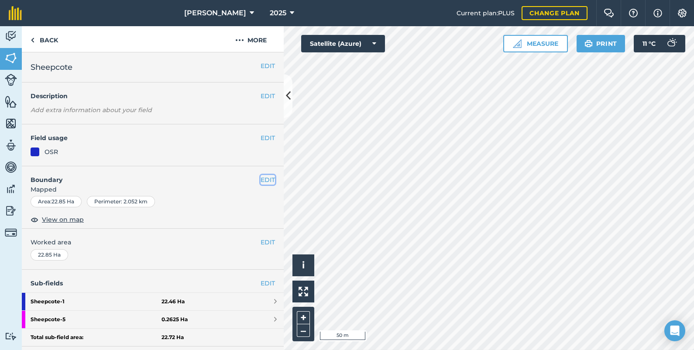
click at [261, 179] on button "EDIT" at bounding box center [268, 180] width 14 height 10
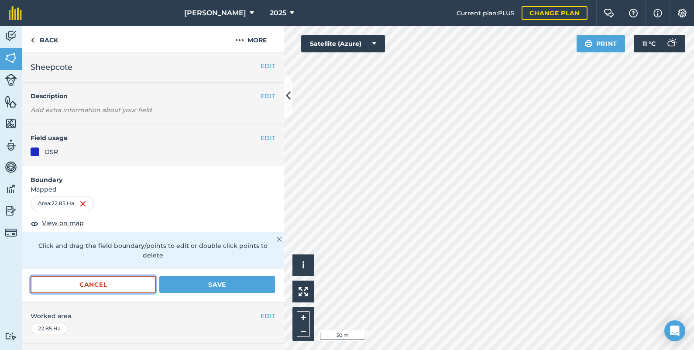
click at [120, 281] on button "Cancel" at bounding box center [93, 284] width 125 height 17
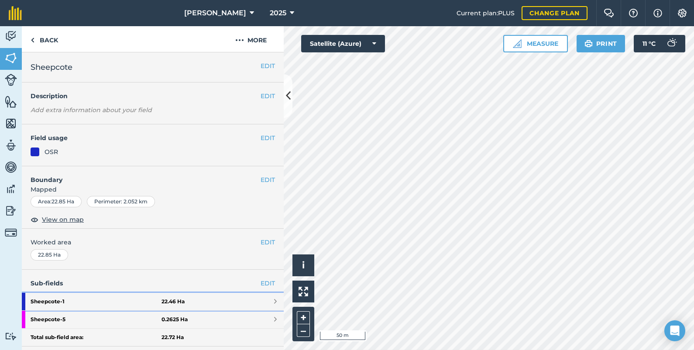
click at [227, 299] on link "Sheepcote - 1 22.46 Ha" at bounding box center [153, 301] width 262 height 17
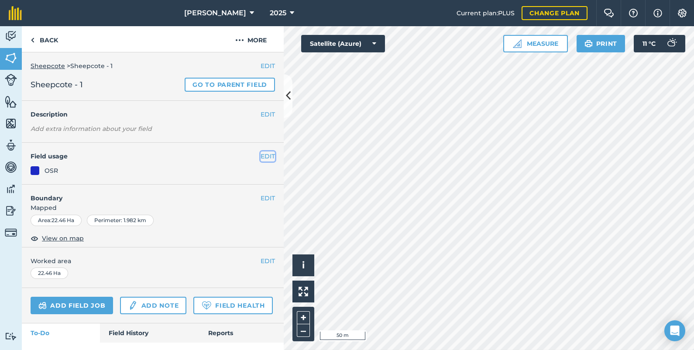
click at [261, 155] on button "EDIT" at bounding box center [268, 156] width 14 height 10
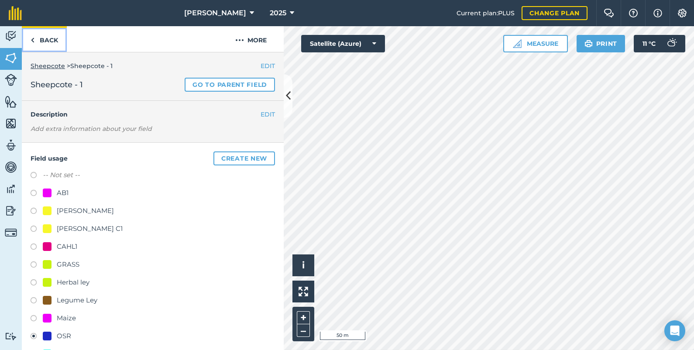
click at [50, 41] on link "Back" at bounding box center [44, 39] width 45 height 26
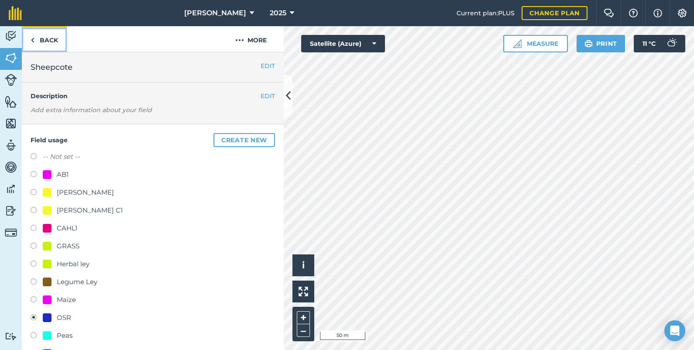
click at [49, 36] on link "Back" at bounding box center [44, 39] width 45 height 26
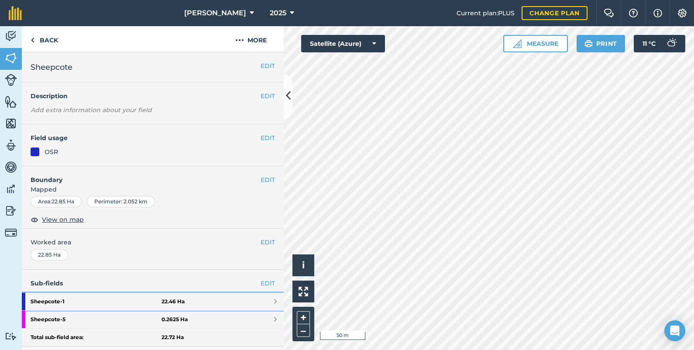
click at [204, 298] on link "Sheepcote - 1 22.46 Ha" at bounding box center [153, 301] width 262 height 17
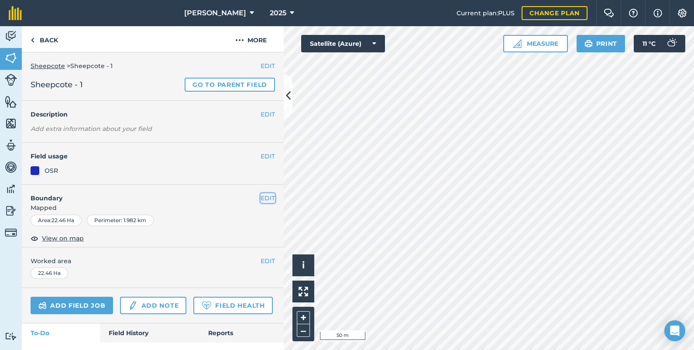
click at [261, 193] on button "EDIT" at bounding box center [268, 198] width 14 height 10
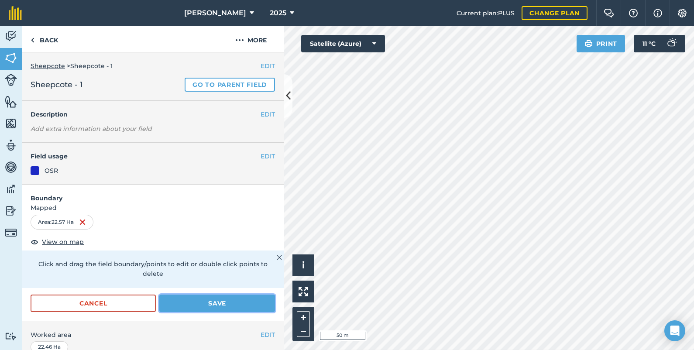
click at [230, 299] on button "Save" at bounding box center [217, 303] width 116 height 17
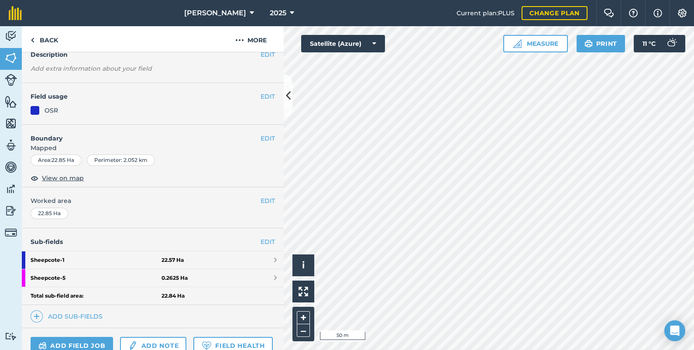
scroll to position [43, 0]
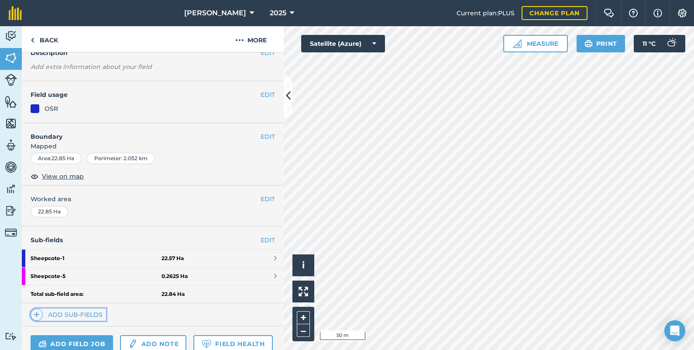
click at [90, 310] on link "Add sub-fields" at bounding box center [69, 315] width 76 height 12
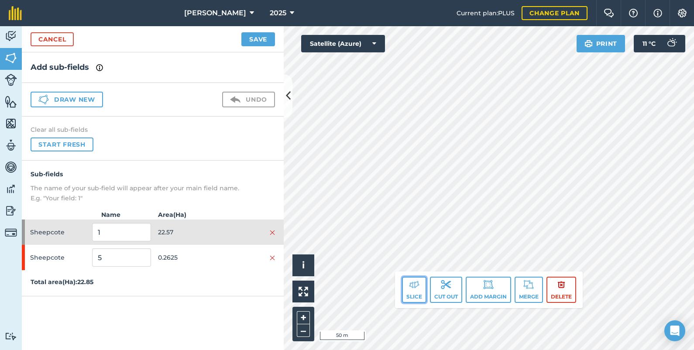
click at [414, 291] on button "Slice" at bounding box center [414, 290] width 24 height 26
click at [416, 286] on img at bounding box center [414, 284] width 10 height 10
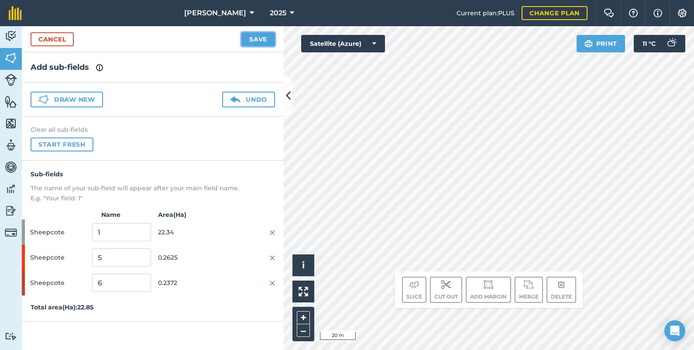
click at [268, 39] on button "Save" at bounding box center [258, 39] width 34 height 14
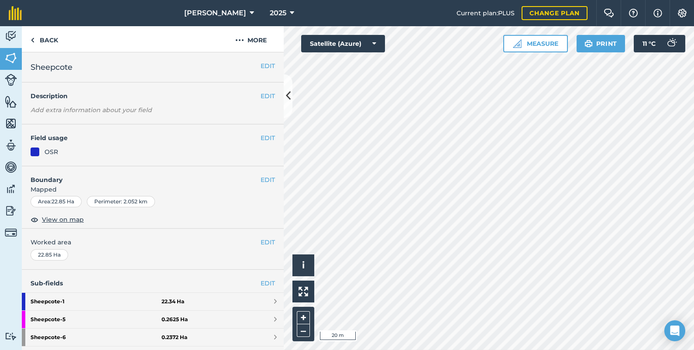
scroll to position [21, 0]
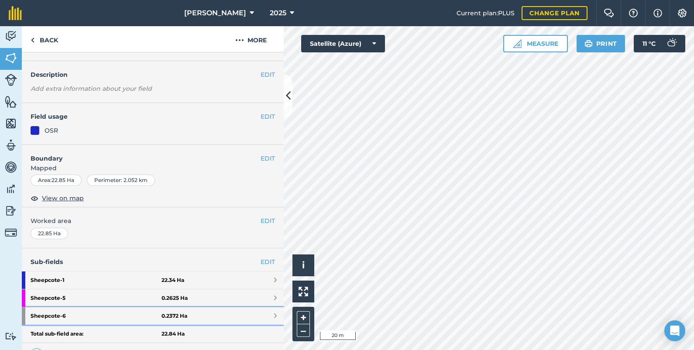
click at [166, 315] on strong "0.2372 Ha" at bounding box center [175, 316] width 26 height 7
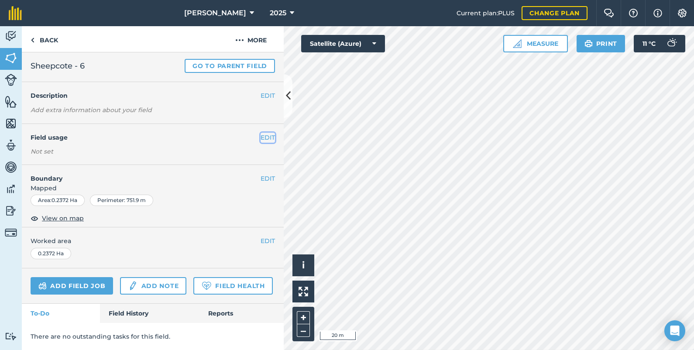
click at [261, 133] on button "EDIT" at bounding box center [268, 138] width 14 height 10
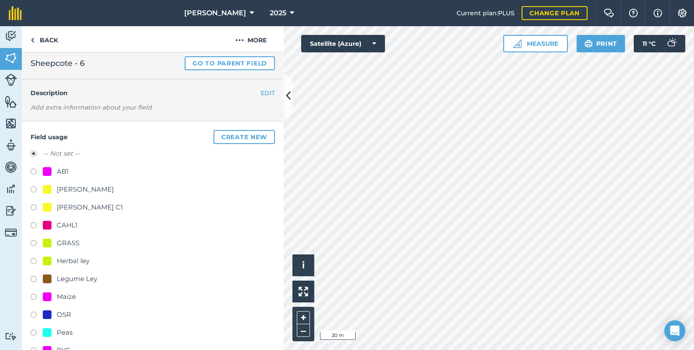
click at [32, 223] on label at bounding box center [37, 226] width 12 height 9
radio input "true"
radio input "false"
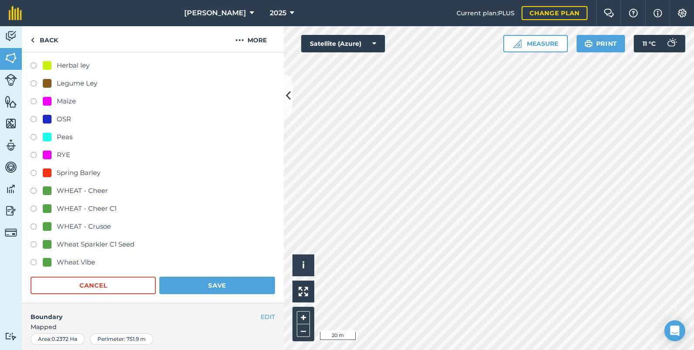
scroll to position [218, 0]
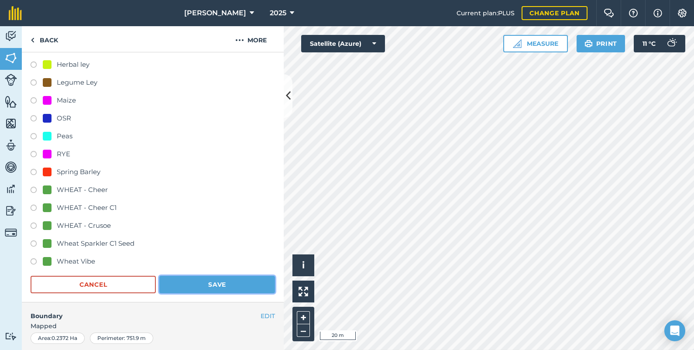
click at [213, 277] on button "Save" at bounding box center [217, 284] width 116 height 17
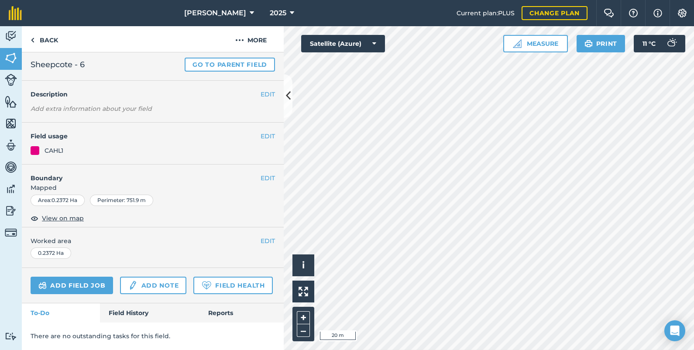
scroll to position [43, 0]
